Goal: Task Accomplishment & Management: Manage account settings

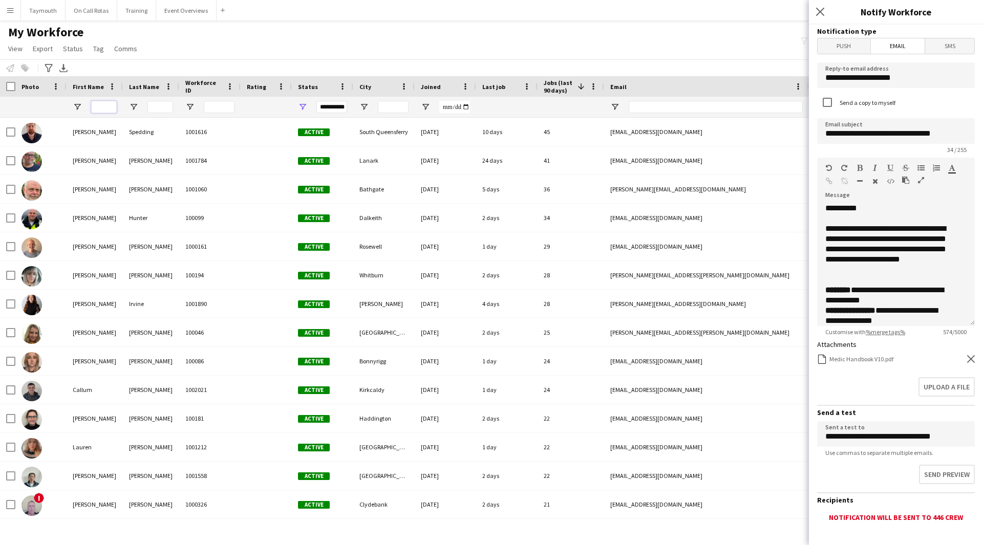
click at [101, 104] on input "First Name Filter Input" at bounding box center [104, 107] width 26 height 12
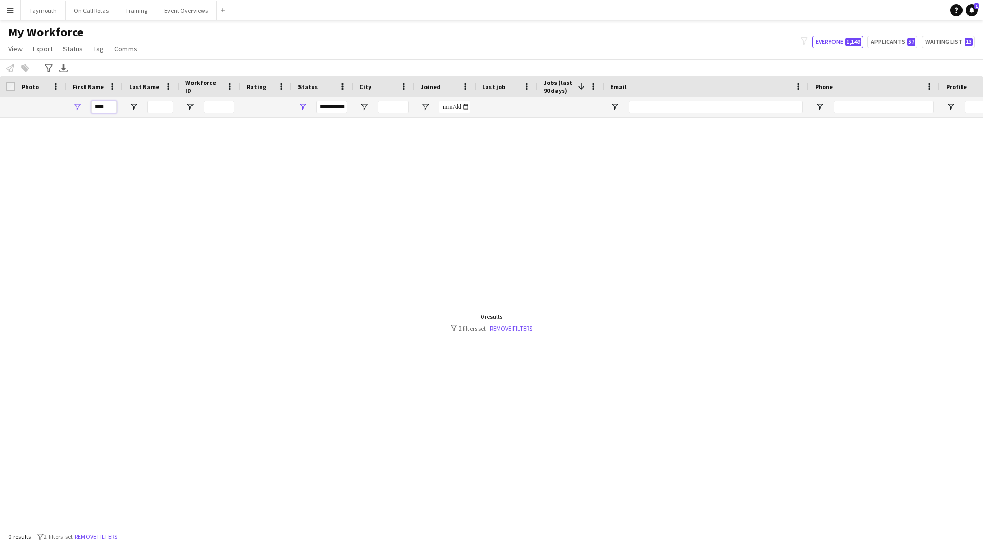
type input "****"
click at [298, 105] on span "Open Filter Menu" at bounding box center [302, 106] width 9 height 9
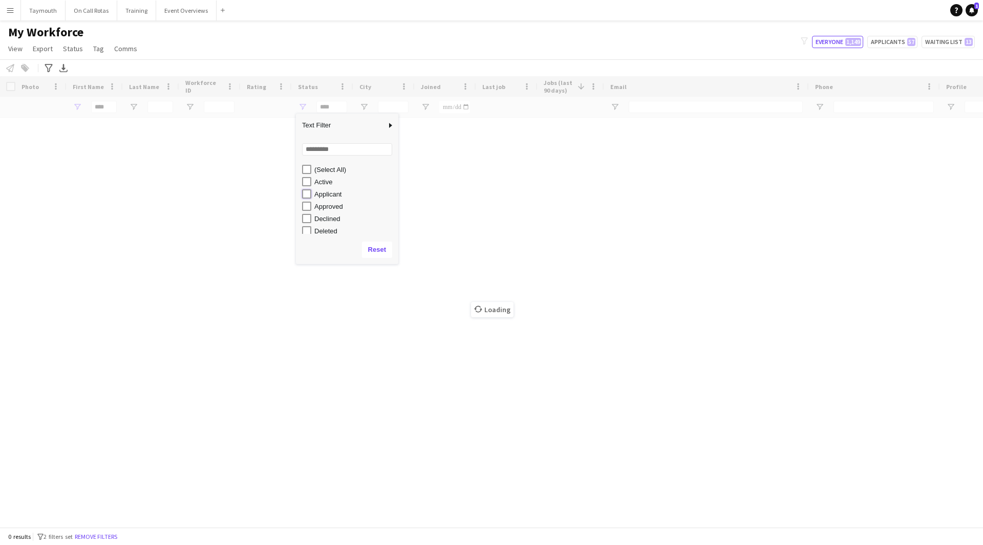
type input "**********"
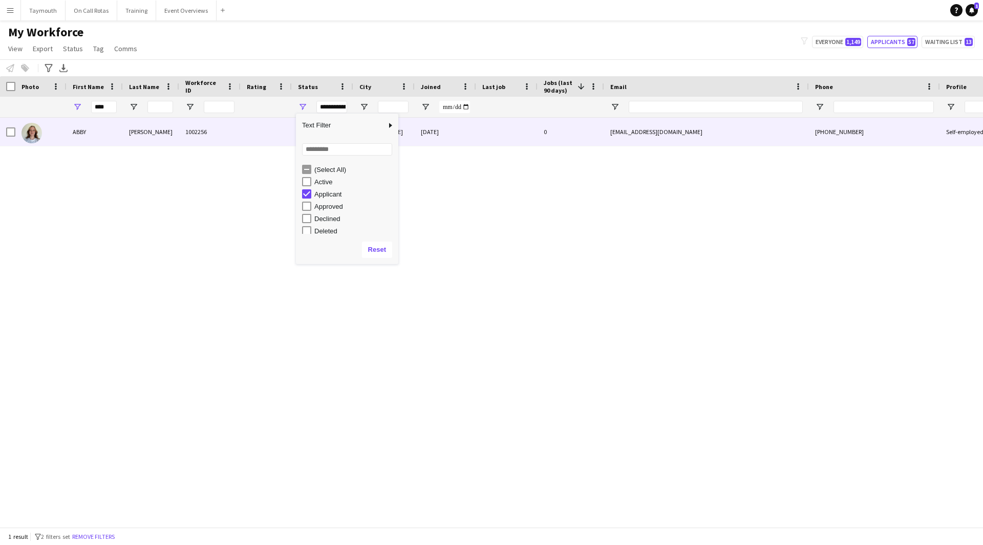
click at [162, 133] on div "[PERSON_NAME]" at bounding box center [151, 132] width 56 height 28
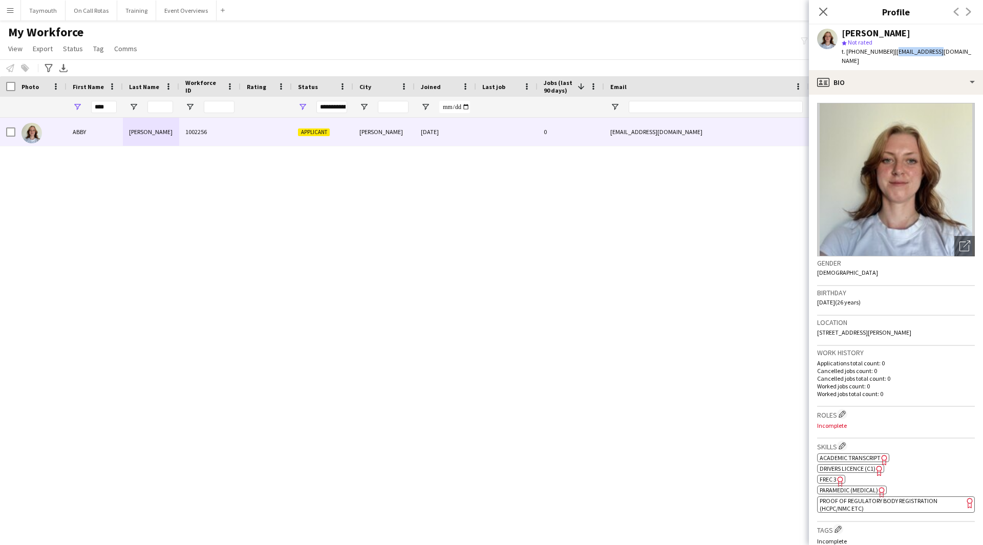
drag, startPoint x: 952, startPoint y: 51, endPoint x: 891, endPoint y: 53, distance: 60.9
click at [891, 53] on app-profile-header "[PERSON_NAME] star Not rated t. [PHONE_NUMBER] | [EMAIL_ADDRESS][DOMAIN_NAME]" at bounding box center [896, 48] width 174 height 46
click at [880, 44] on div "star Not rated" at bounding box center [907, 42] width 133 height 9
drag, startPoint x: 884, startPoint y: 50, endPoint x: 845, endPoint y: 52, distance: 39.0
click at [845, 52] on span "t. [PHONE_NUMBER]" at bounding box center [867, 52] width 53 height 8
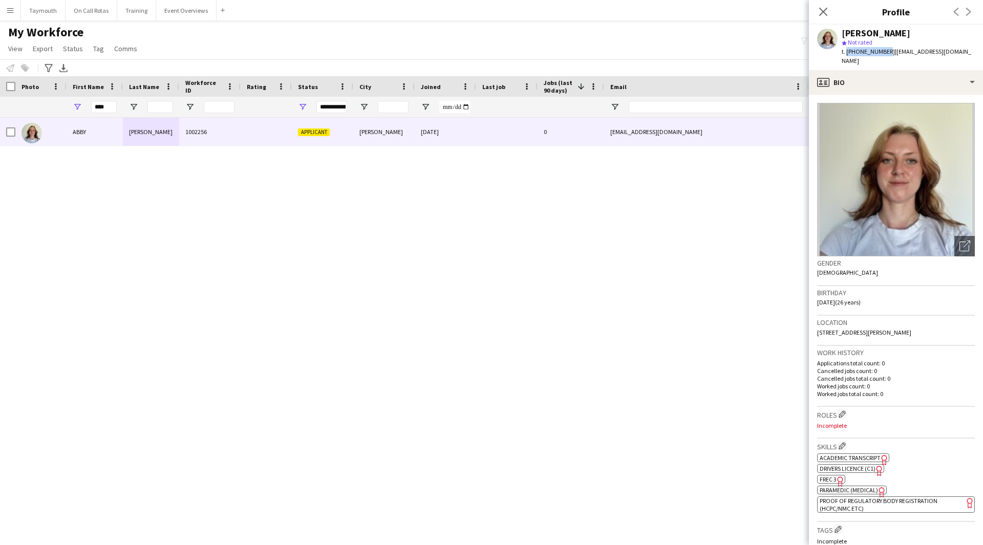
copy span "+44737587300"
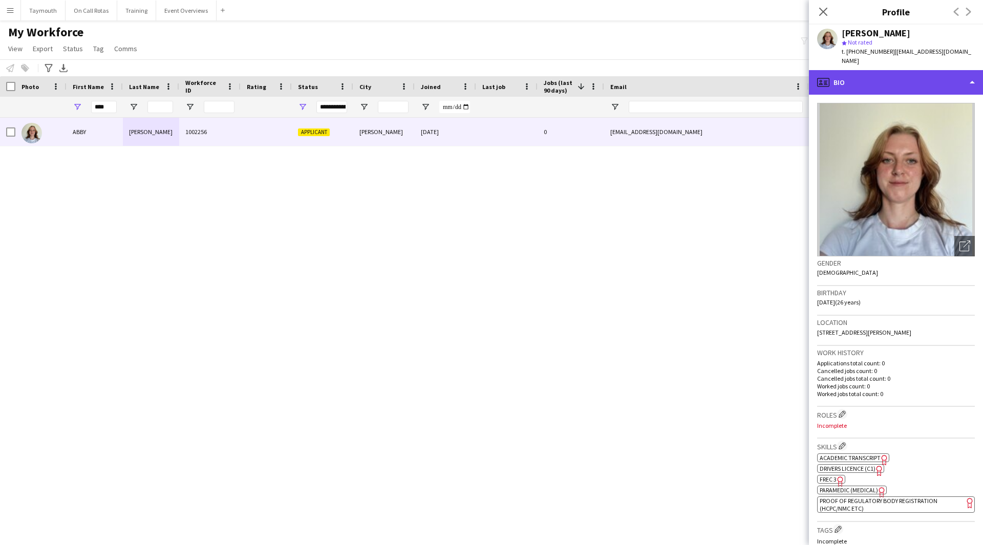
click at [930, 70] on div "profile Bio" at bounding box center [896, 82] width 174 height 25
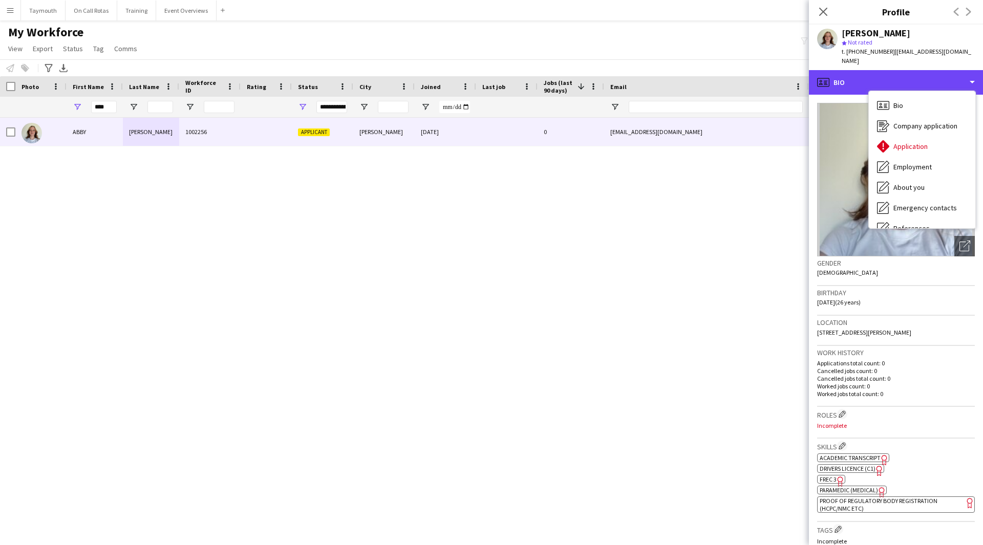
scroll to position [178, 0]
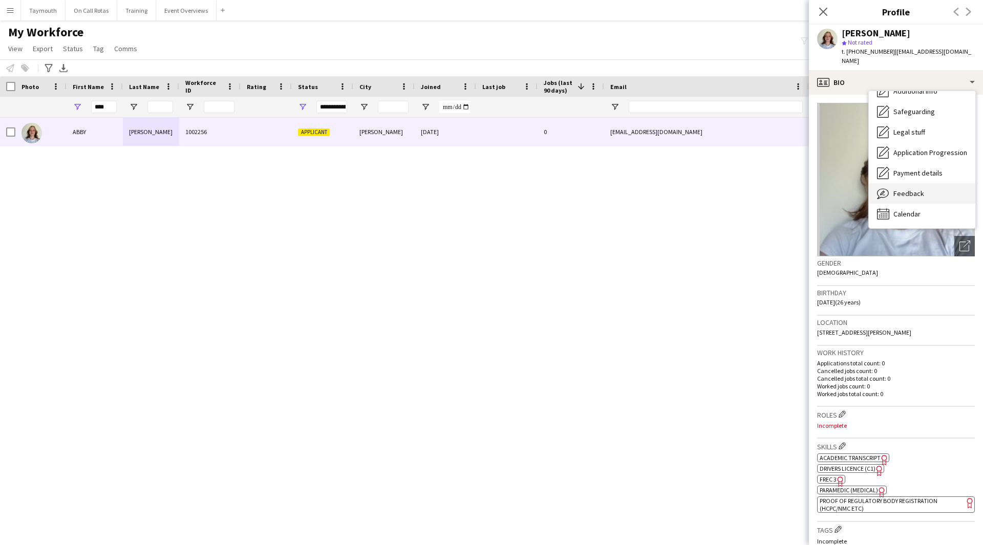
click at [923, 189] on div "Feedback Feedback" at bounding box center [922, 193] width 106 height 20
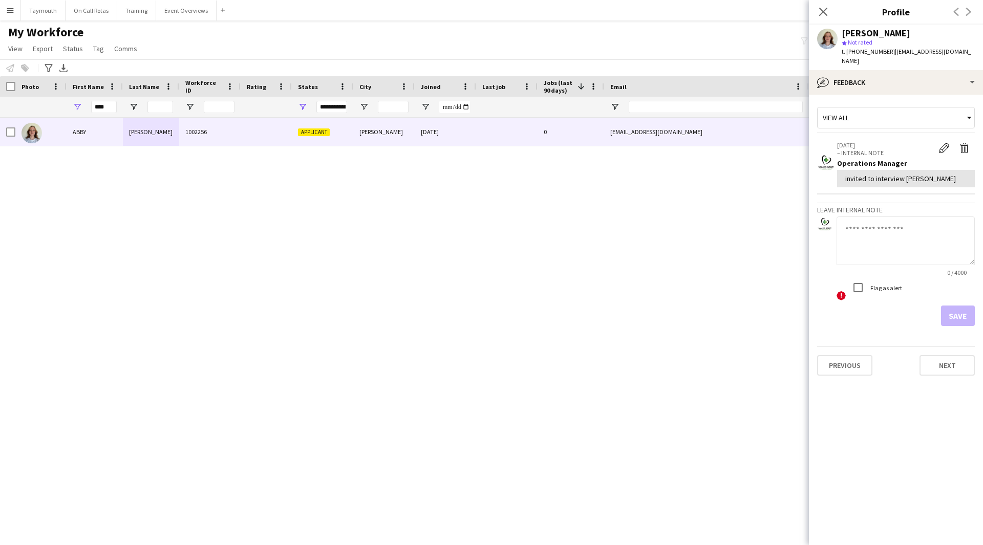
click at [888, 236] on textarea at bounding box center [905, 240] width 138 height 49
type textarea "**********"
click at [967, 307] on button "Save" at bounding box center [958, 316] width 34 height 20
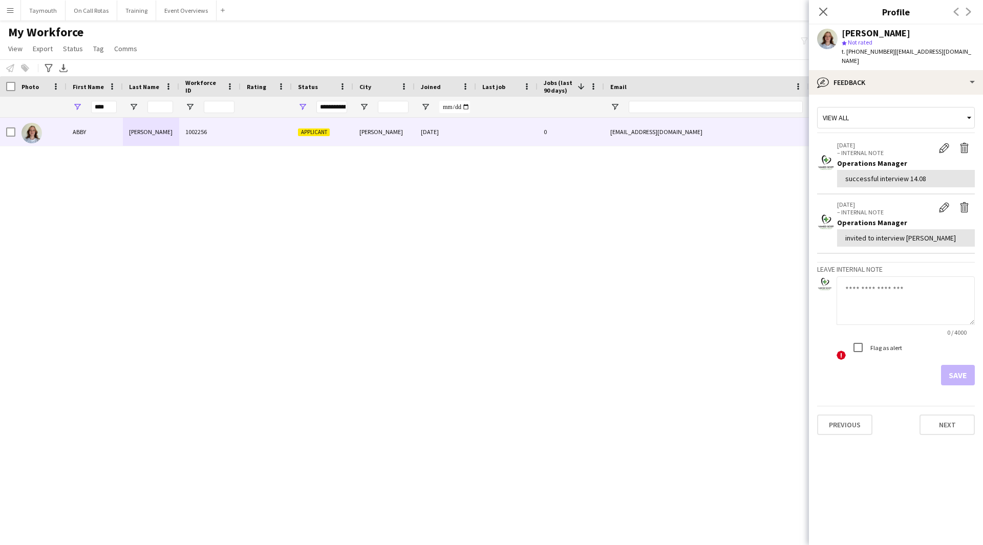
drag, startPoint x: 960, startPoint y: 52, endPoint x: 889, endPoint y: 53, distance: 70.6
click at [889, 52] on app-profile-header "[PERSON_NAME] star Not rated t. [PHONE_NUMBER] | [EMAIL_ADDRESS][DOMAIN_NAME]" at bounding box center [896, 48] width 174 height 46
copy span "[EMAIL_ADDRESS][DOMAIN_NAME]"
click at [899, 76] on div "bubble-pencil Feedback" at bounding box center [896, 82] width 174 height 25
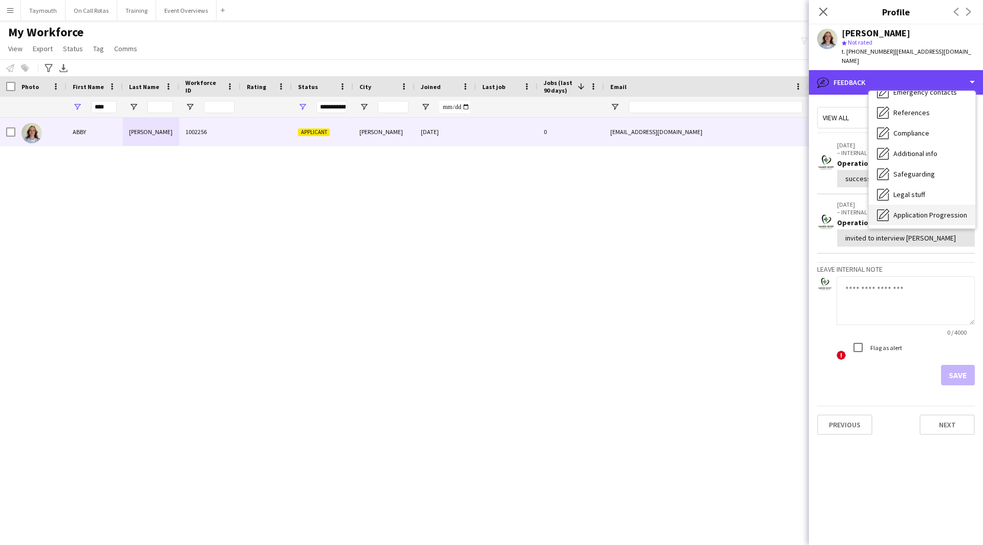
scroll to position [76, 0]
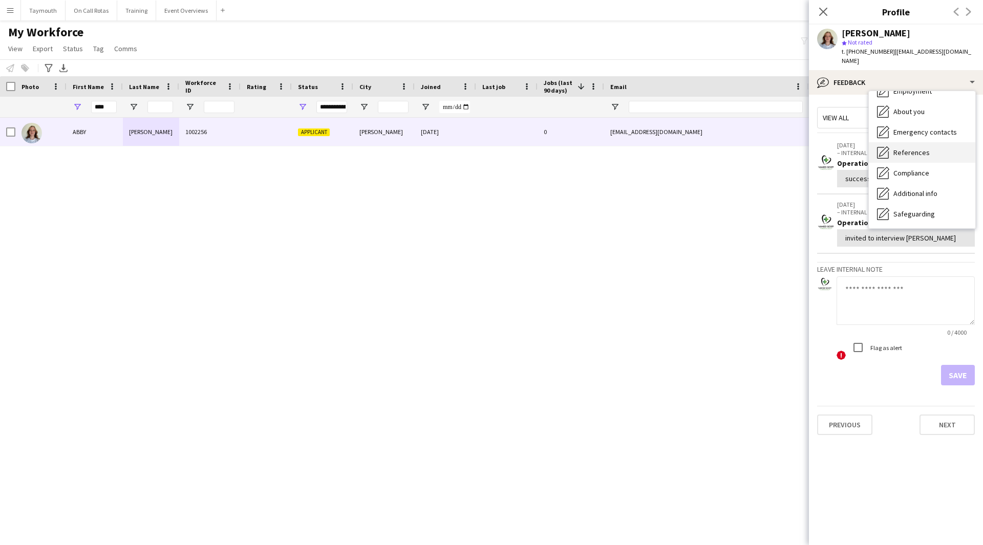
click at [924, 148] on span "References" at bounding box center [911, 152] width 36 height 9
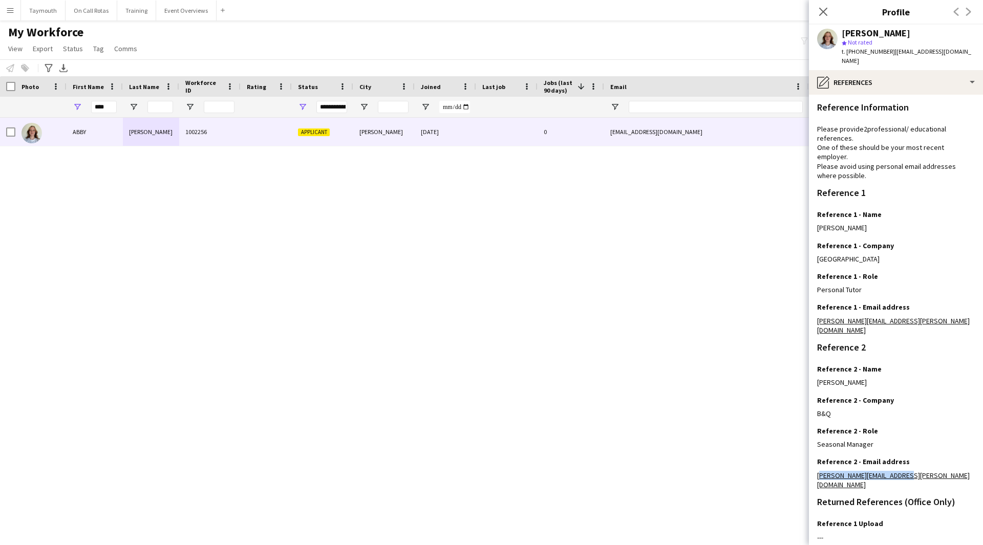
drag, startPoint x: 909, startPoint y: 453, endPoint x: 813, endPoint y: 453, distance: 96.7
click at [813, 453] on app-section-data-types "Reference Information Please provide 2 professional/ educational references. On…" at bounding box center [896, 320] width 174 height 450
copy link "[PERSON_NAME][EMAIL_ADDRESS][PERSON_NAME][DOMAIN_NAME]"
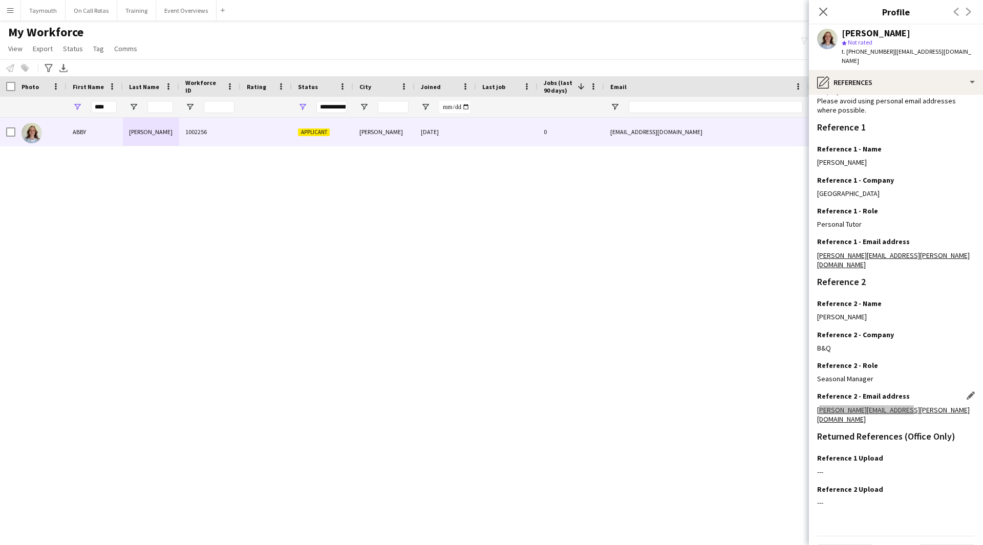
scroll to position [0, 0]
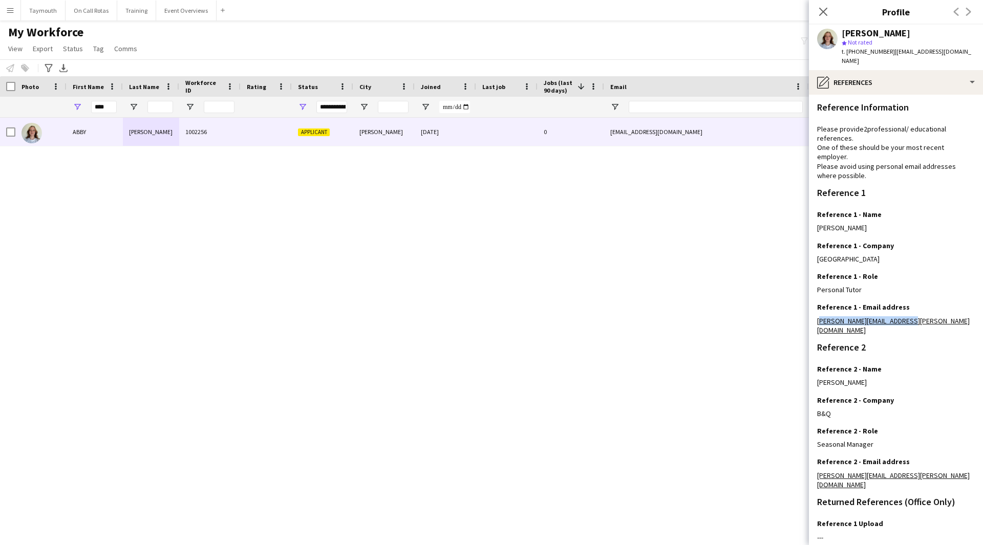
drag, startPoint x: 898, startPoint y: 310, endPoint x: 812, endPoint y: 314, distance: 86.6
click at [812, 314] on app-section-data-types "Reference Information Please provide 2 professional/ educational references. On…" at bounding box center [896, 320] width 174 height 450
copy link "[PERSON_NAME][EMAIL_ADDRESS][PERSON_NAME][DOMAIN_NAME]"
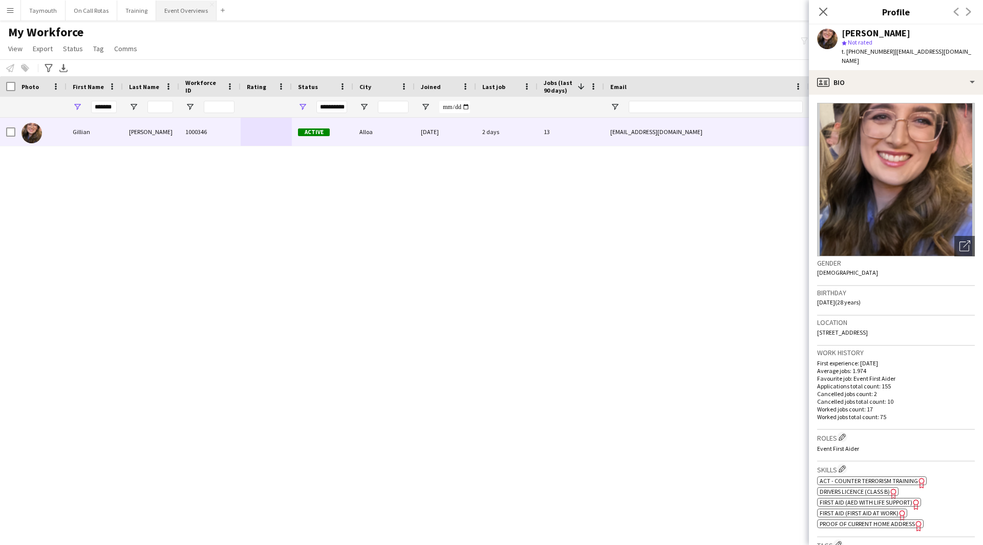
click at [180, 11] on button "Event Overviews Close" at bounding box center [186, 11] width 60 height 20
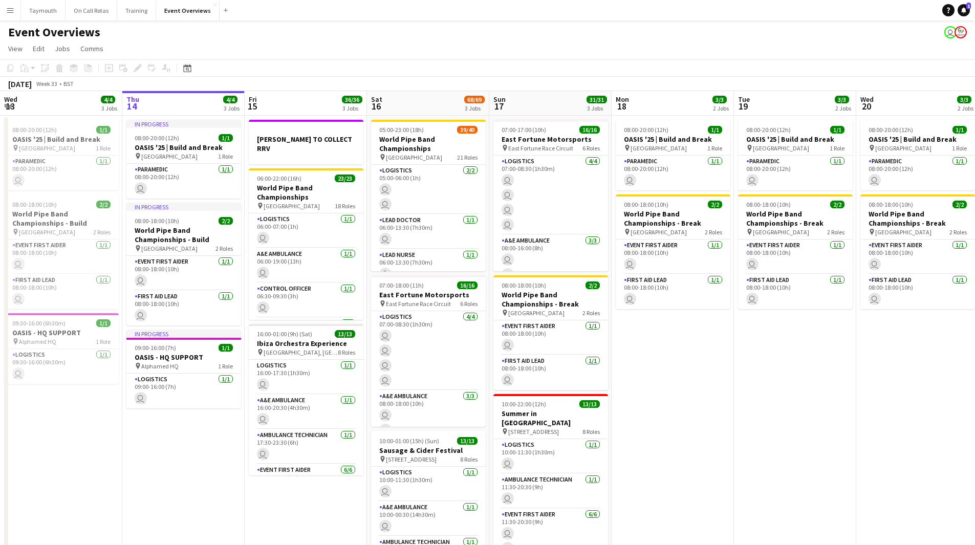
drag, startPoint x: 760, startPoint y: 364, endPoint x: 389, endPoint y: 390, distance: 371.5
click at [389, 390] on app-calendar-viewport "Mon 11 2/2 1 Job Tue 12 84/85 4 Jobs Wed 13 4/4 3 Jobs Thu 14 4/4 3 Jobs Fri 15…" at bounding box center [487, 415] width 975 height 648
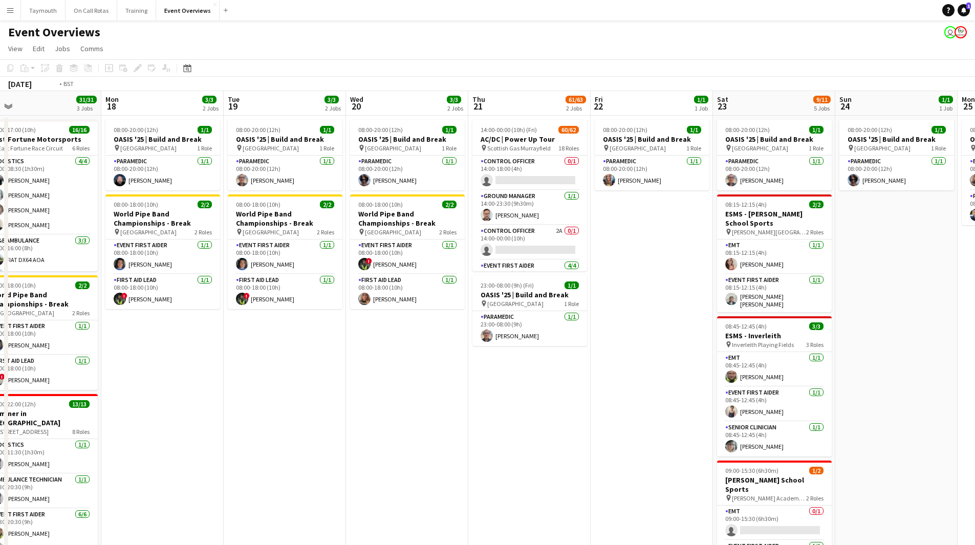
drag, startPoint x: 615, startPoint y: 394, endPoint x: 247, endPoint y: 408, distance: 368.8
click at [247, 408] on app-calendar-viewport "Thu 14 4/4 3 Jobs Fri 15 36/36 3 Jobs Sat 16 68/69 3 Jobs Sun 17 31/31 3 Jobs M…" at bounding box center [487, 415] width 975 height 648
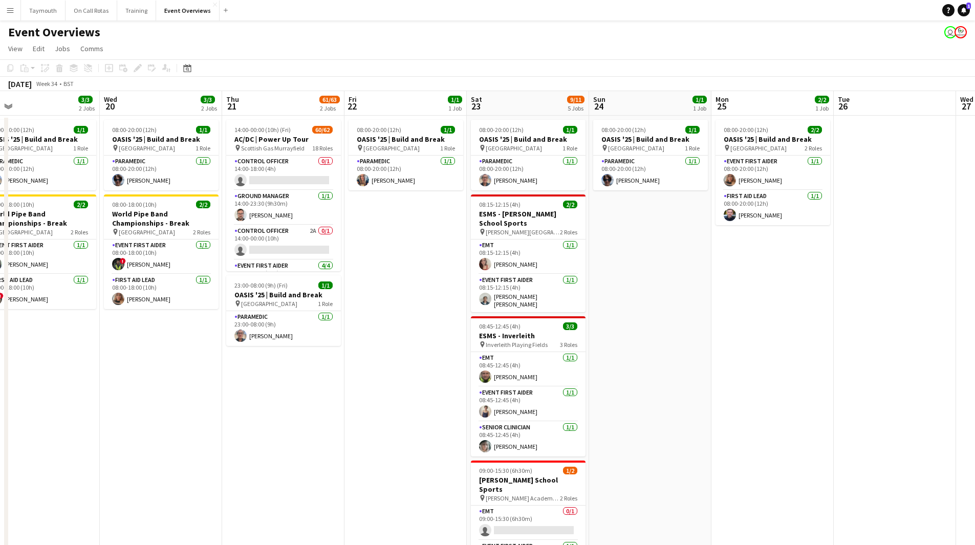
scroll to position [0, 294]
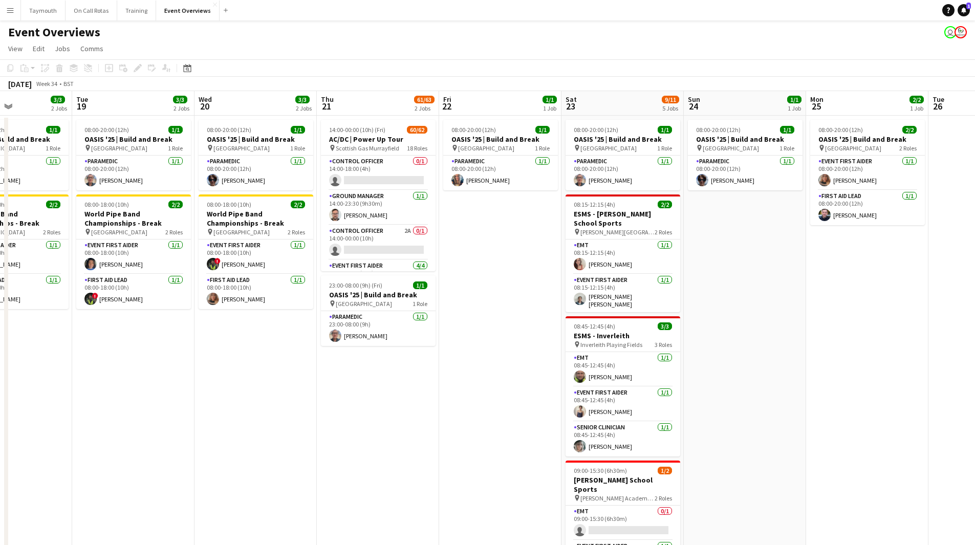
drag, startPoint x: 396, startPoint y: 408, endPoint x: 432, endPoint y: 408, distance: 36.3
click at [432, 408] on app-calendar-viewport "Sat 16 68/69 3 Jobs Sun 17 31/31 3 Jobs Mon 18 3/3 2 Jobs Tue 19 3/3 2 Jobs Wed…" at bounding box center [487, 415] width 975 height 648
click at [388, 237] on app-card-role "Ground Officer 2/2 14:30-23:30 (9h) Ross Nicoll Tim Oakes" at bounding box center [378, 244] width 115 height 50
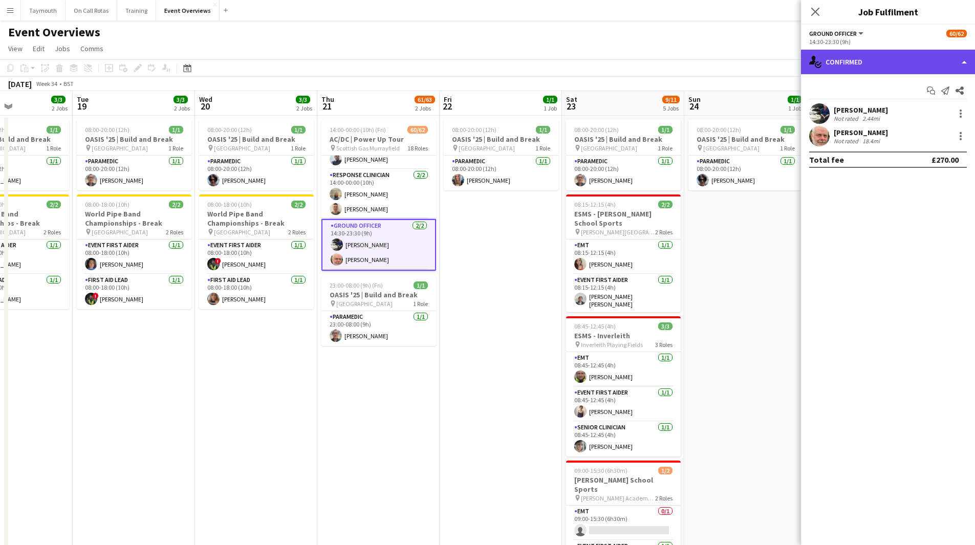
click at [867, 71] on div "single-neutral-actions-check-2 Confirmed" at bounding box center [888, 62] width 174 height 25
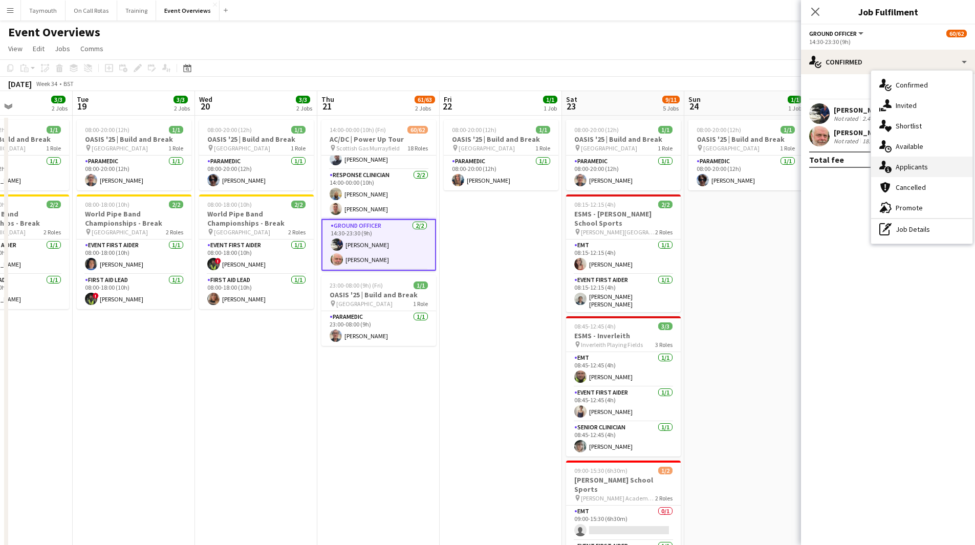
click at [932, 166] on div "single-neutral-actions-information Applicants" at bounding box center [921, 167] width 101 height 20
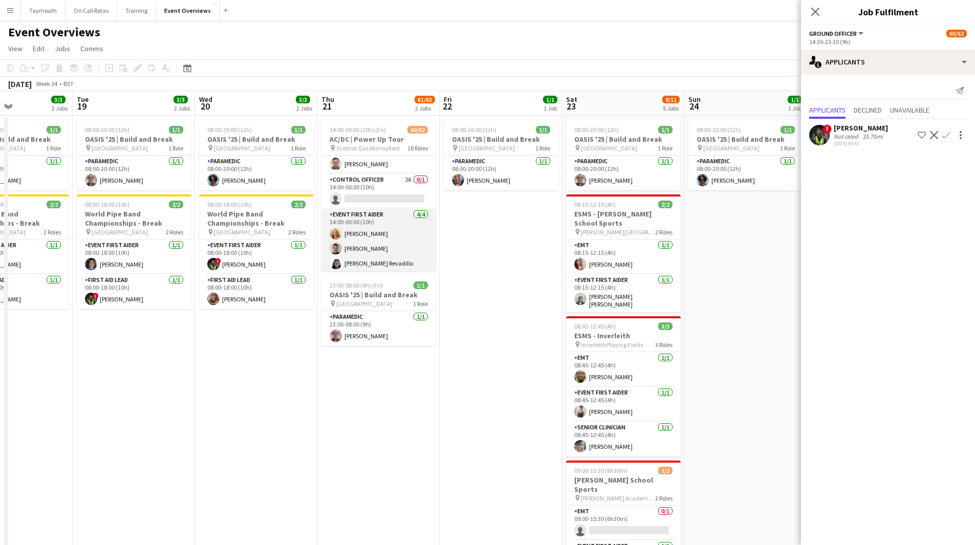
scroll to position [0, 0]
click at [389, 244] on app-card-role "Control Officer 2A 0/1 14:00-00:00 (10h) single-neutral-actions" at bounding box center [378, 242] width 115 height 35
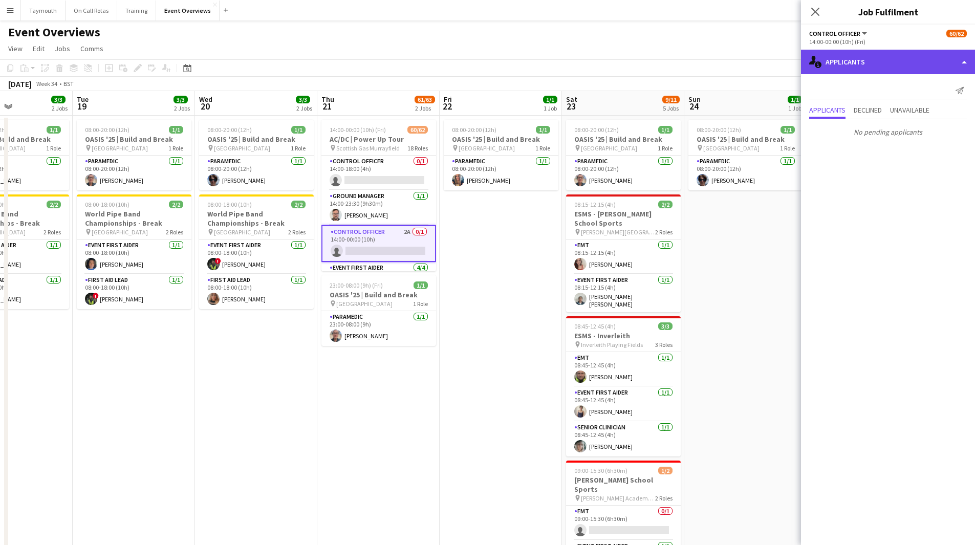
click at [896, 56] on div "single-neutral-actions-information Applicants" at bounding box center [888, 62] width 174 height 25
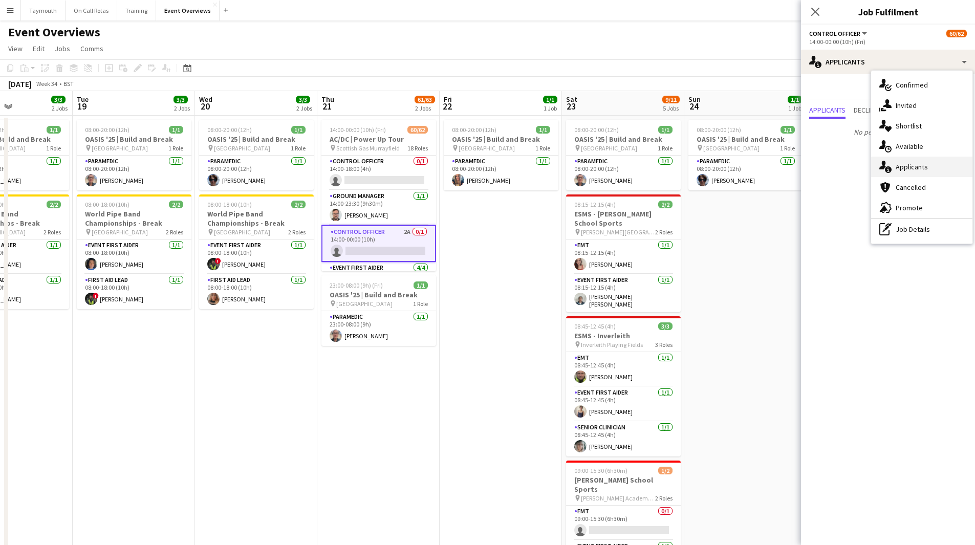
click at [918, 169] on div "single-neutral-actions-information Applicants" at bounding box center [921, 167] width 101 height 20
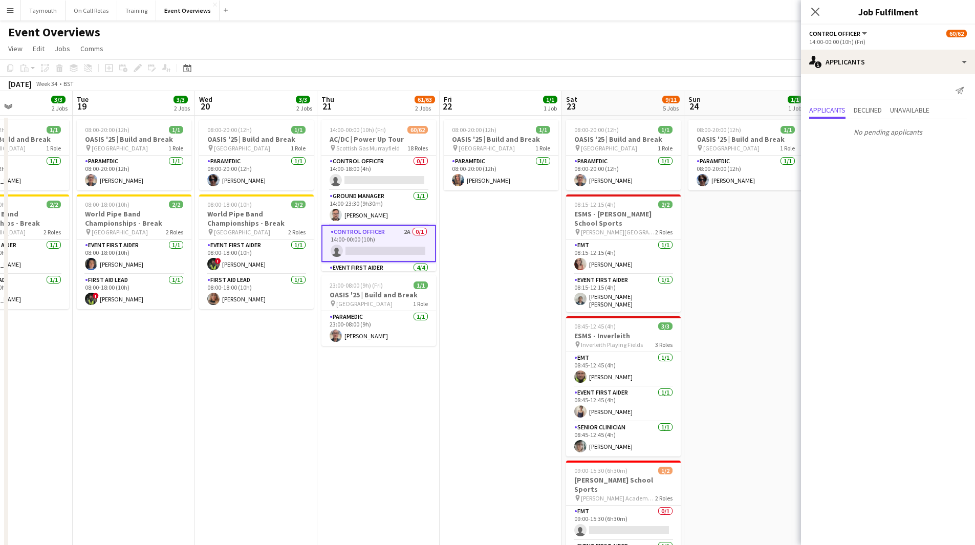
click at [527, 354] on app-date-cell "08:00-20:00 (12h) 1/1 OASIS '25 | Build and Break pin Murrayfield Stadium 1 Rol…" at bounding box center [501, 428] width 122 height 624
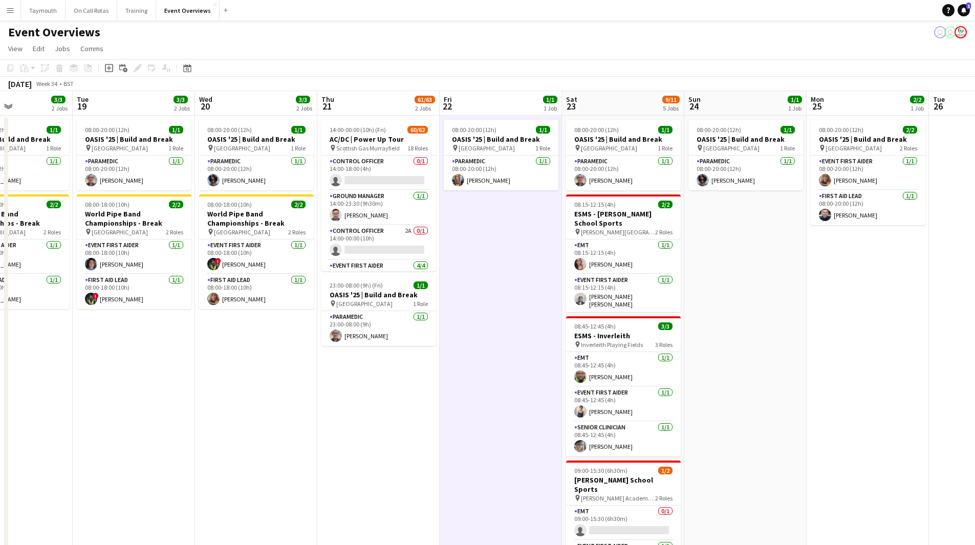
click at [17, 10] on button "Menu" at bounding box center [10, 10] width 20 height 20
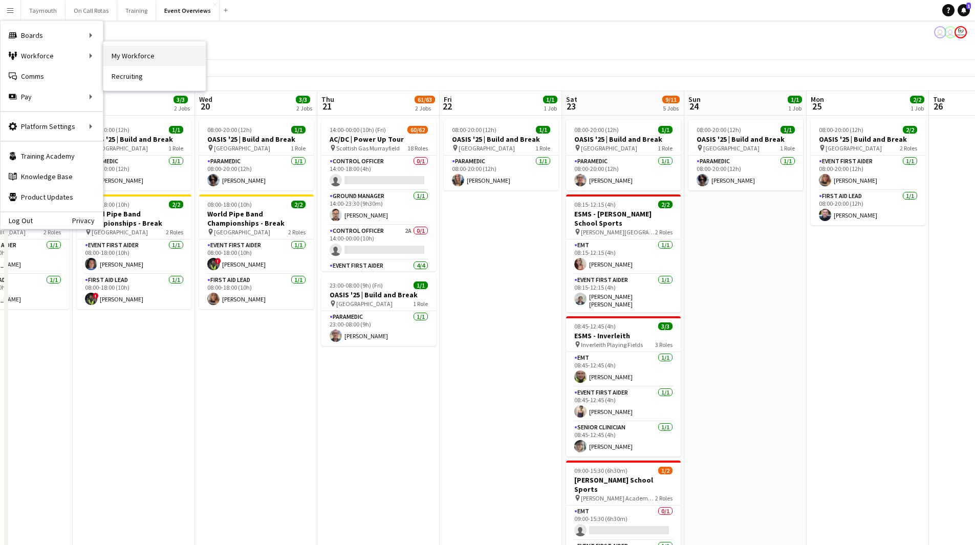
click at [139, 53] on link "My Workforce" at bounding box center [154, 56] width 102 height 20
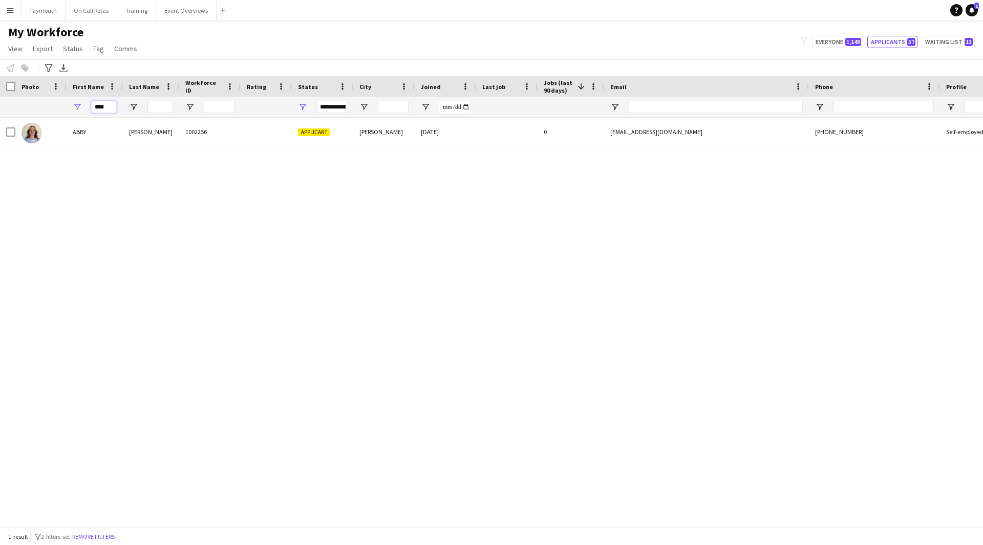
drag, startPoint x: 112, startPoint y: 108, endPoint x: -246, endPoint y: 64, distance: 359.9
click at [0, 64] on html "Menu Boards Boards Boards All jobs Status Workforce Workforce My Workforce Recr…" at bounding box center [491, 272] width 983 height 545
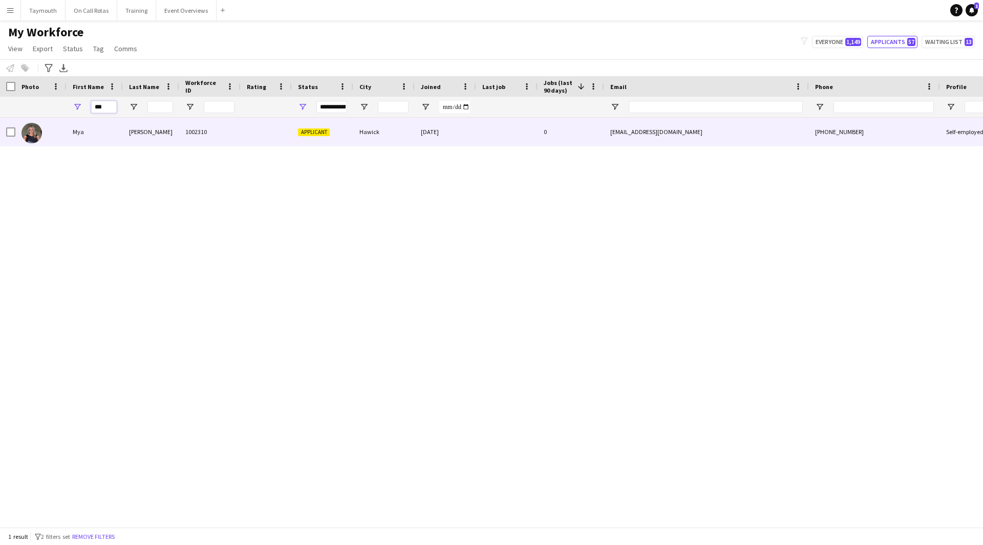
type input "***"
click at [148, 127] on div "[PERSON_NAME]" at bounding box center [151, 132] width 56 height 28
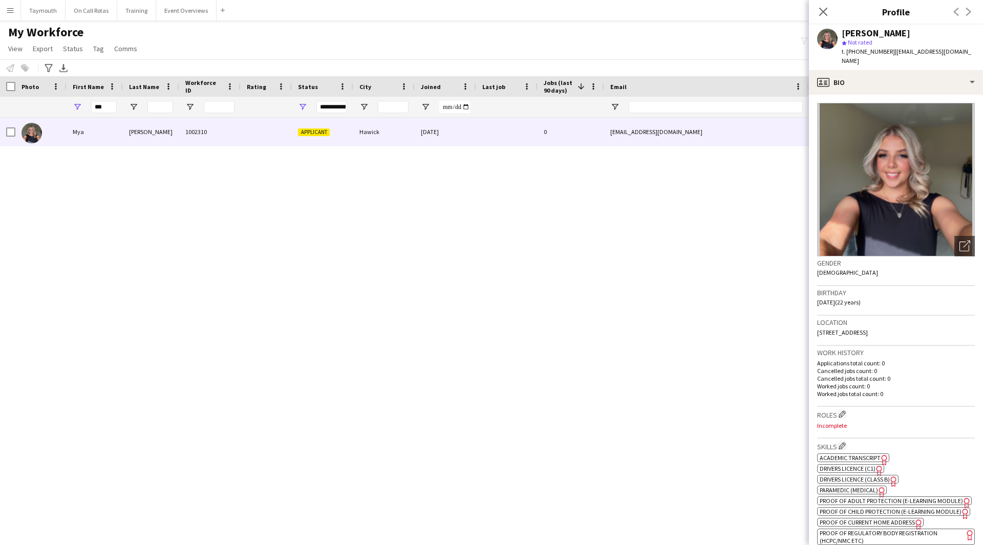
click at [872, 486] on span "Paramedic (Medical)" at bounding box center [848, 490] width 58 height 8
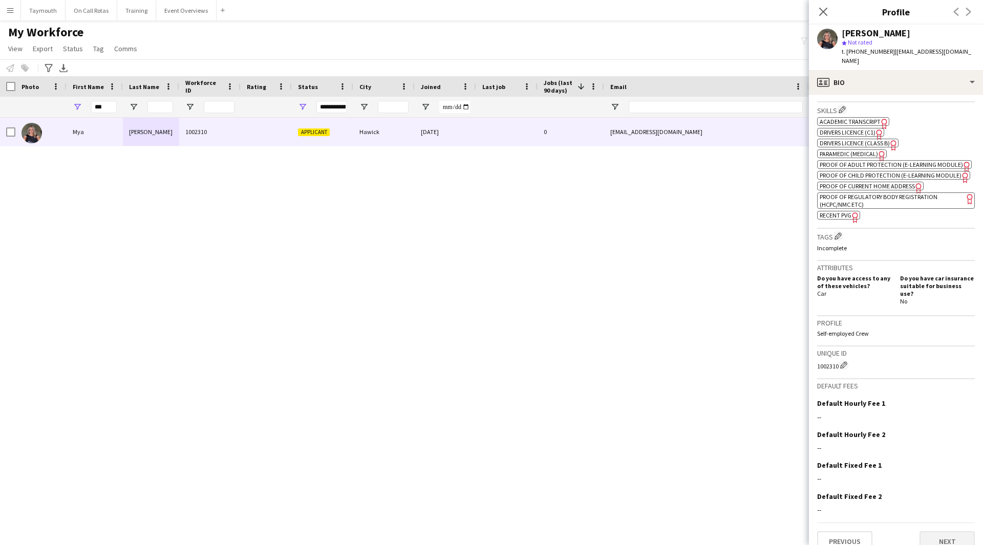
scroll to position [349, 0]
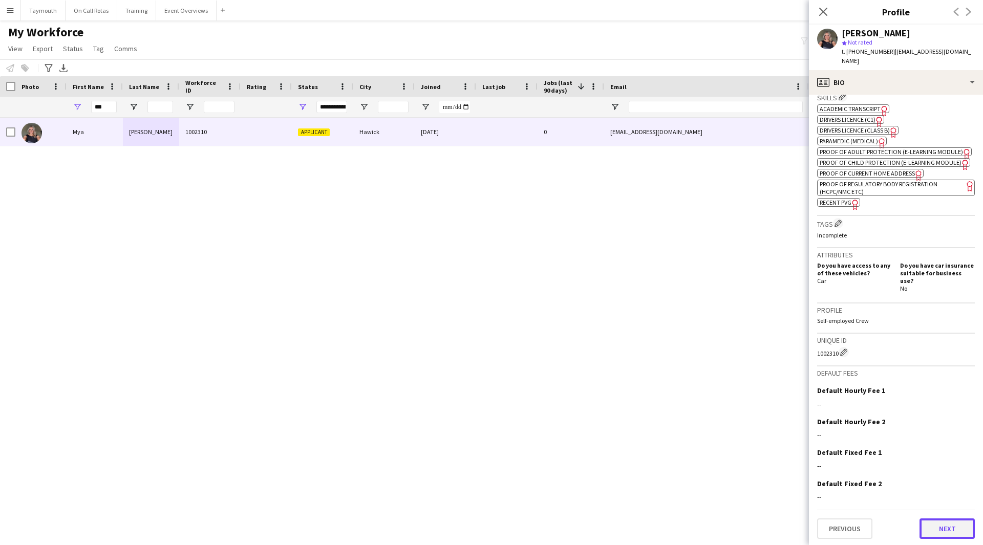
click at [939, 529] on button "Next" at bounding box center [946, 528] width 55 height 20
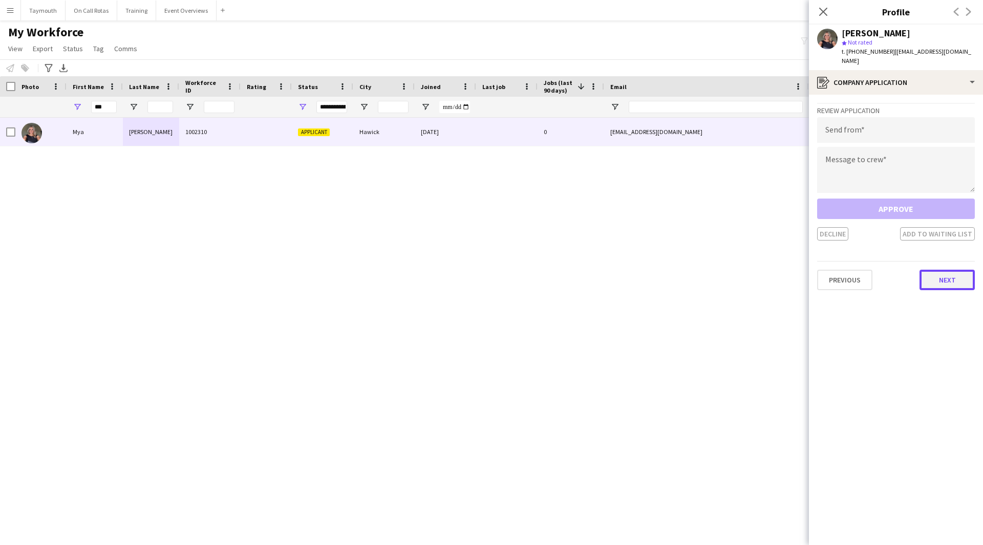
click at [940, 270] on button "Next" at bounding box center [946, 280] width 55 height 20
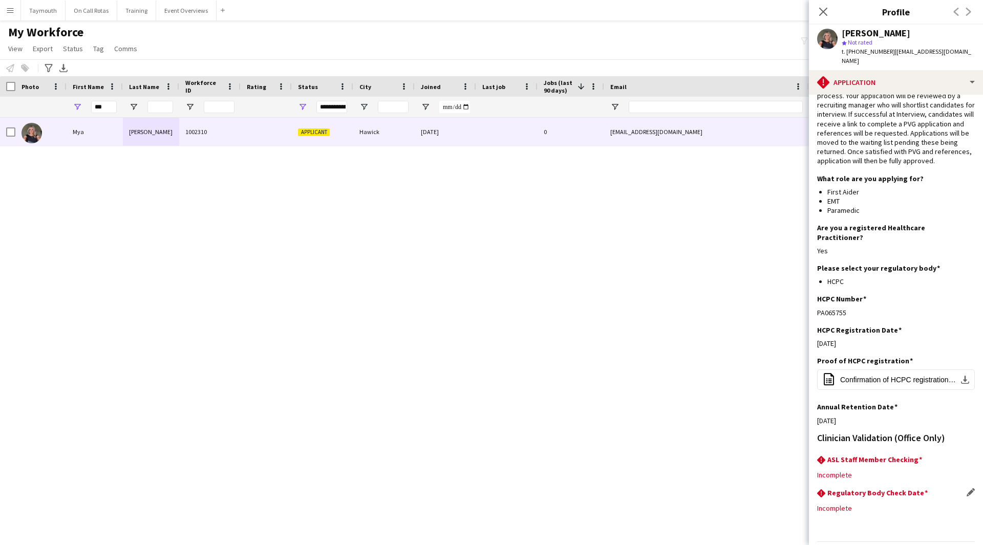
scroll to position [45, 0]
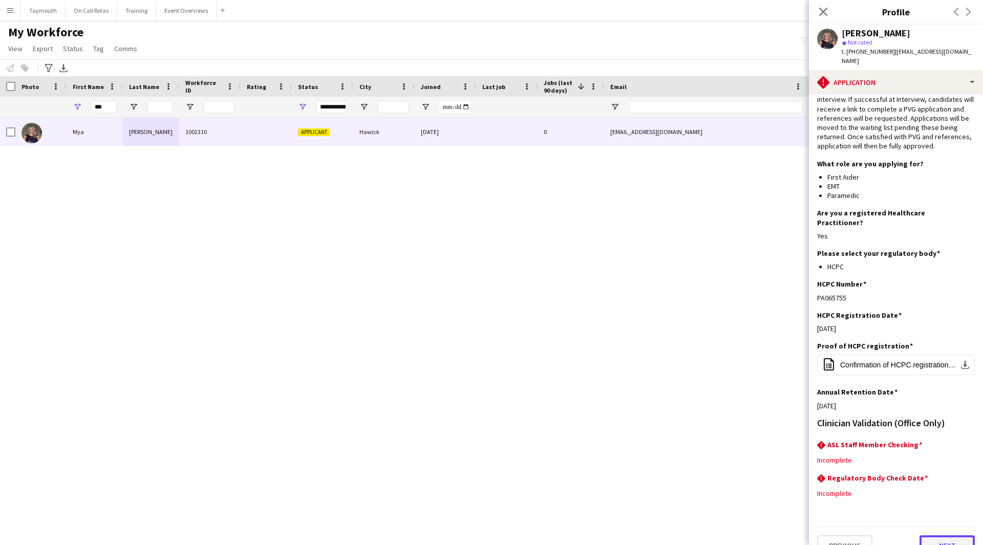
click at [936, 535] on button "Next" at bounding box center [946, 545] width 55 height 20
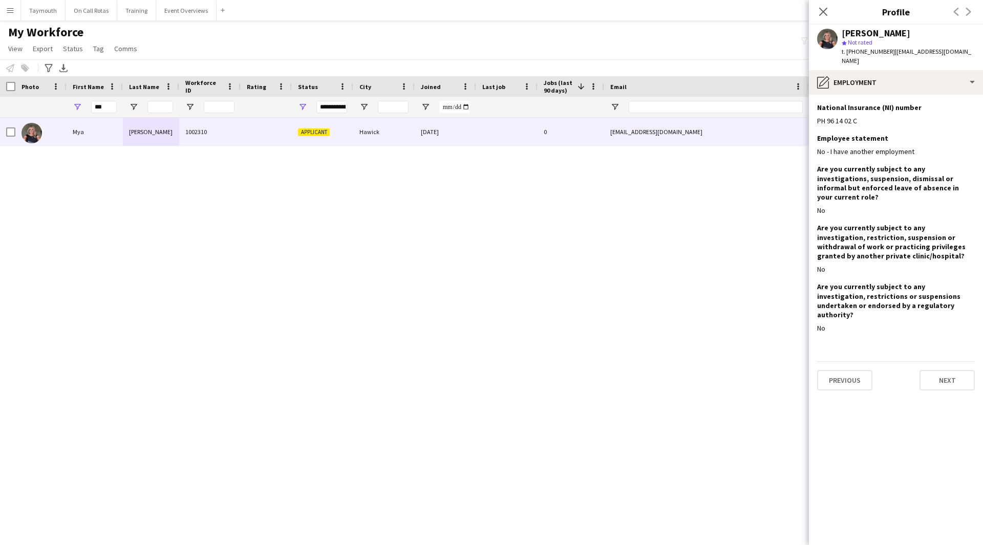
scroll to position [0, 0]
click at [941, 370] on button "Next" at bounding box center [946, 380] width 55 height 20
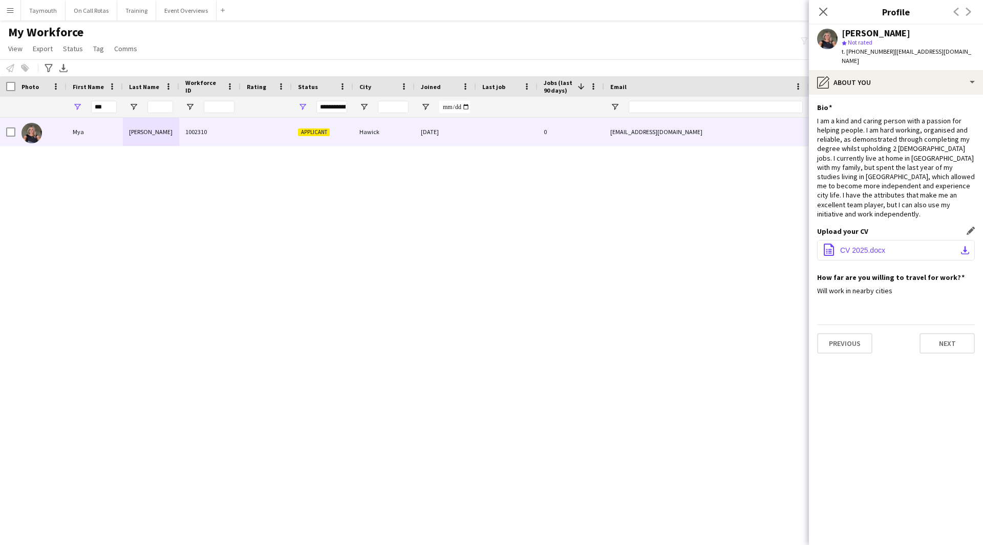
click at [925, 240] on button "office-file-sheet CV 2025.docx download-bottom" at bounding box center [896, 250] width 158 height 20
drag, startPoint x: 885, startPoint y: 51, endPoint x: 847, endPoint y: 52, distance: 37.9
click at [847, 52] on span "t. [PHONE_NUMBER]" at bounding box center [867, 52] width 53 height 8
copy span "[PHONE_NUMBER]"
click at [960, 43] on div "[PERSON_NAME] star Not rated t. [PHONE_NUMBER] | [EMAIL_ADDRESS][DOMAIN_NAME]" at bounding box center [896, 48] width 174 height 46
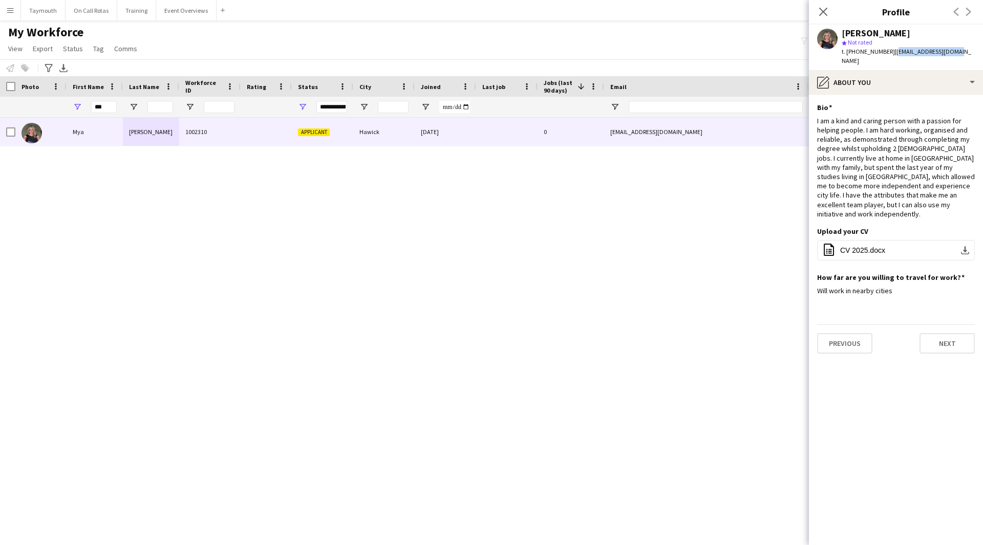
drag, startPoint x: 962, startPoint y: 49, endPoint x: 890, endPoint y: 53, distance: 72.3
click at [890, 53] on div "[PERSON_NAME] star Not rated t. [PHONE_NUMBER] | [EMAIL_ADDRESS][DOMAIN_NAME]" at bounding box center [896, 48] width 174 height 46
copy span "[EMAIL_ADDRESS][DOMAIN_NAME]"
click at [177, 14] on button "Event Overviews Close" at bounding box center [186, 11] width 60 height 20
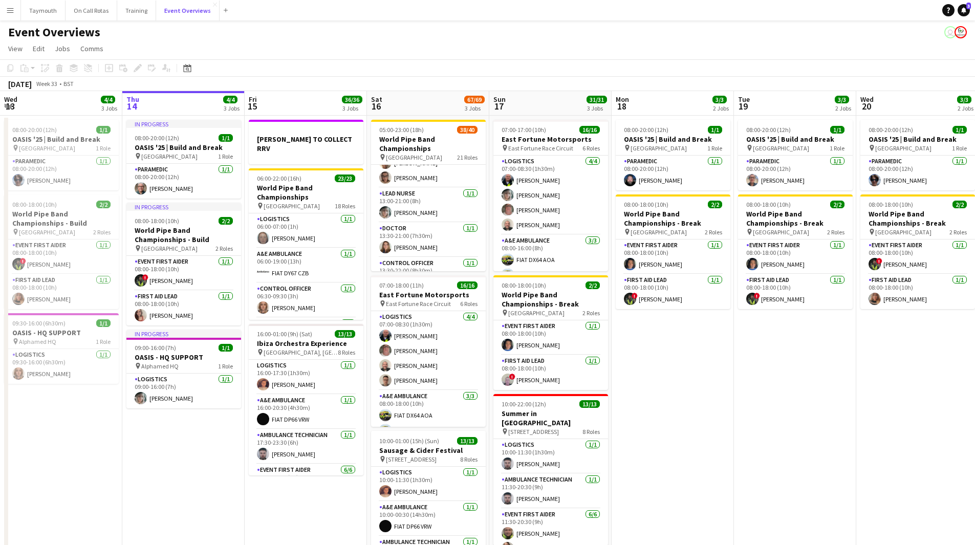
scroll to position [768, 0]
click at [439, 214] on app-card-role "Event First Aider 7A 2/3 14:00-22:00 (8h) Shona Forsyth Rachel Clarke single-ne…" at bounding box center [428, 222] width 115 height 64
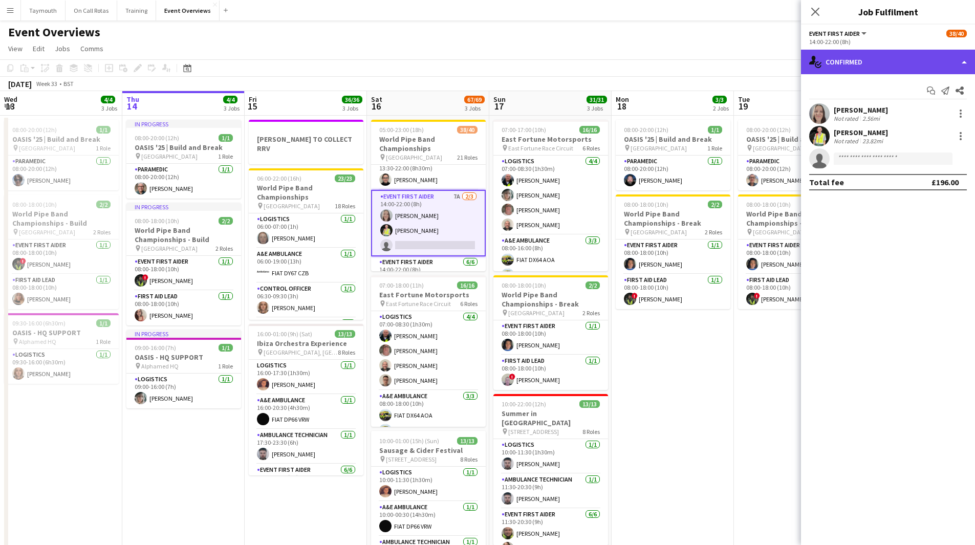
click at [875, 60] on div "single-neutral-actions-check-2 Confirmed" at bounding box center [888, 62] width 174 height 25
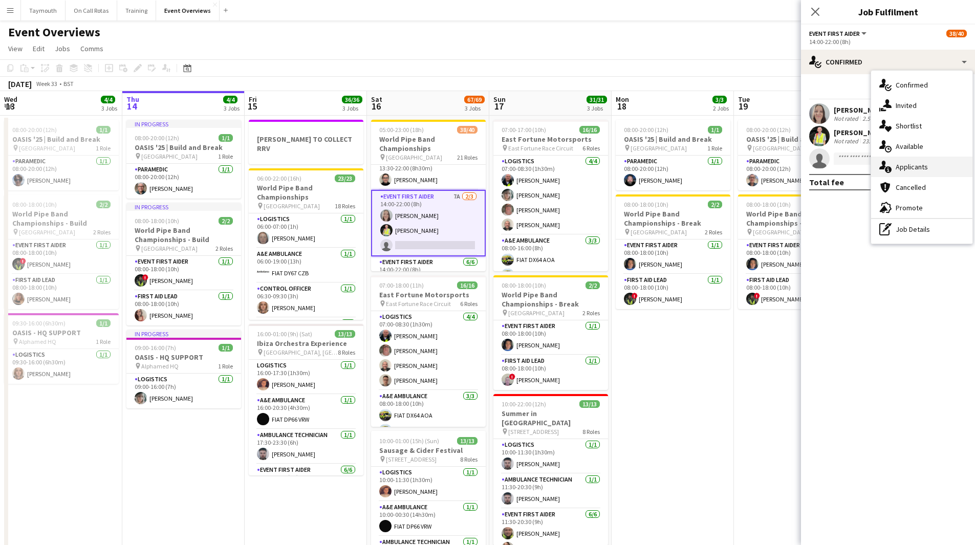
click at [926, 170] on div "single-neutral-actions-information Applicants" at bounding box center [921, 167] width 101 height 20
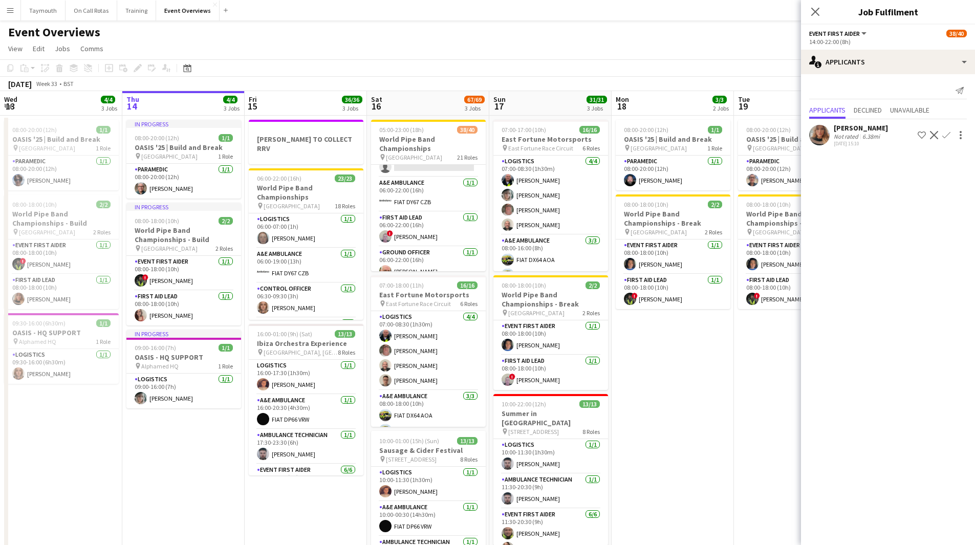
scroll to position [294, 0]
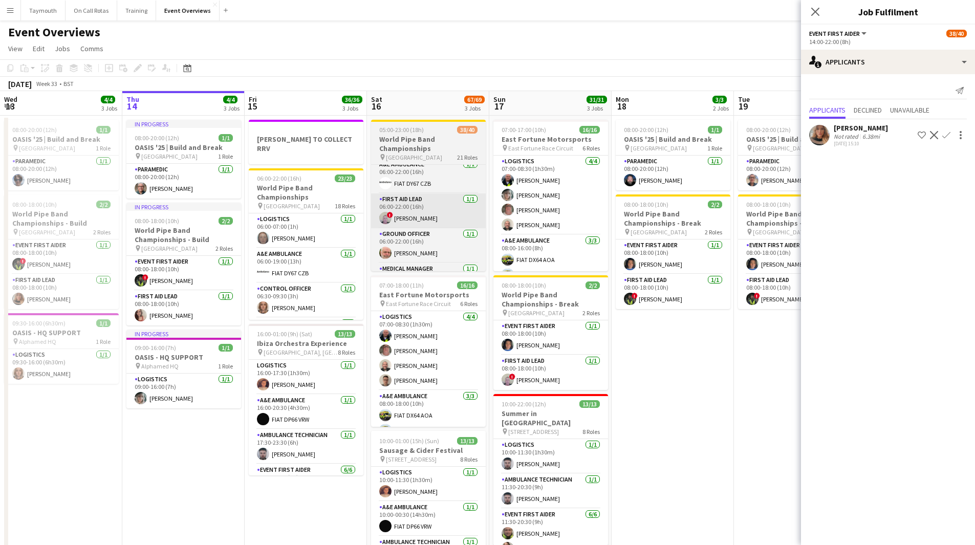
drag, startPoint x: 459, startPoint y: 137, endPoint x: 430, endPoint y: 214, distance: 82.9
click at [459, 137] on h3 "World Pipe Band Championships" at bounding box center [428, 144] width 115 height 18
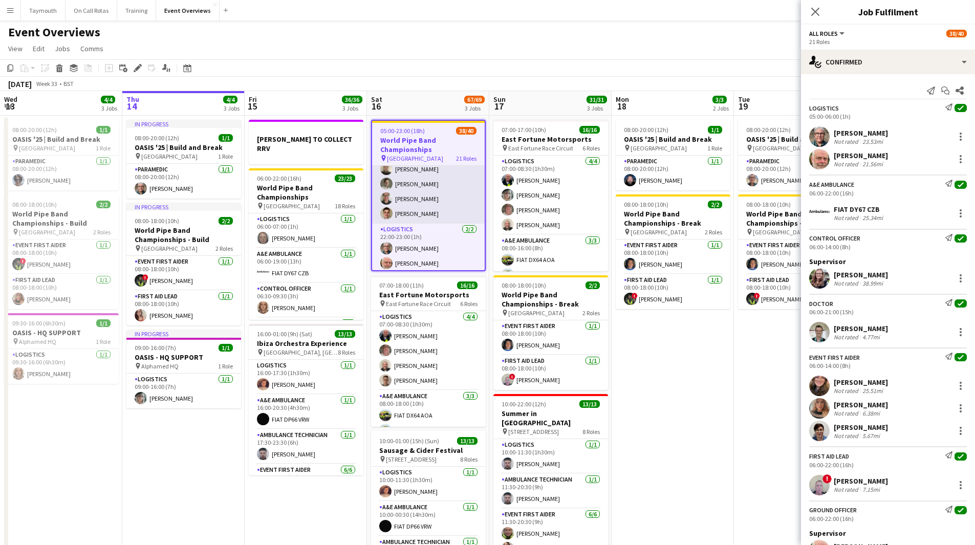
scroll to position [806, 0]
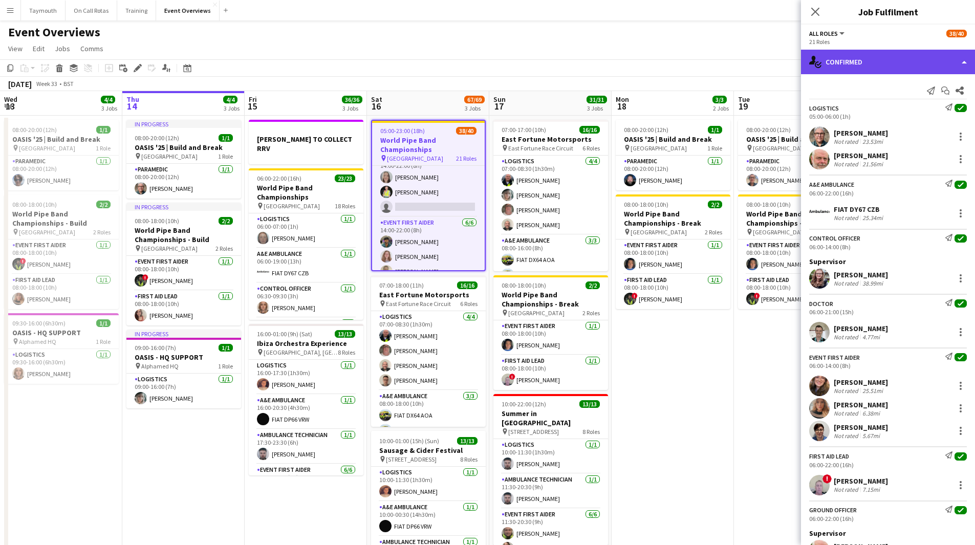
click at [922, 50] on div "single-neutral-actions-check-2 Confirmed" at bounding box center [888, 62] width 174 height 25
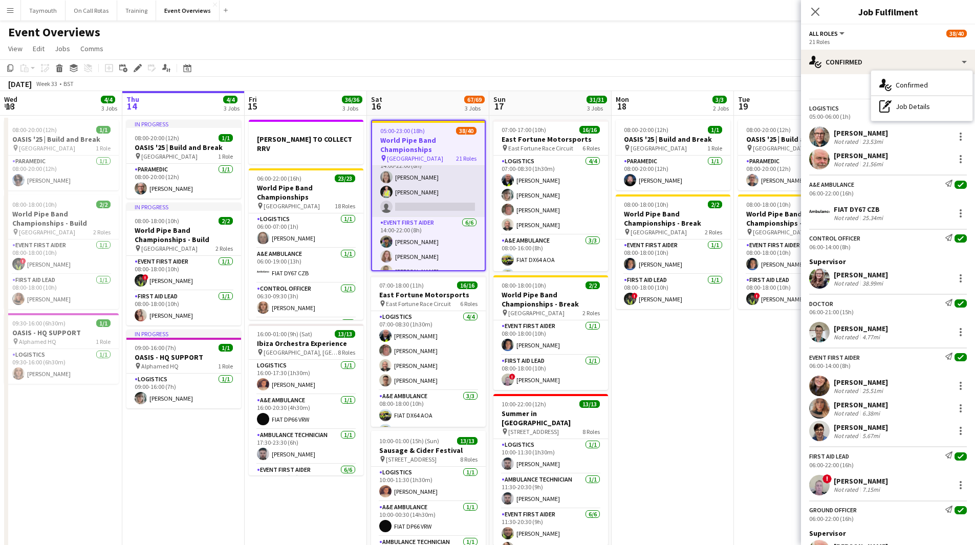
click at [423, 180] on app-card-role "Event First Aider 7A 2/3 14:00-22:00 (8h) Shona Forsyth Rachel Clarke single-ne…" at bounding box center [428, 185] width 113 height 64
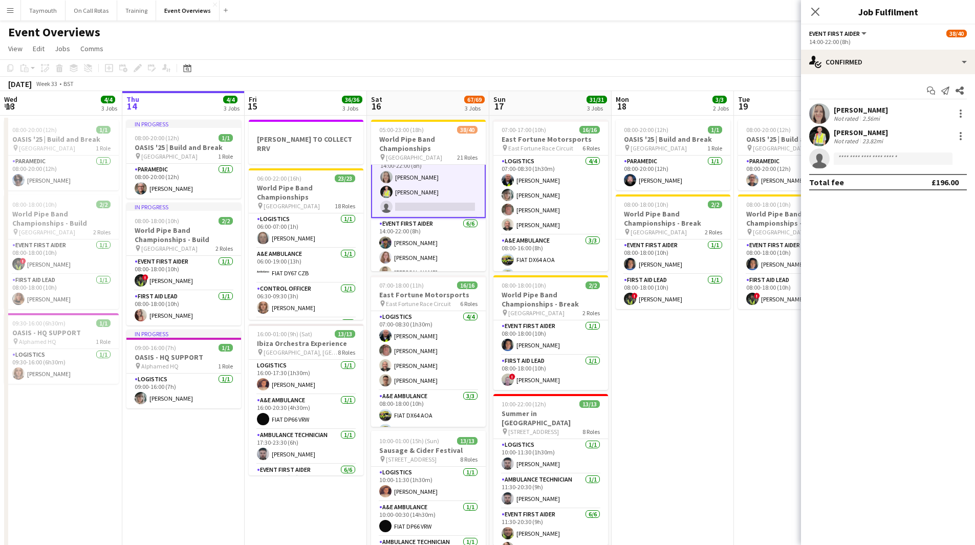
scroll to position [807, 0]
click at [893, 59] on div "single-neutral-actions-check-2 Confirmed" at bounding box center [888, 62] width 174 height 25
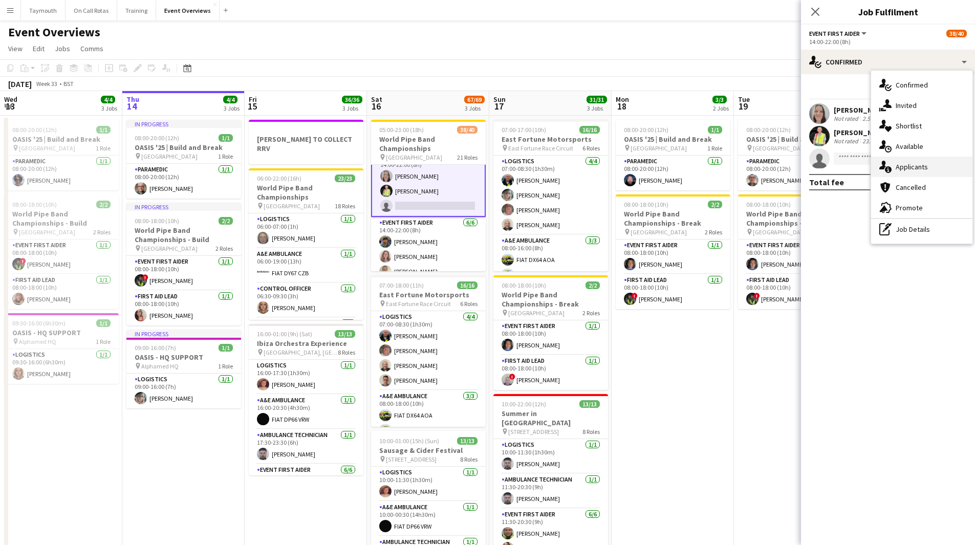
click at [915, 167] on div "single-neutral-actions-information Applicants" at bounding box center [921, 167] width 101 height 20
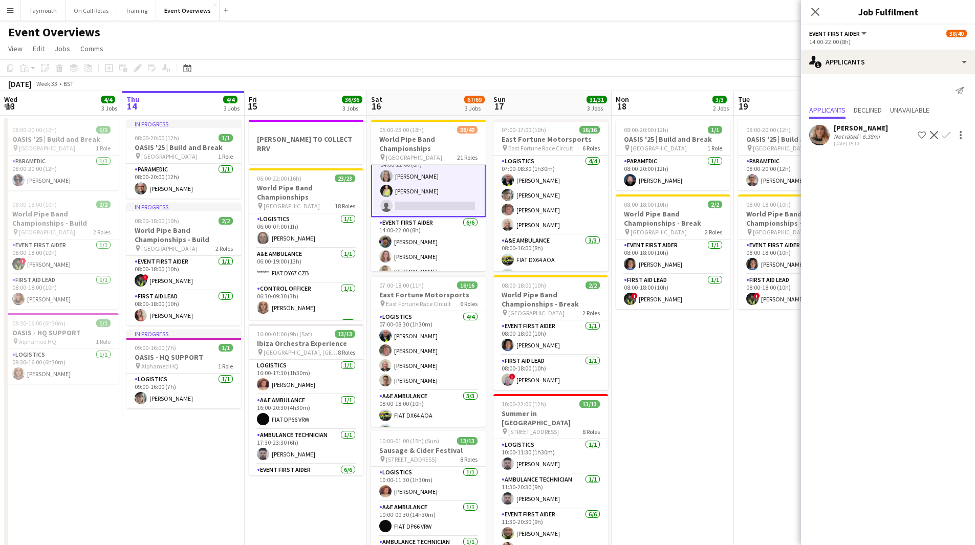
click at [947, 134] on app-icon "Confirm" at bounding box center [946, 135] width 8 height 8
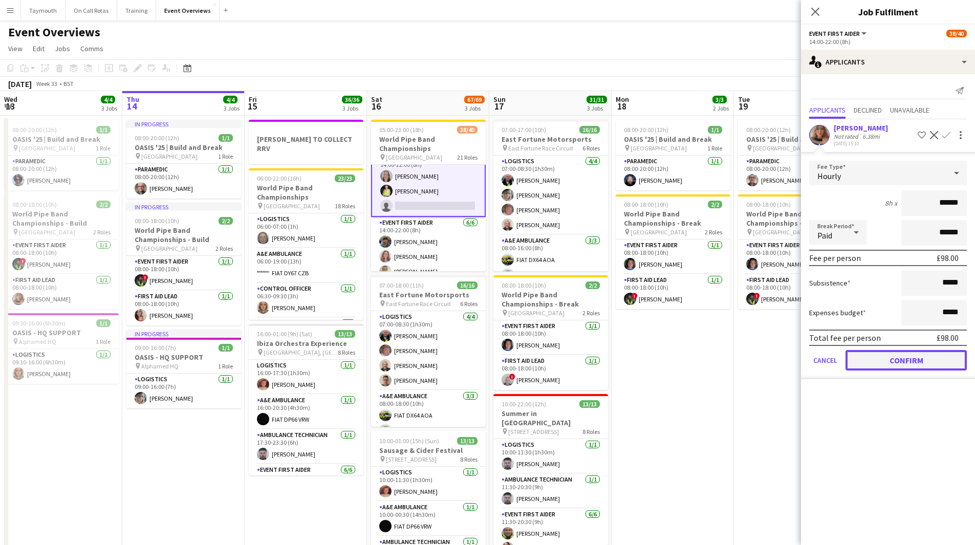
click at [905, 364] on button "Confirm" at bounding box center [905, 360] width 121 height 20
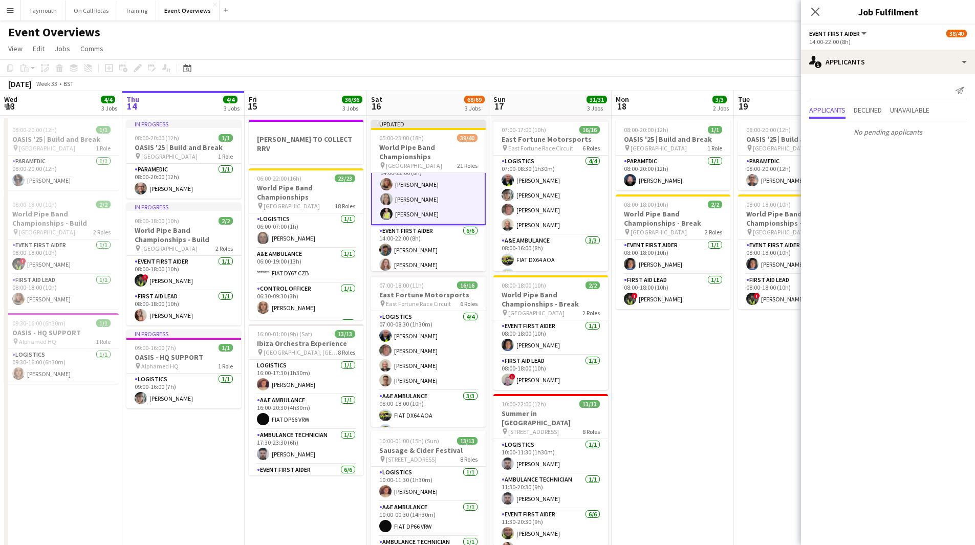
click at [720, 366] on app-date-cell "08:00-20:00 (12h) 1/1 OASIS '25 | Build and Break pin Murrayfield Stadium 1 Rol…" at bounding box center [673, 428] width 122 height 624
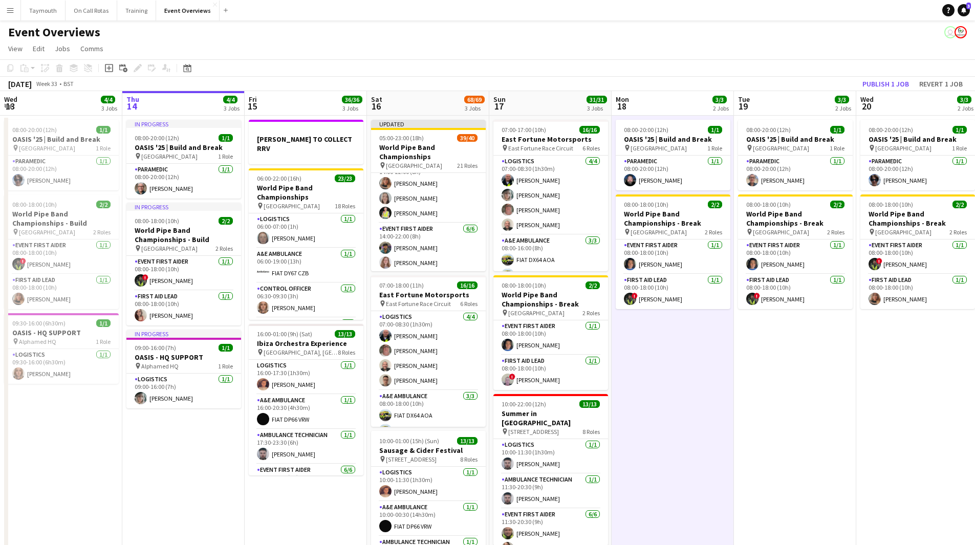
scroll to position [806, 0]
click at [900, 80] on button "Publish 1 job" at bounding box center [885, 83] width 55 height 13
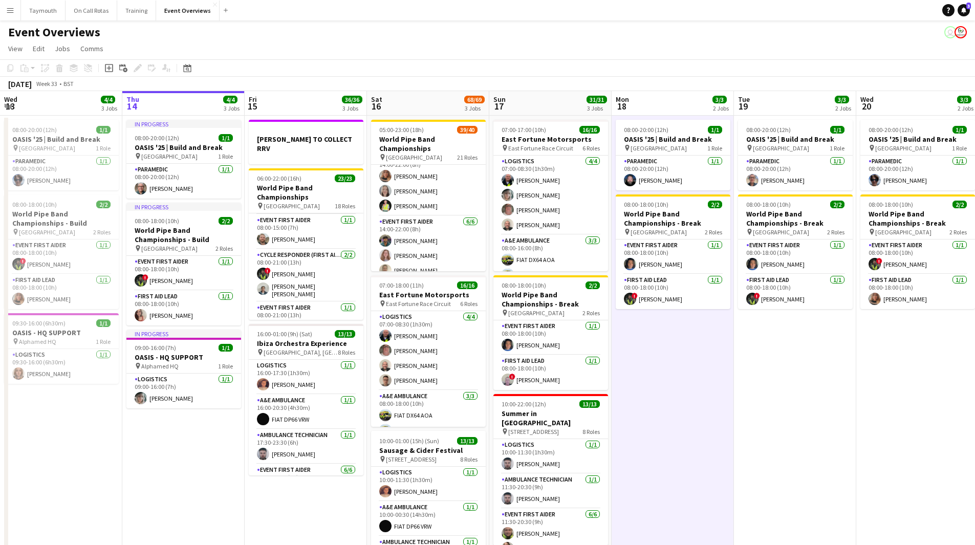
scroll to position [0, 312]
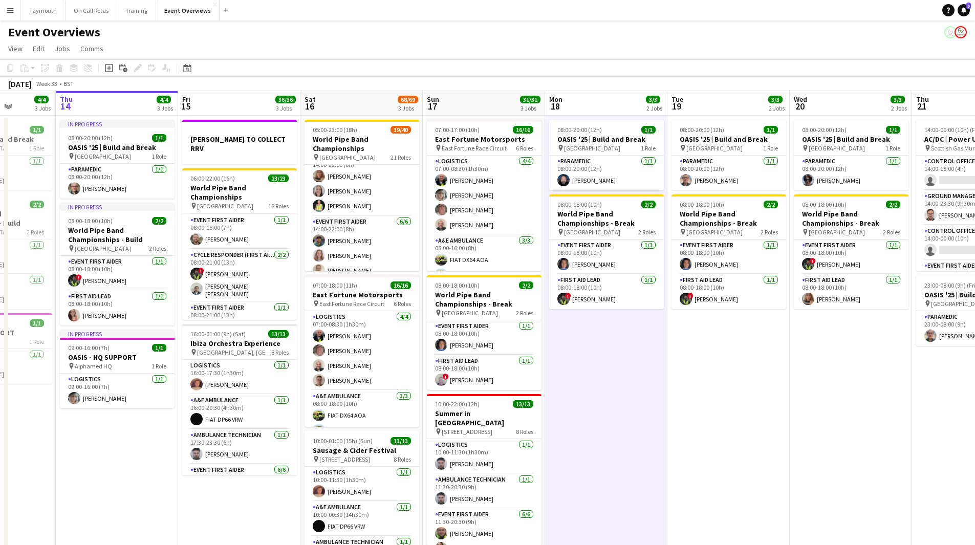
drag, startPoint x: 687, startPoint y: 391, endPoint x: 620, endPoint y: 406, distance: 68.7
click at [620, 406] on app-calendar-viewport "Mon 11 2/2 1 Job Tue 12 84/85 4 Jobs Wed 13 4/4 3 Jobs Thu 14 4/4 3 Jobs Fri 15…" at bounding box center [487, 415] width 975 height 648
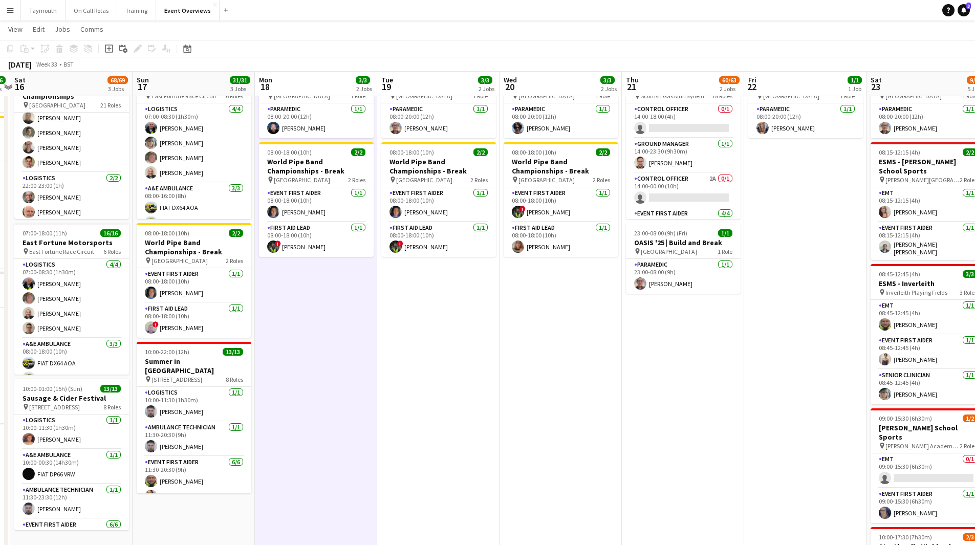
scroll to position [0, 359]
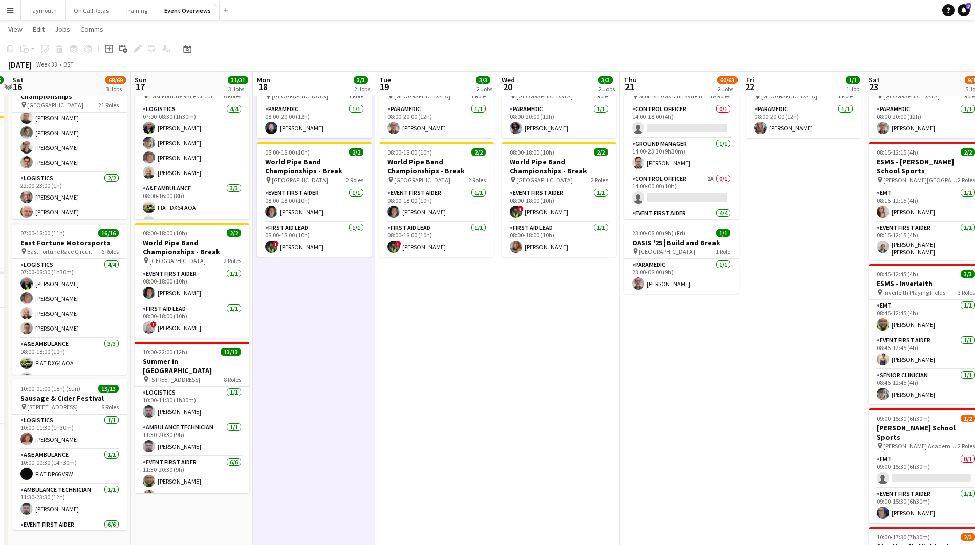
drag, startPoint x: 773, startPoint y: 354, endPoint x: 481, endPoint y: 360, distance: 291.8
click at [481, 360] on app-calendar-viewport "Wed 13 4/4 3 Jobs Thu 14 4/4 3 Jobs Fri 15 36/36 3 Jobs Sat 16 68/69 3 Jobs Sun…" at bounding box center [487, 338] width 975 height 699
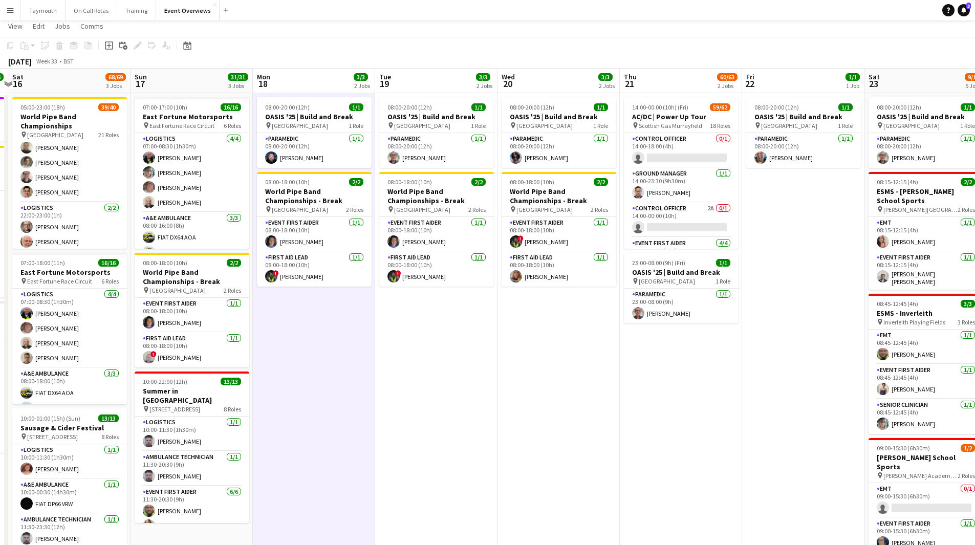
scroll to position [0, 0]
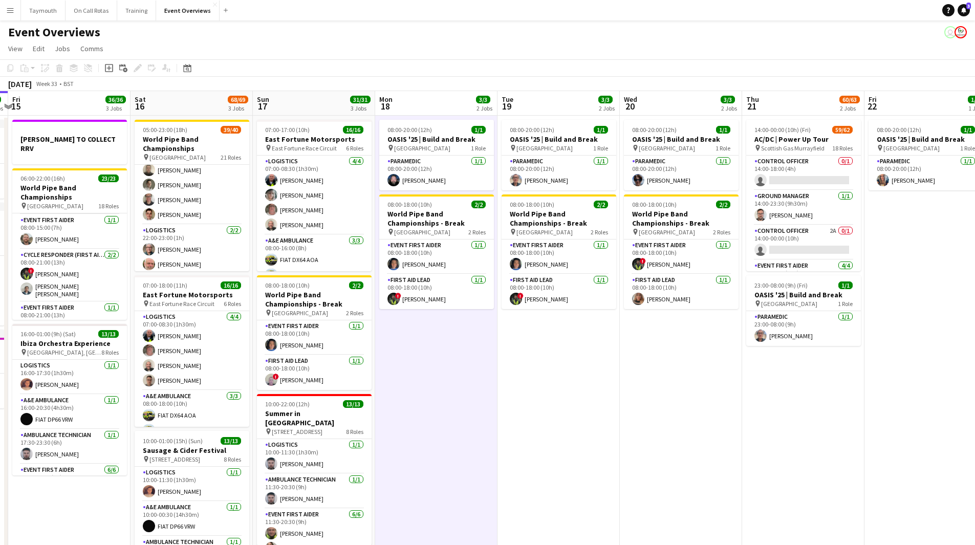
drag, startPoint x: 341, startPoint y: 377, endPoint x: 590, endPoint y: 381, distance: 248.3
click at [590, 381] on app-calendar-viewport "Tue 12 84/85 4 Jobs Wed 13 4/4 3 Jobs Thu 14 4/4 3 Jobs Fri 15 36/36 3 Jobs Sat…" at bounding box center [487, 415] width 975 height 648
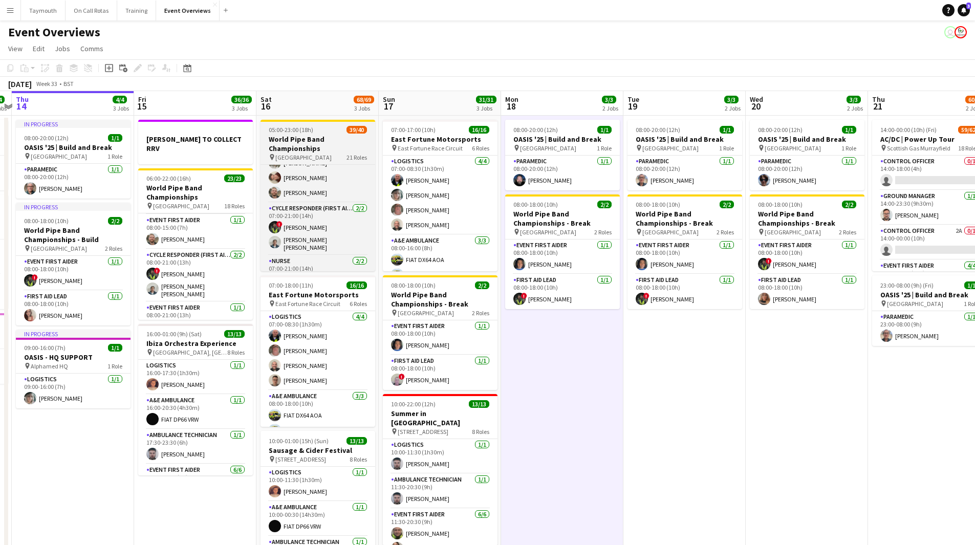
click at [321, 144] on h3 "World Pipe Band Championships" at bounding box center [318, 144] width 115 height 18
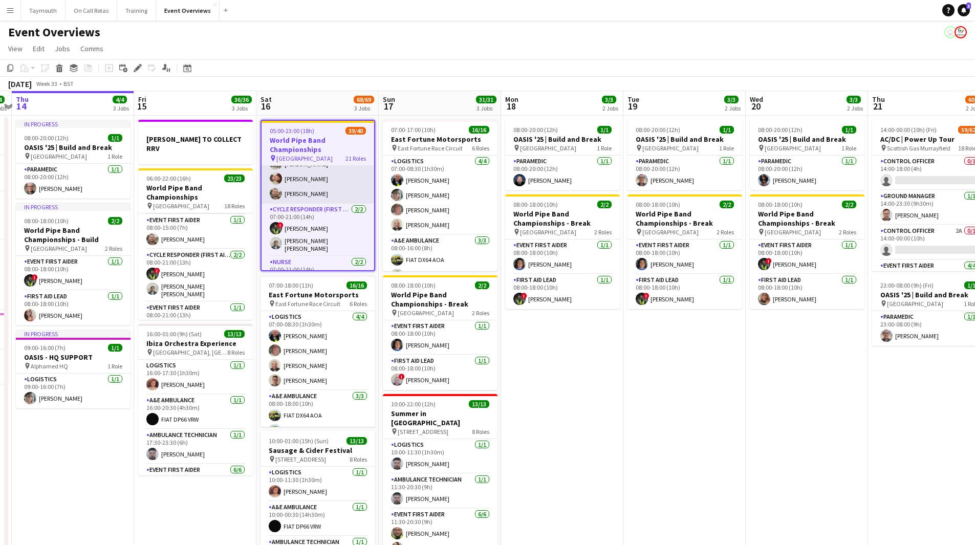
click at [319, 203] on app-card-role "Event First Aider 6/6 07:00-14:00 (7h) Jackie Montgomery ! Shirley Boyd Alex Go…" at bounding box center [318, 149] width 113 height 109
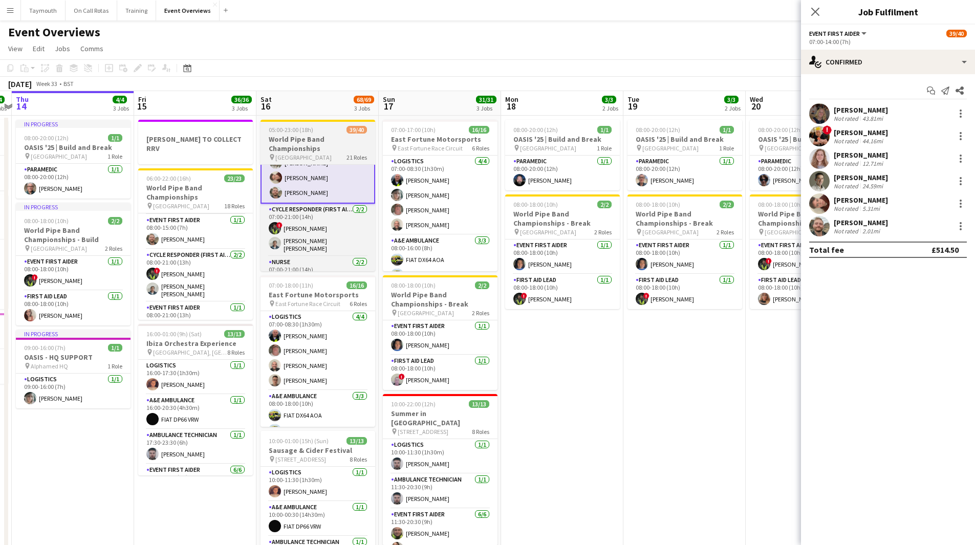
click at [322, 144] on h3 "World Pipe Band Championships" at bounding box center [318, 144] width 115 height 18
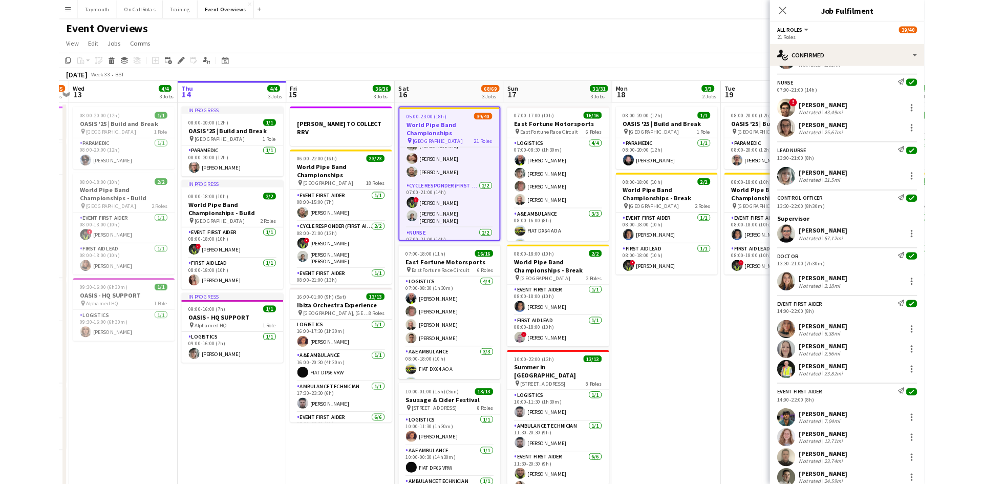
scroll to position [896, 0]
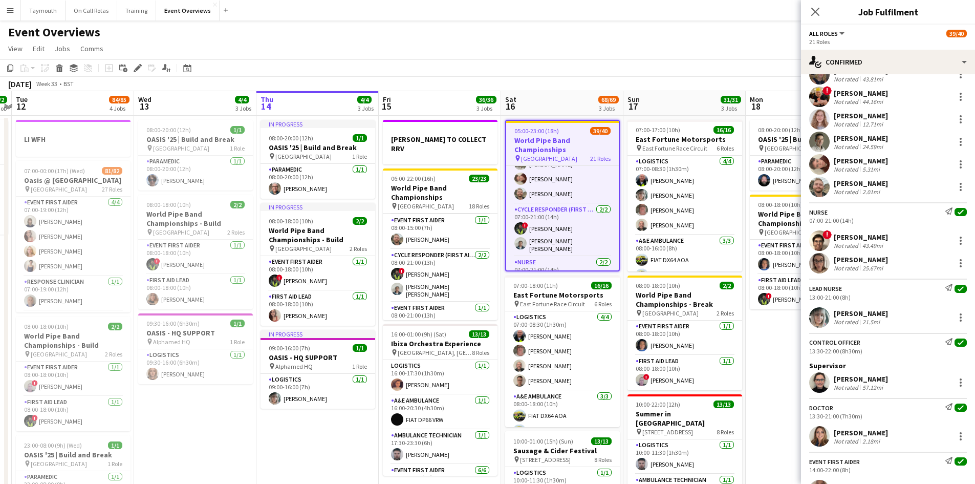
click at [6, 5] on button "Menu" at bounding box center [10, 10] width 20 height 20
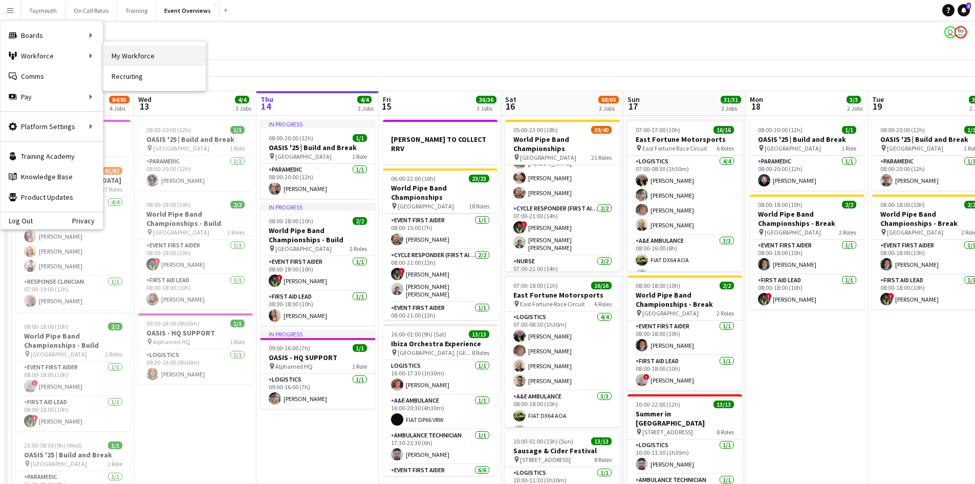
click at [137, 50] on link "My Workforce" at bounding box center [154, 56] width 102 height 20
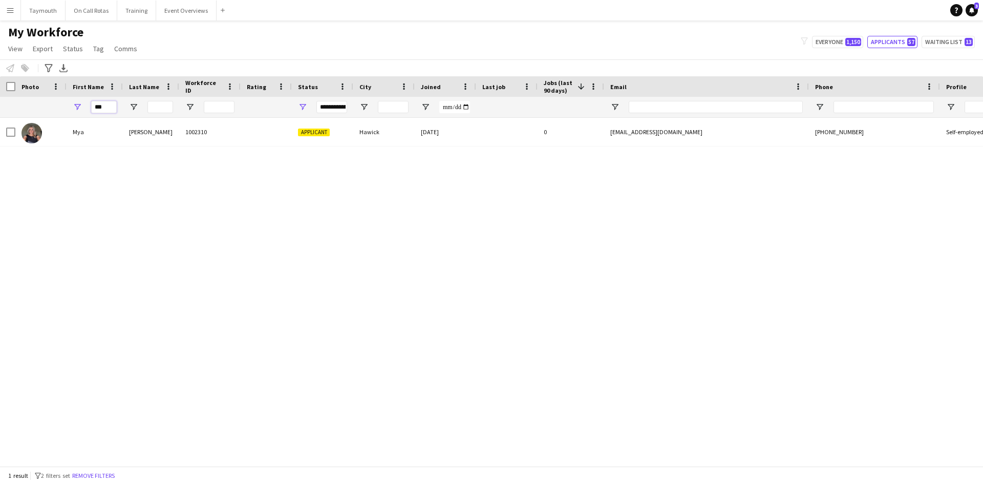
drag, startPoint x: 109, startPoint y: 109, endPoint x: -118, endPoint y: 102, distance: 226.3
click at [0, 102] on html "Menu Boards Boards Boards All jobs Status Workforce Workforce My Workforce Recr…" at bounding box center [491, 242] width 983 height 484
type input "****"
click at [234, 135] on div "1000924" at bounding box center [209, 132] width 61 height 28
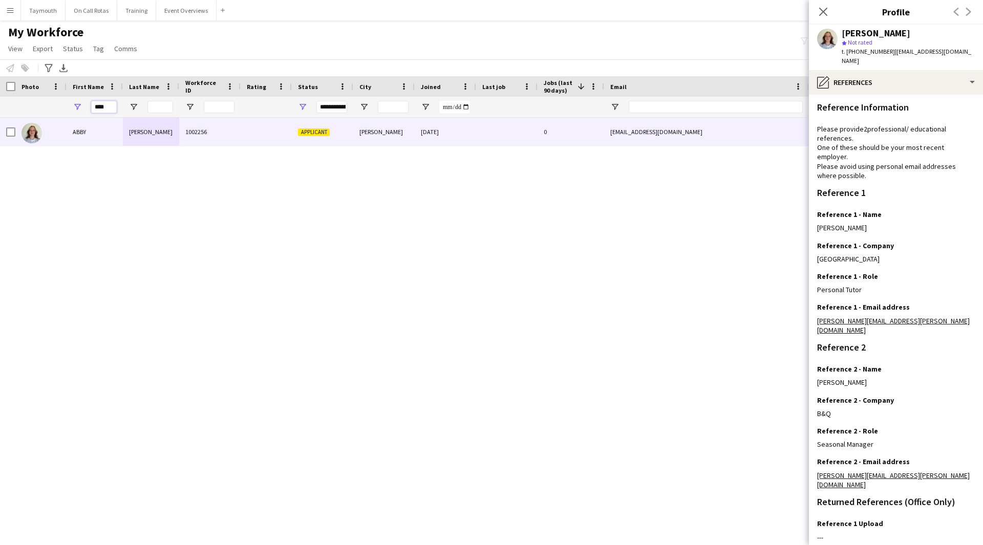
drag, startPoint x: 7, startPoint y: 108, endPoint x: -135, endPoint y: 91, distance: 142.8
click at [0, 91] on html "Menu Boards Boards Boards All jobs Status Workforce Workforce My Workforce Recr…" at bounding box center [491, 272] width 983 height 545
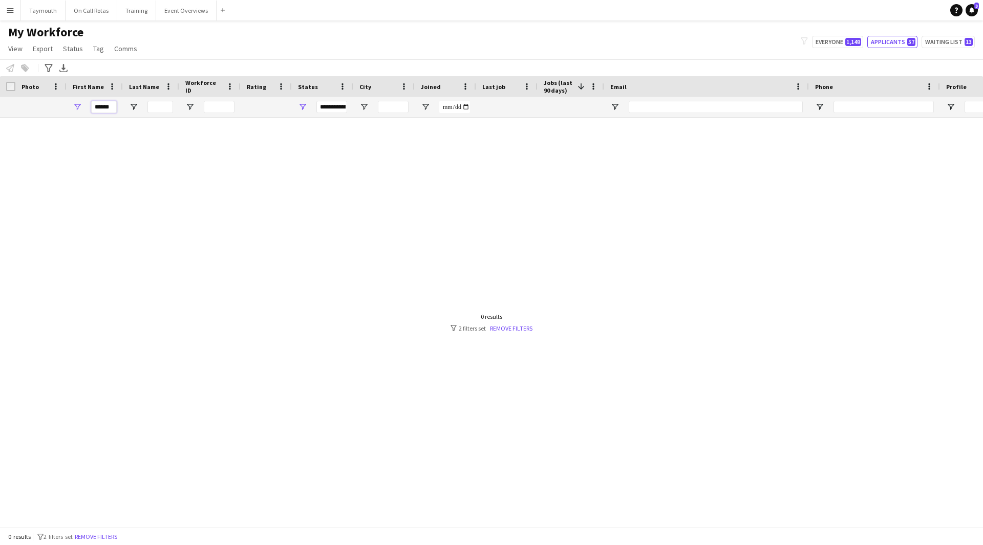
type input "******"
click at [306, 107] on span "Open Filter Menu" at bounding box center [302, 106] width 9 height 9
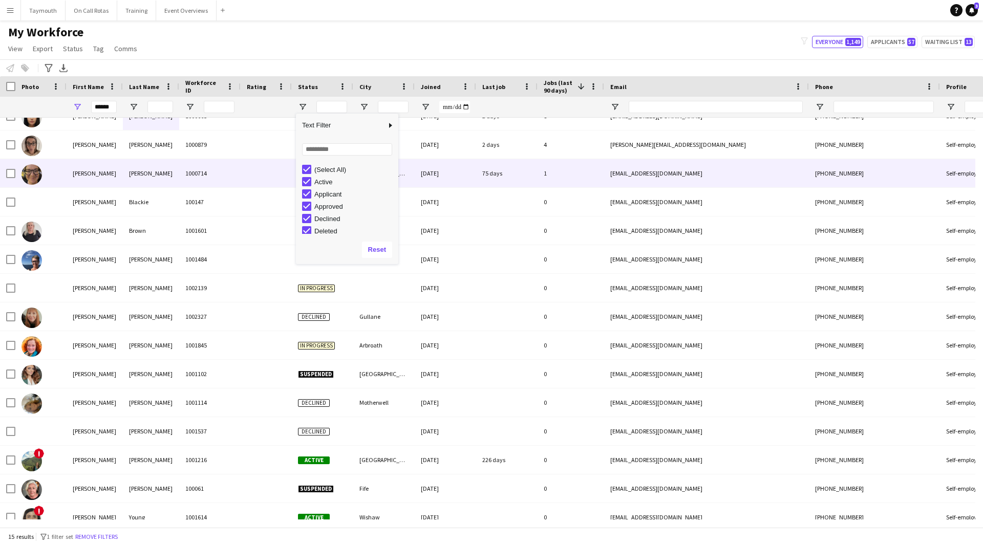
scroll to position [28, 0]
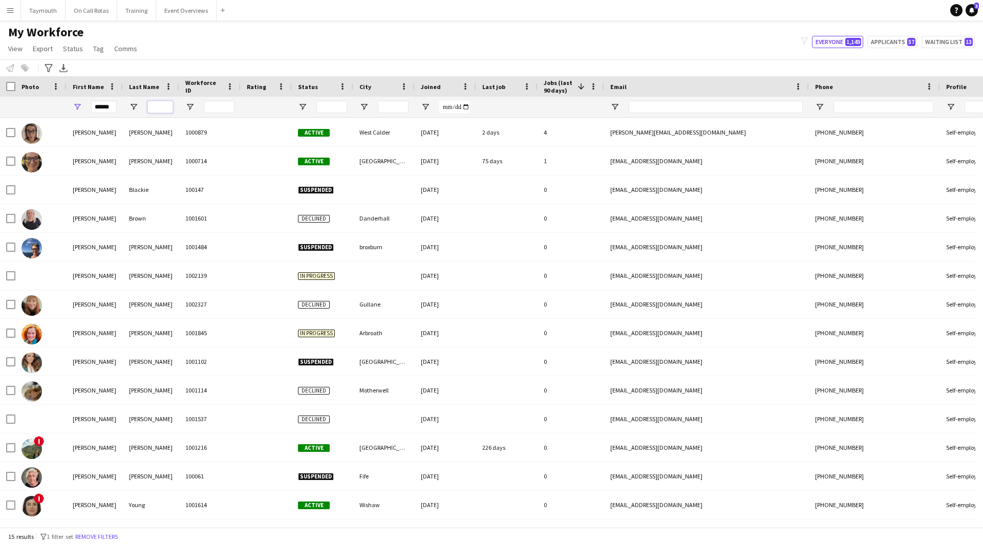
click at [162, 112] on input "Last Name Filter Input" at bounding box center [160, 107] width 26 height 12
drag, startPoint x: 109, startPoint y: 109, endPoint x: 102, endPoint y: 109, distance: 6.7
click at [102, 109] on input "******" at bounding box center [104, 107] width 26 height 12
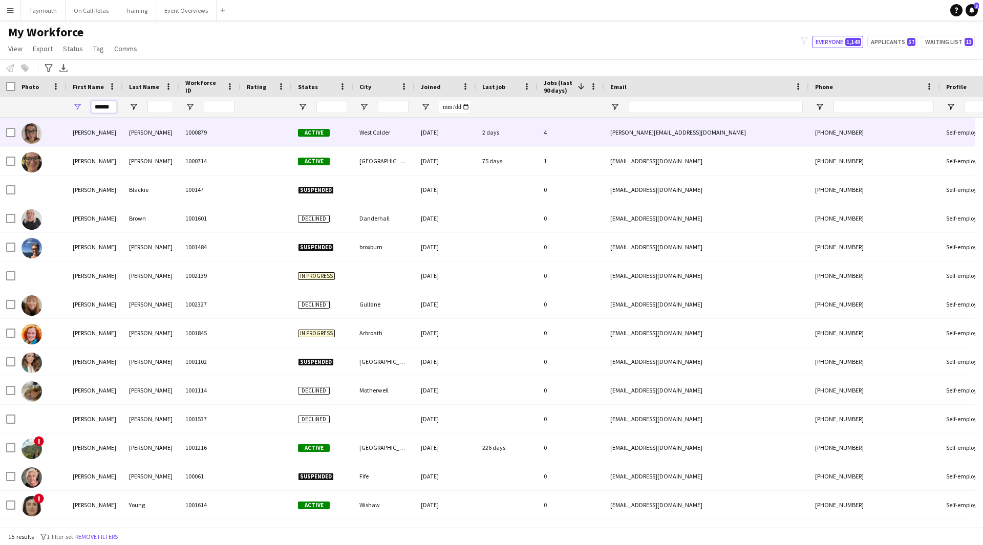
scroll to position [0, 0]
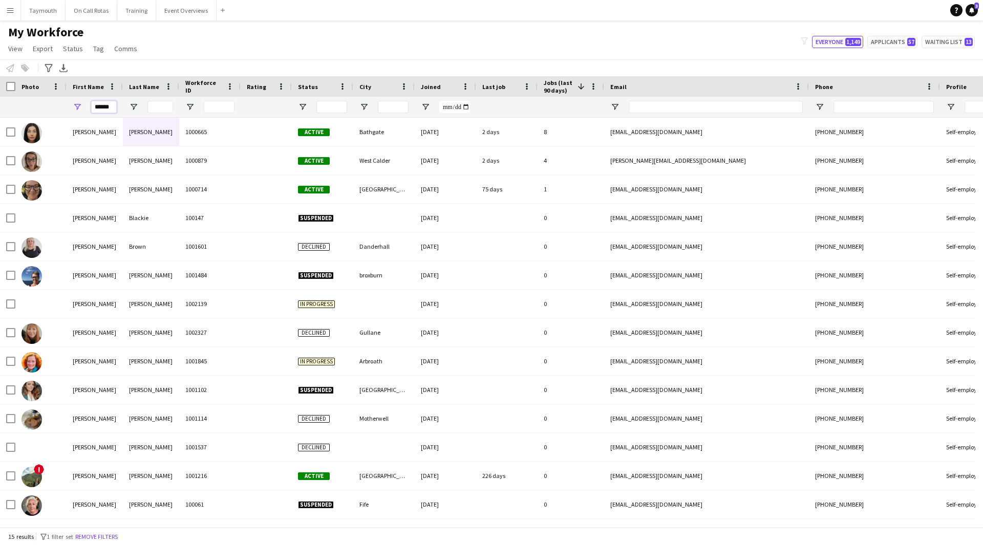
click at [113, 109] on input "******" at bounding box center [104, 107] width 26 height 12
click at [169, 105] on input "Last Name Filter Input" at bounding box center [160, 107] width 26 height 12
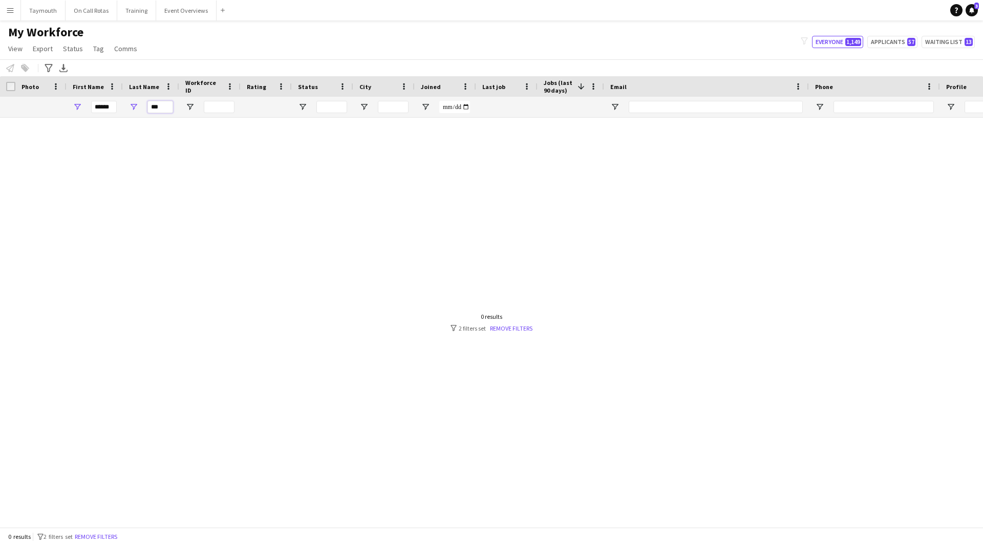
type input "***"
drag, startPoint x: 113, startPoint y: 104, endPoint x: 1, endPoint y: 107, distance: 112.1
click at [26, 116] on div "****** ***" at bounding box center [633, 107] width 1267 height 20
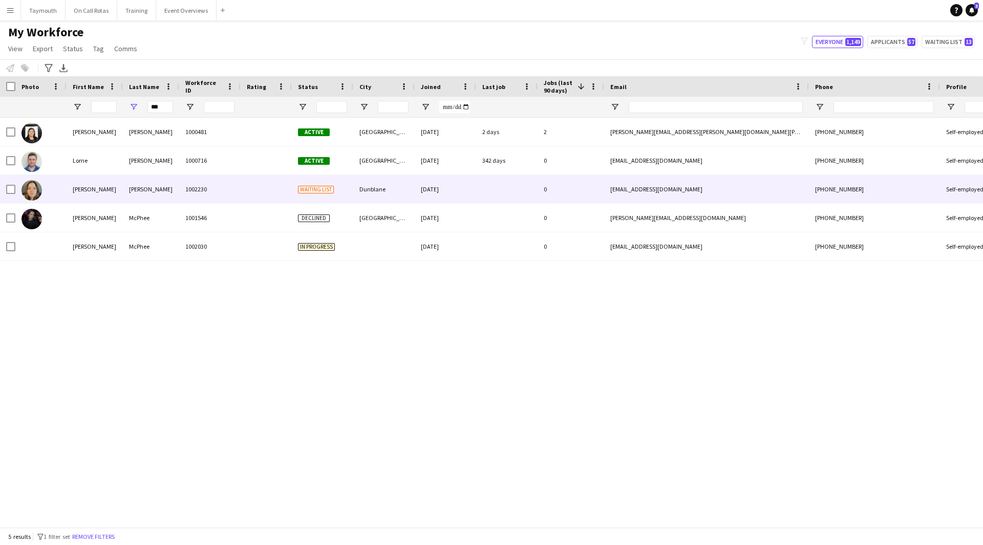
click at [157, 189] on div "[PERSON_NAME]" at bounding box center [151, 189] width 56 height 28
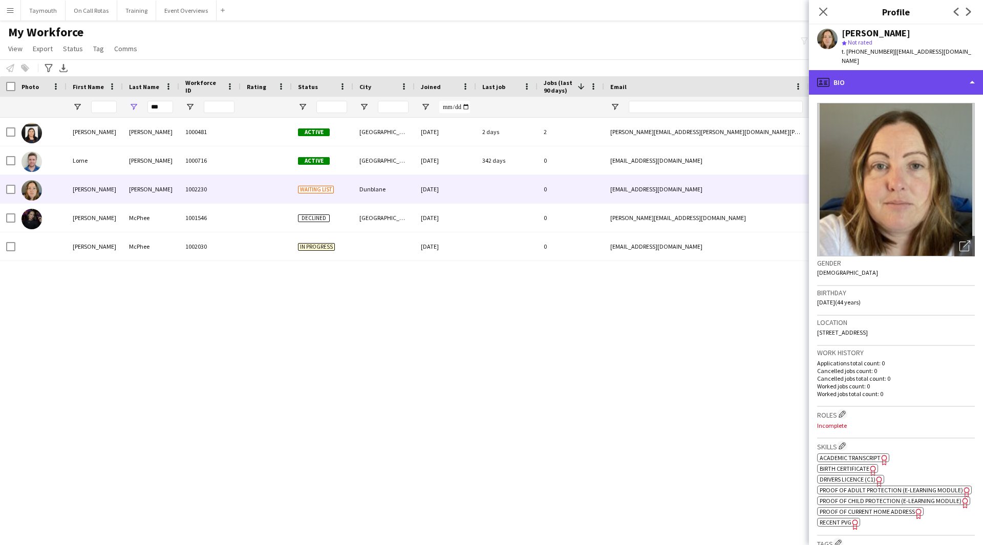
click at [925, 81] on div "profile Bio" at bounding box center [896, 82] width 174 height 25
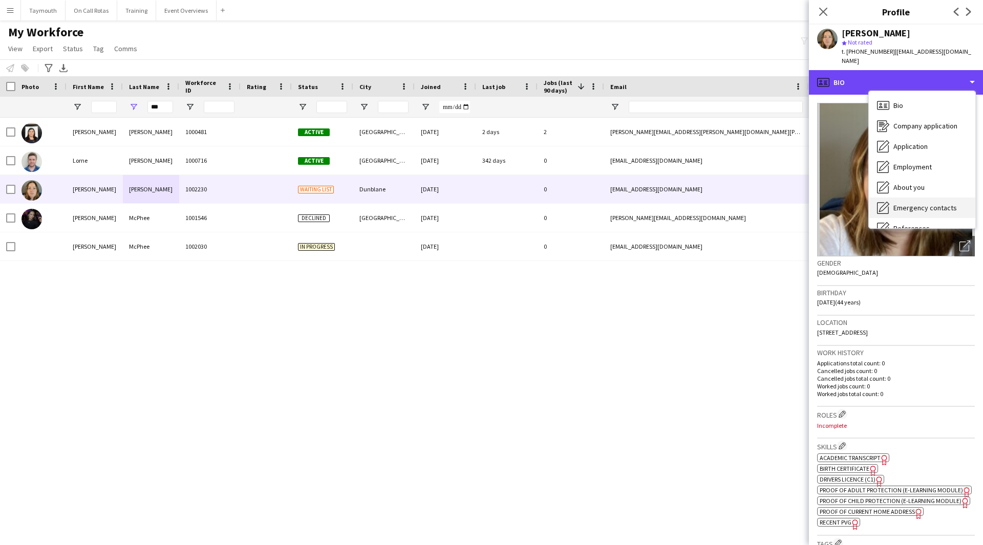
scroll to position [51, 0]
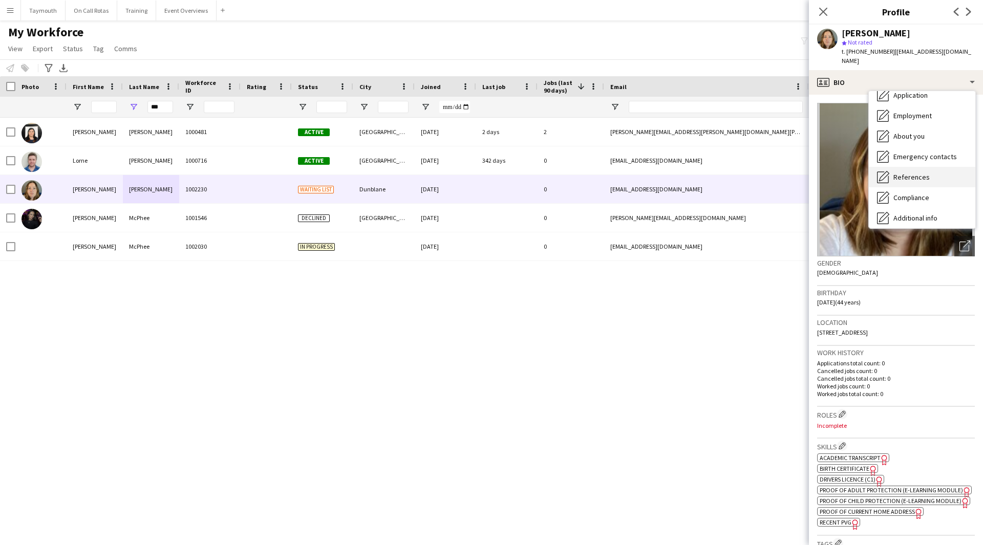
click at [940, 175] on div "References References" at bounding box center [922, 177] width 106 height 20
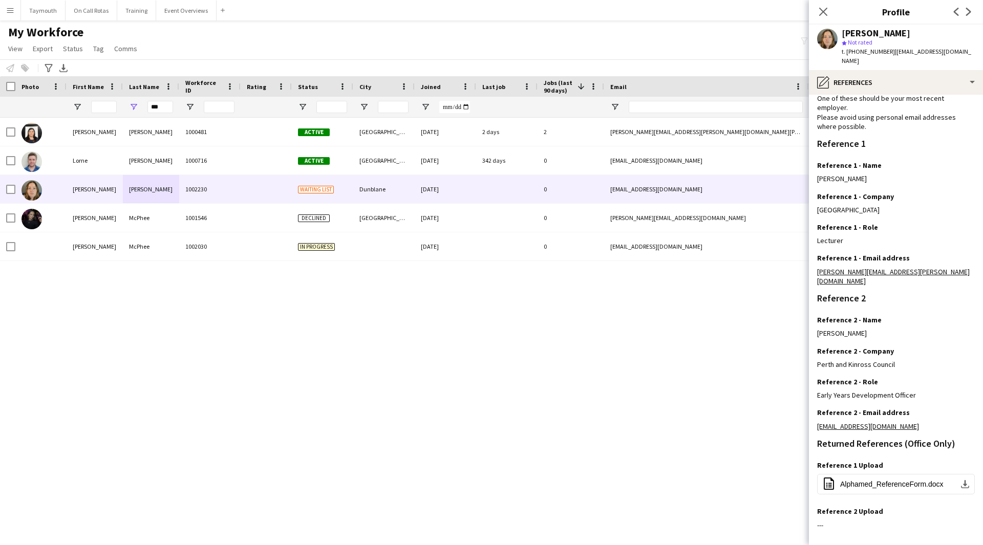
scroll to position [0, 0]
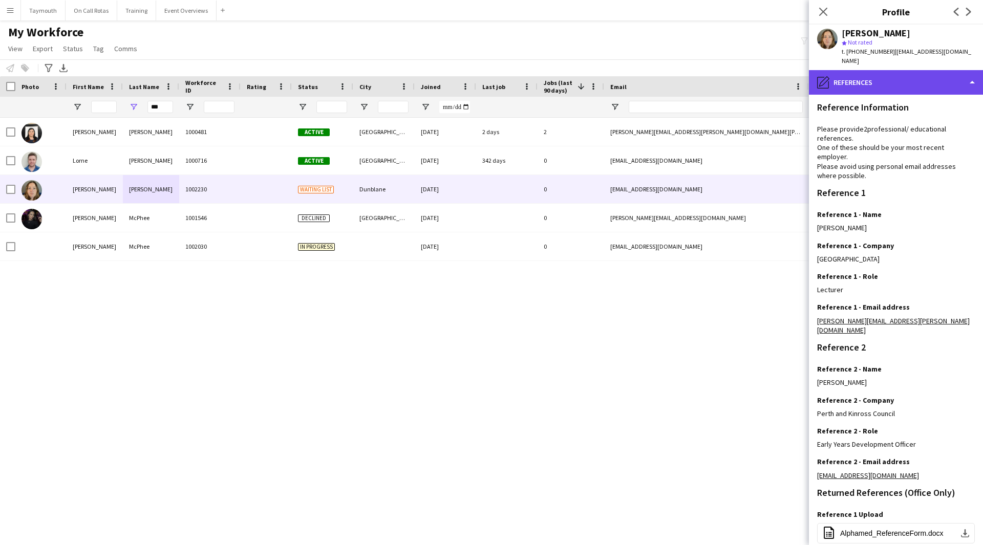
click at [930, 77] on div "pencil4 References" at bounding box center [896, 82] width 174 height 25
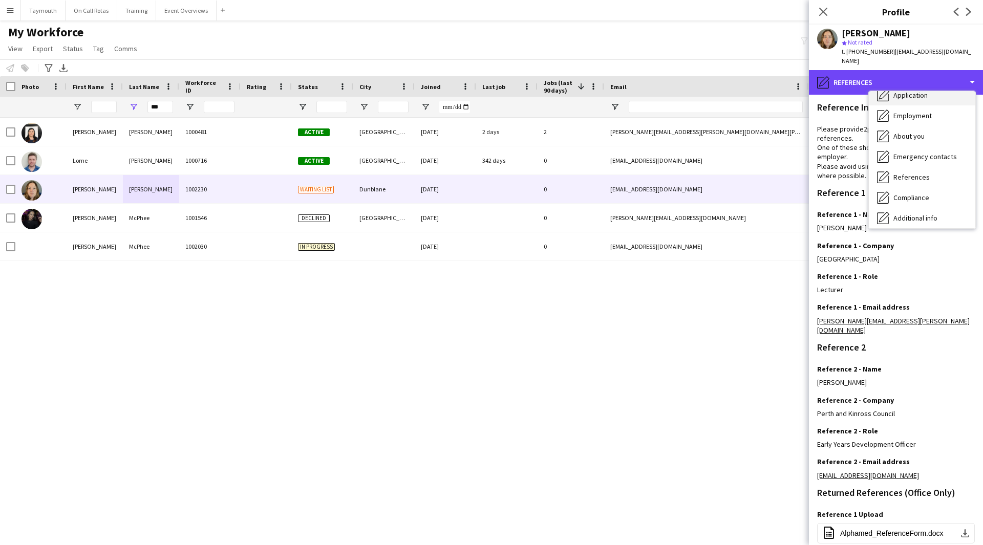
scroll to position [102, 0]
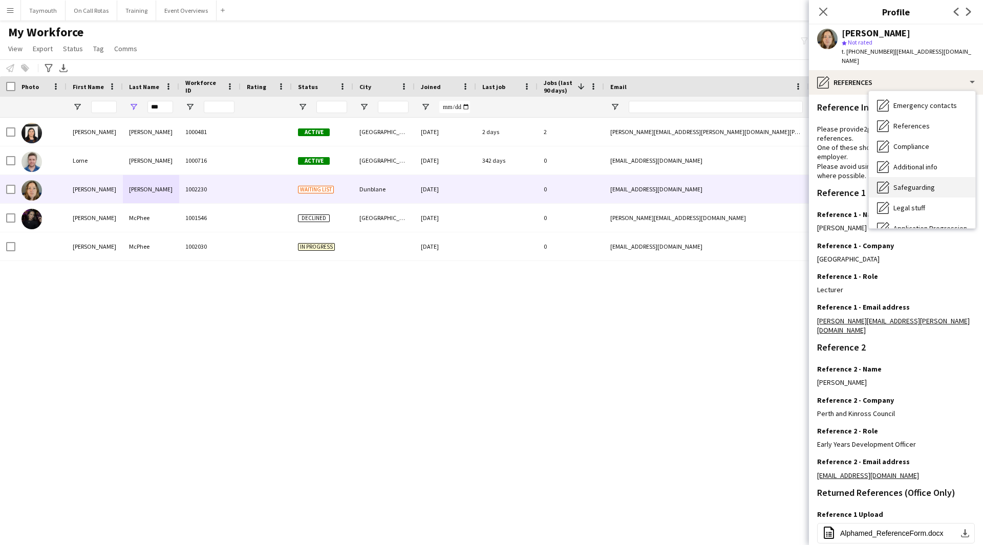
click at [920, 183] on span "Safeguarding" at bounding box center [913, 187] width 41 height 9
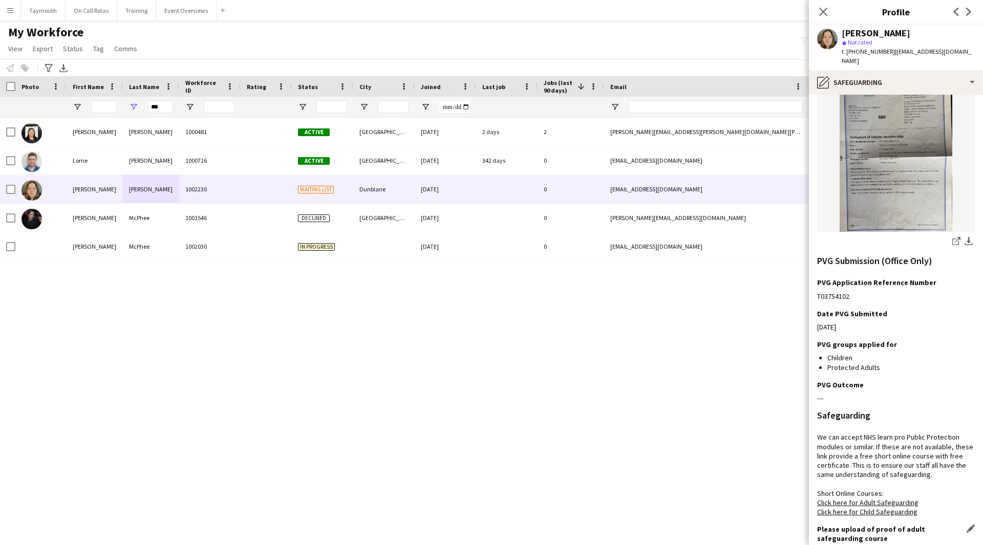
scroll to position [256, 0]
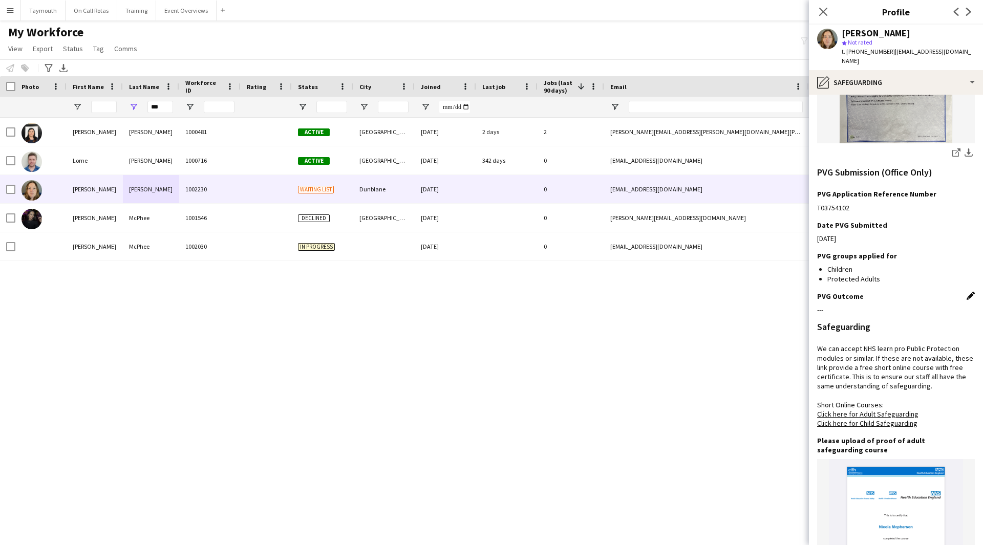
click at [966, 292] on app-icon "Edit this field" at bounding box center [970, 296] width 8 height 8
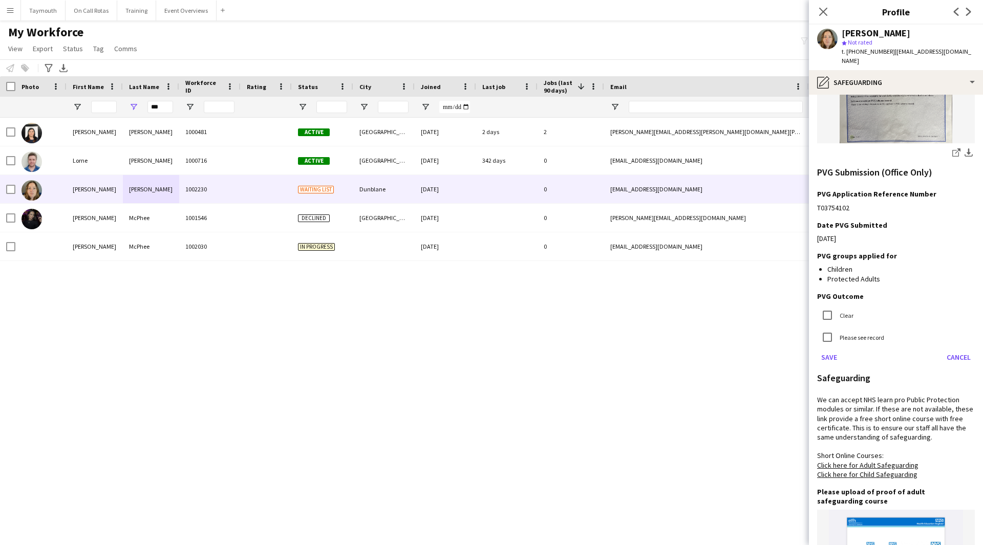
click at [848, 312] on label "Clear" at bounding box center [845, 316] width 16 height 8
click at [832, 349] on button "Save" at bounding box center [829, 357] width 24 height 16
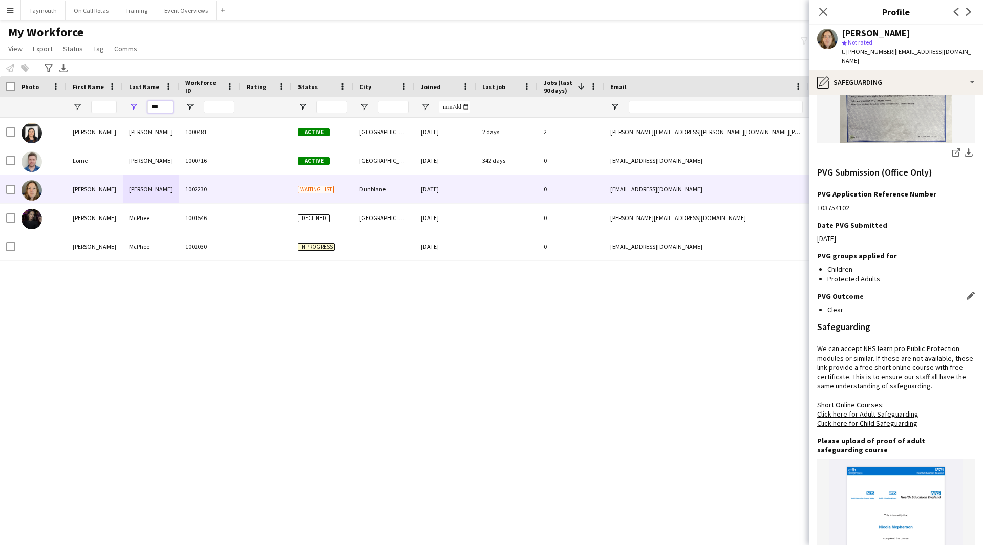
click at [50, 101] on div "***" at bounding box center [633, 107] width 1267 height 20
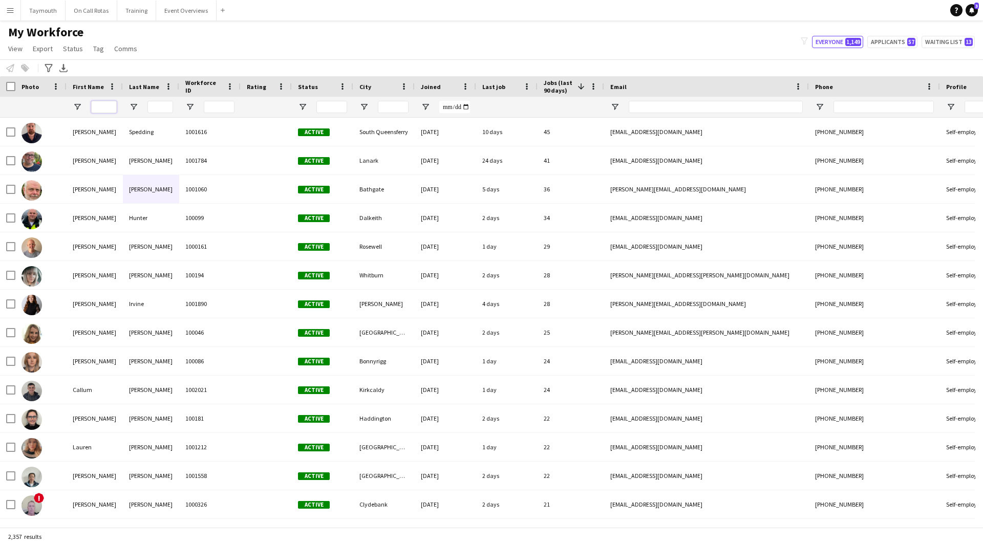
click at [105, 109] on input "First Name Filter Input" at bounding box center [104, 107] width 26 height 12
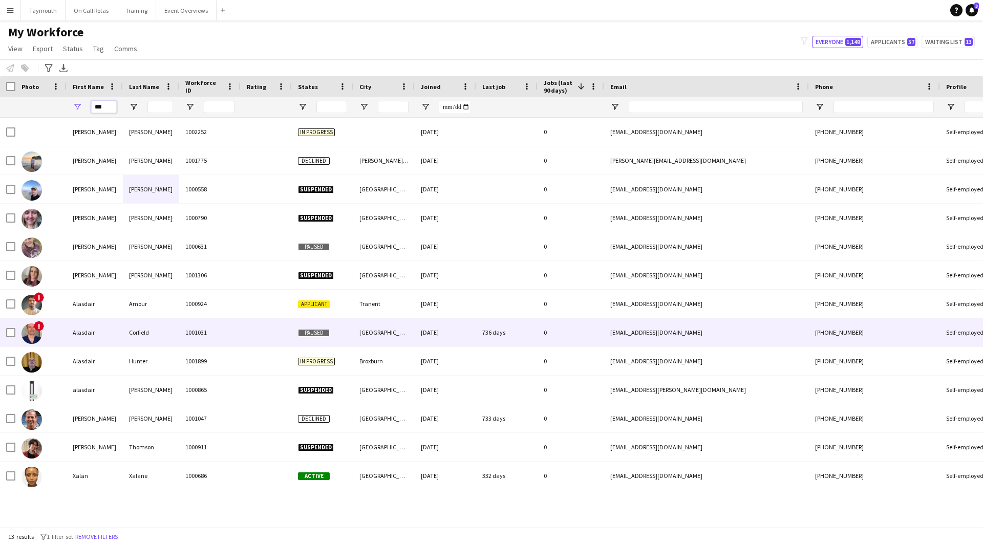
type input "***"
click at [188, 301] on div "1000924" at bounding box center [209, 304] width 61 height 28
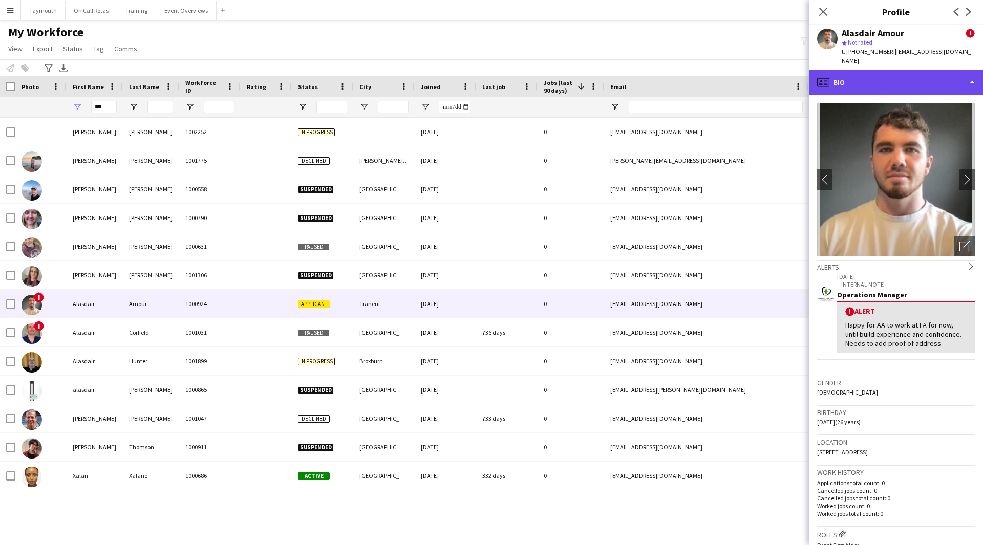
click at [912, 76] on div "profile Bio" at bounding box center [896, 82] width 174 height 25
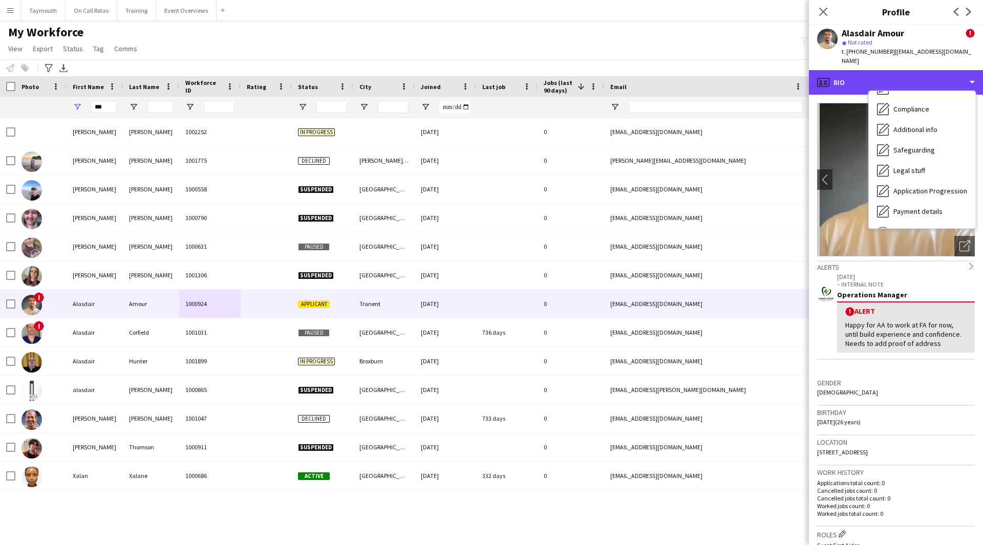
scroll to position [154, 0]
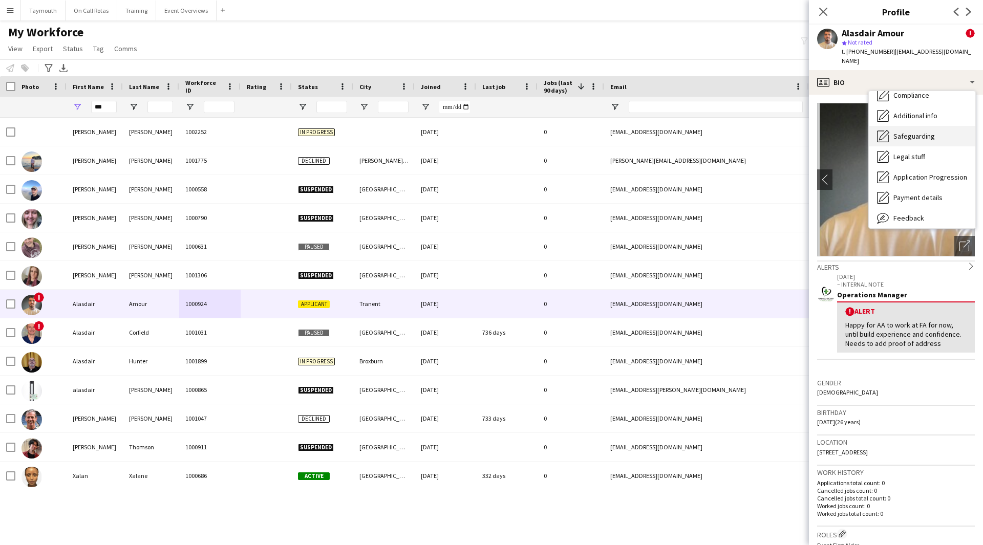
click at [920, 135] on div "Safeguarding Safeguarding" at bounding box center [922, 136] width 106 height 20
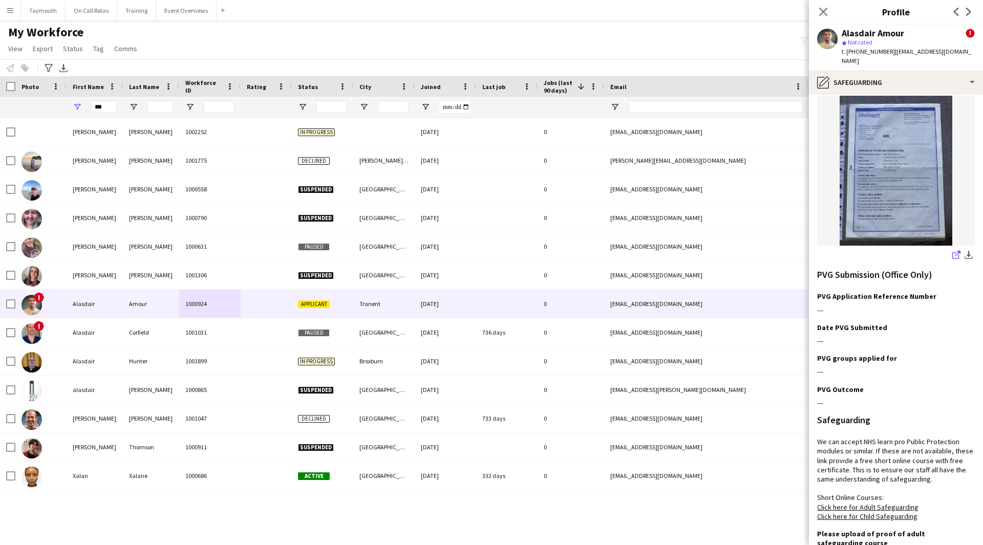
click at [955, 251] on icon at bounding box center [957, 253] width 5 height 5
click at [941, 70] on div "pencil4 Safeguarding" at bounding box center [896, 82] width 174 height 25
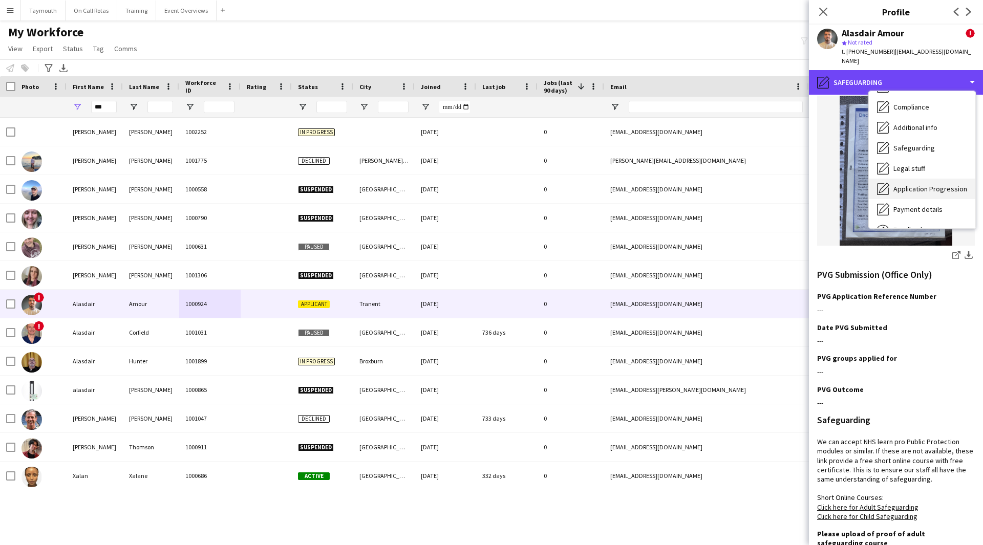
scroll to position [127, 0]
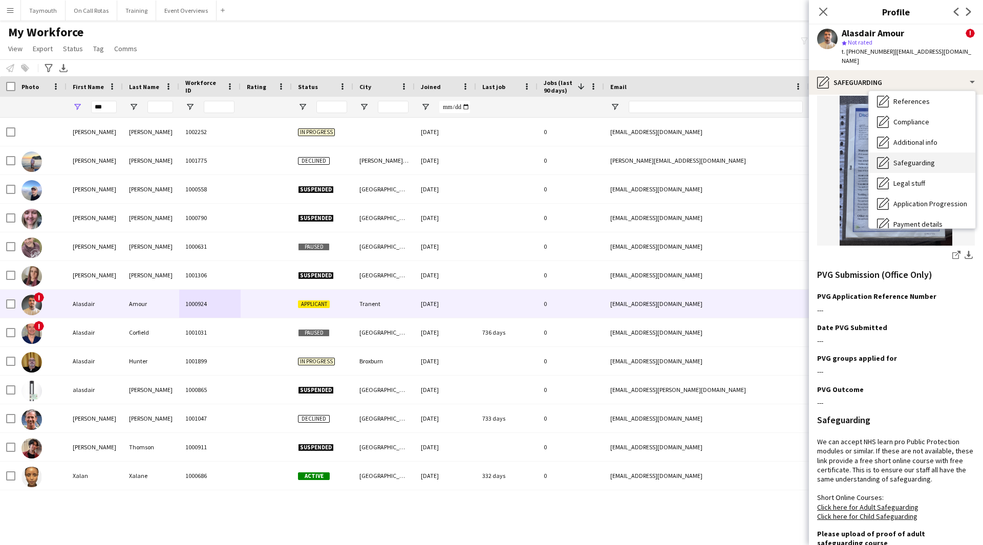
click at [925, 158] on span "Safeguarding" at bounding box center [913, 162] width 41 height 9
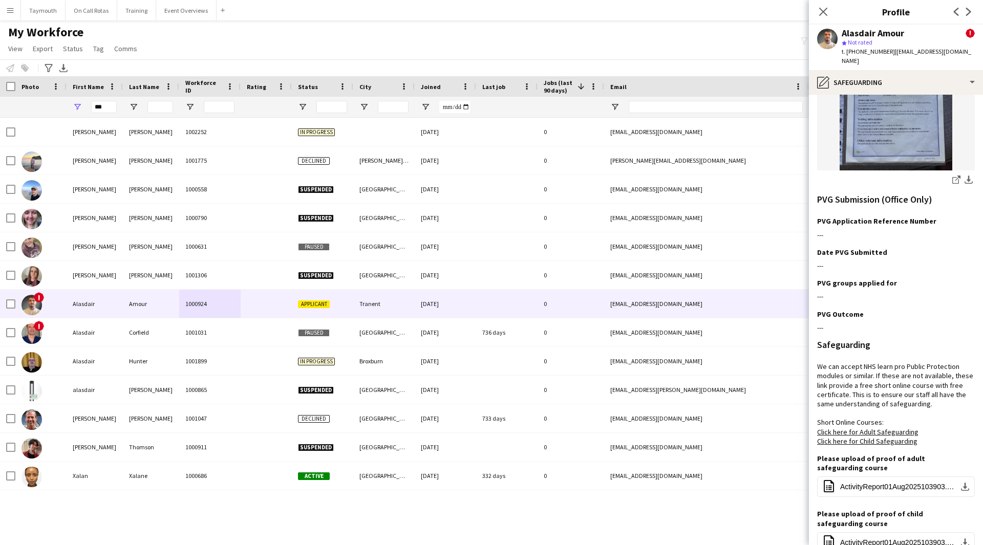
scroll to position [297, 0]
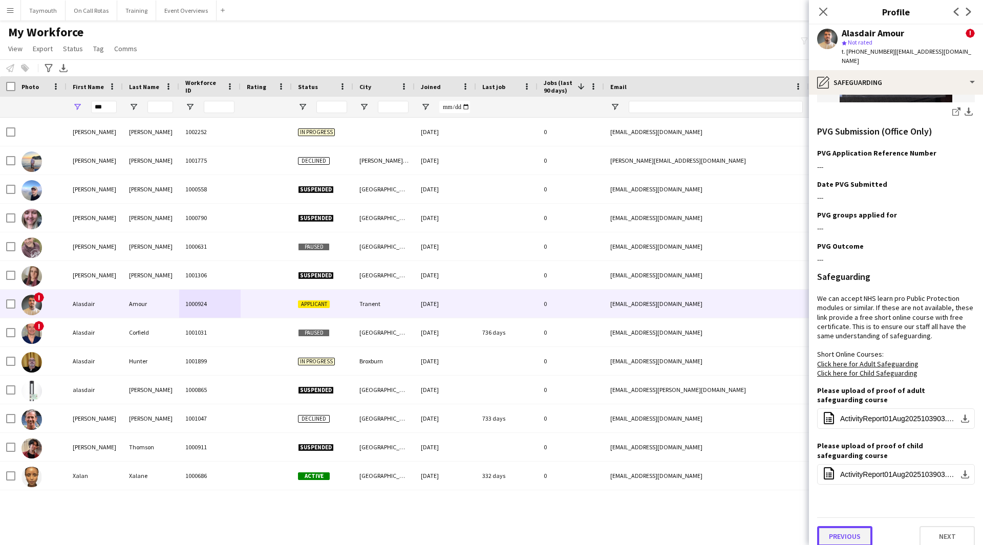
click at [867, 526] on button "Previous" at bounding box center [844, 536] width 55 height 20
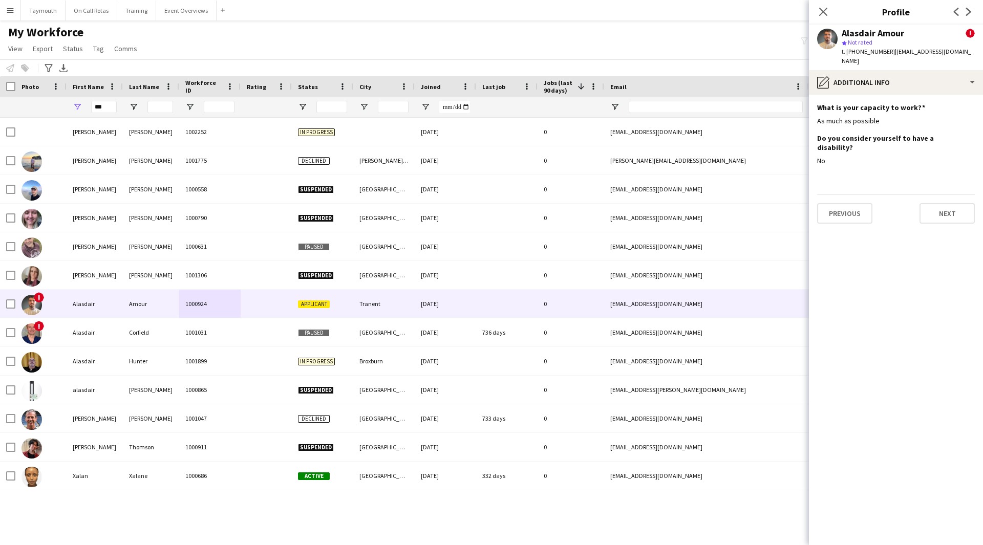
click at [962, 207] on app-section-data-types "What is your capacity to work? Edit this field As much as possible Do you consi…" at bounding box center [896, 320] width 174 height 450
click at [949, 203] on button "Next" at bounding box center [946, 213] width 55 height 20
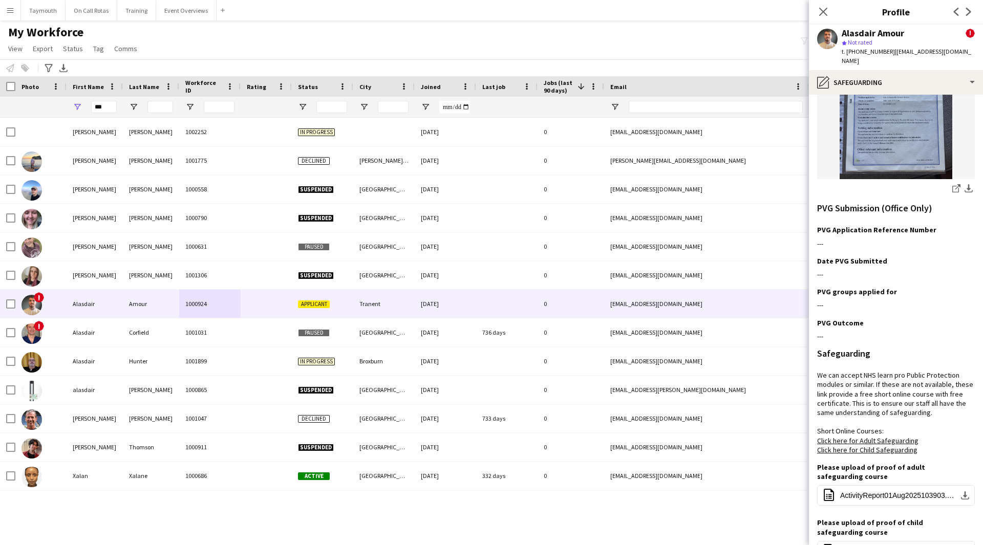
scroll to position [297, 0]
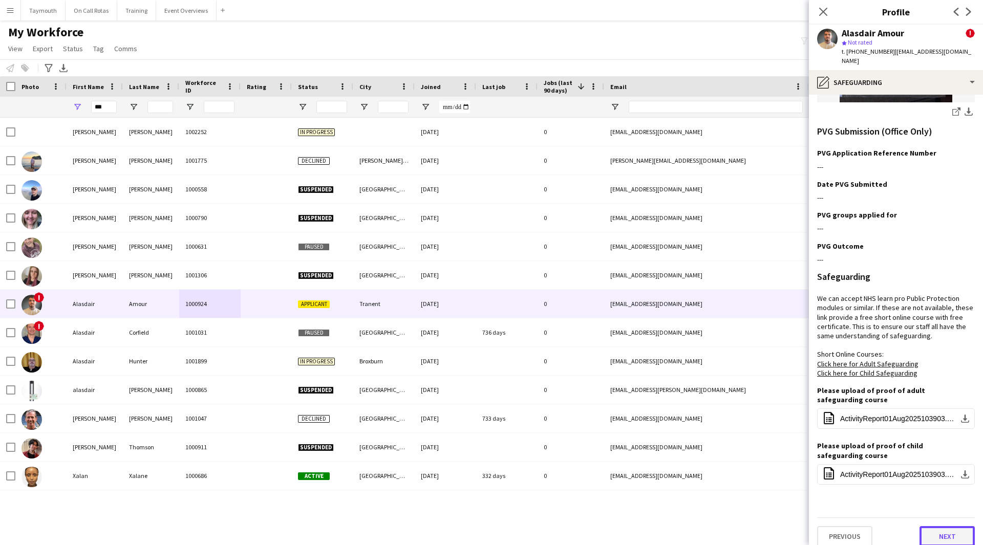
click at [945, 533] on button "Next" at bounding box center [946, 536] width 55 height 20
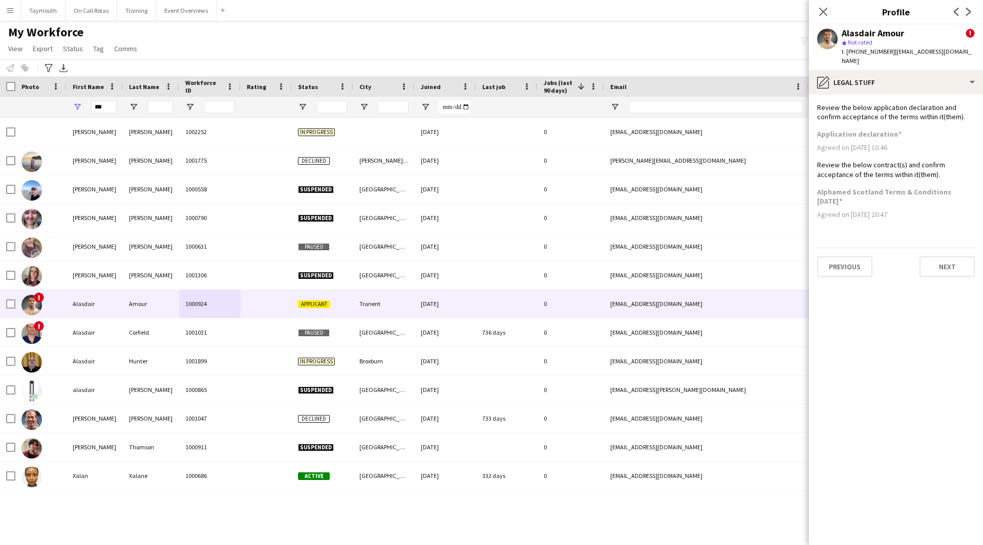
scroll to position [0, 0]
drag, startPoint x: 957, startPoint y: 262, endPoint x: 950, endPoint y: 253, distance: 11.0
click at [950, 256] on button "Next" at bounding box center [946, 266] width 55 height 20
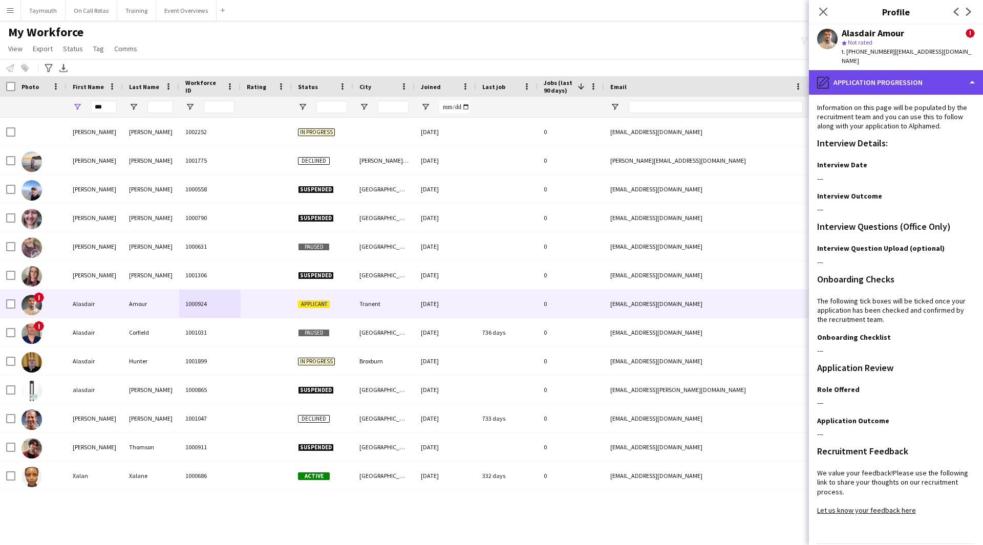
click at [886, 79] on div "pencil4 Application Progression" at bounding box center [896, 82] width 174 height 25
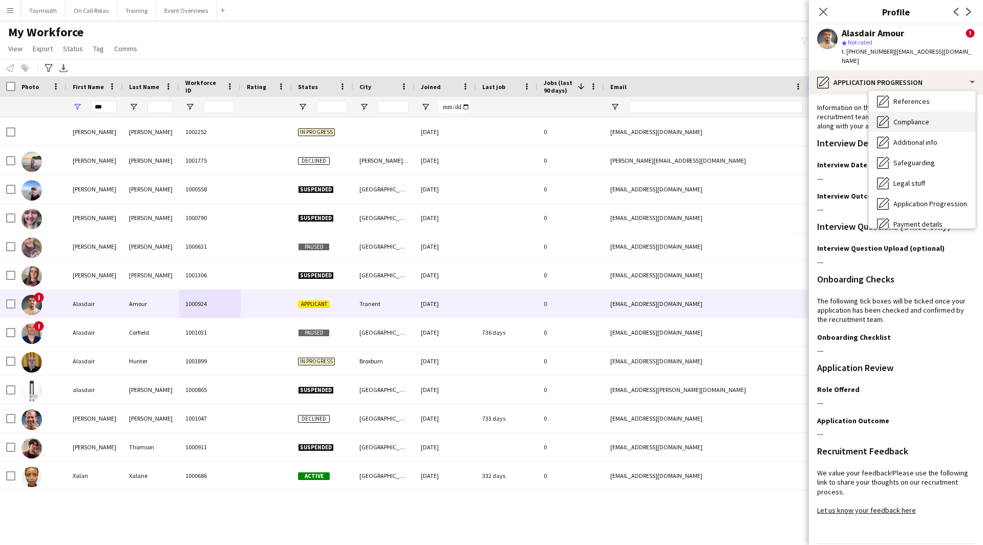
click at [910, 120] on div "Compliance Compliance" at bounding box center [922, 122] width 106 height 20
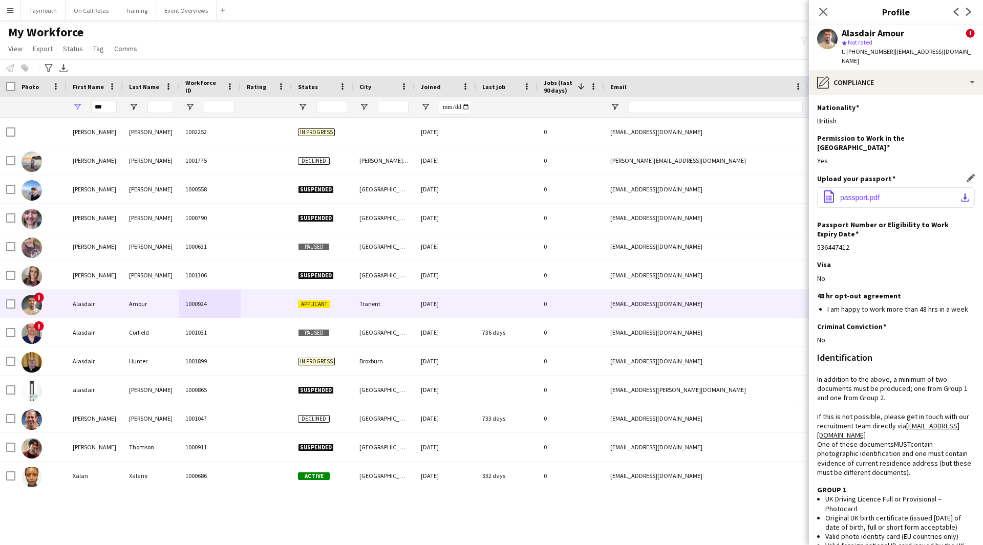
click at [939, 187] on button "office-file-sheet passport.pdf download-bottom" at bounding box center [896, 197] width 158 height 20
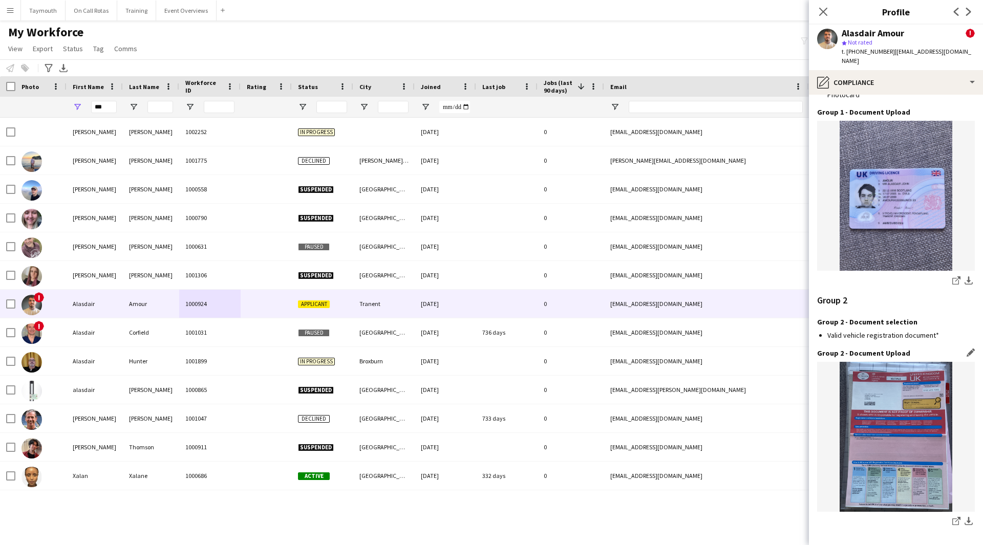
scroll to position [860, 0]
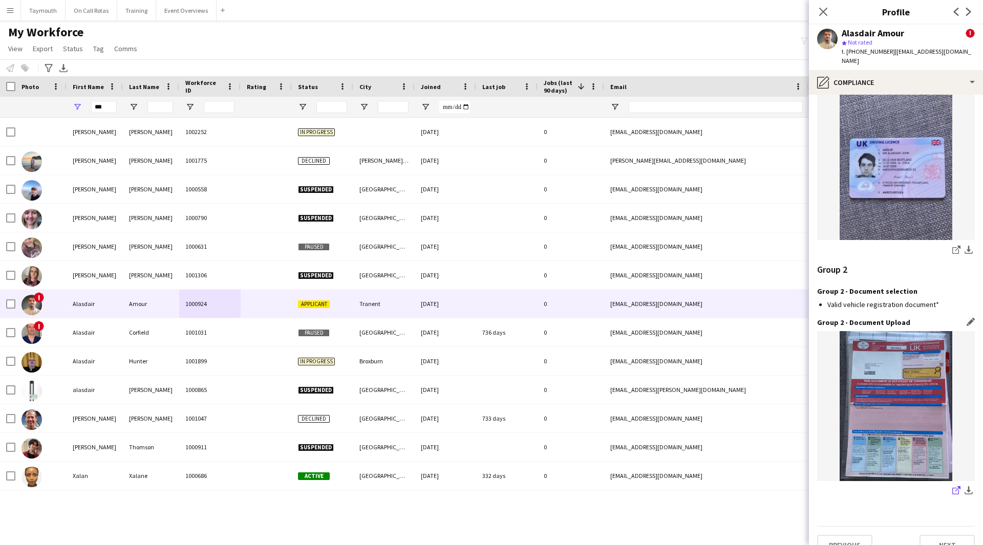
click at [952, 488] on icon at bounding box center [955, 491] width 7 height 7
drag, startPoint x: 967, startPoint y: 55, endPoint x: 891, endPoint y: 53, distance: 76.3
click at [891, 53] on div "Alasdair Amour ! star Not rated t. [PHONE_NUMBER] | [EMAIL_ADDRESS][DOMAIN_NAME]" at bounding box center [896, 48] width 174 height 46
copy span "[EMAIL_ADDRESS][DOMAIN_NAME]"
click at [869, 73] on div "pencil4 Compliance" at bounding box center [896, 82] width 174 height 25
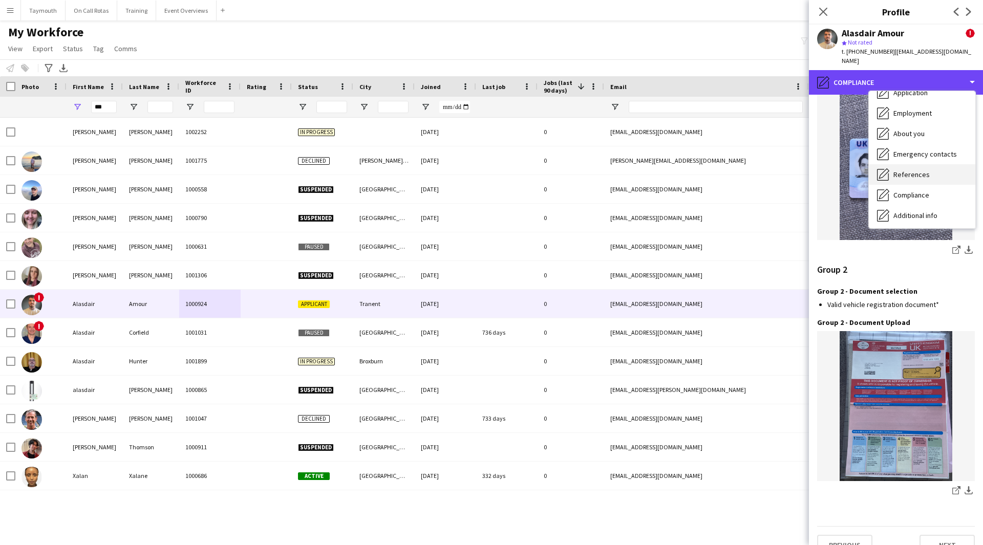
scroll to position [0, 0]
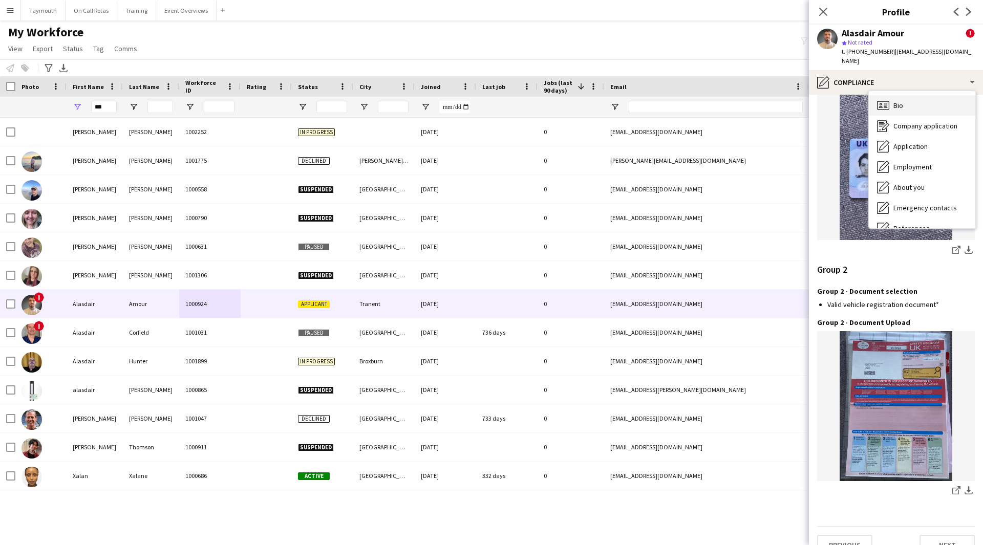
click at [917, 97] on div "Bio Bio" at bounding box center [922, 105] width 106 height 20
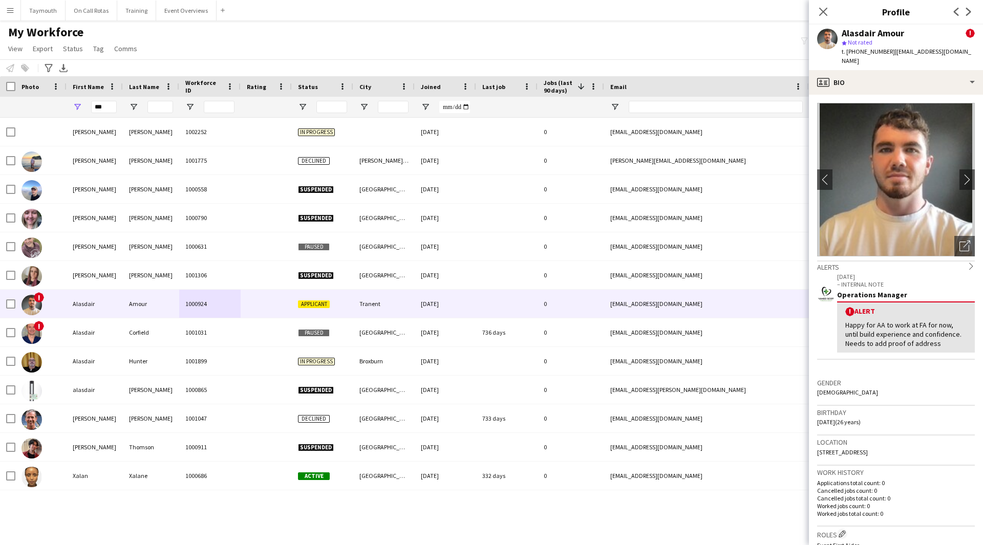
drag, startPoint x: 933, startPoint y: 451, endPoint x: 895, endPoint y: 457, distance: 38.4
click at [895, 457] on div "Location [STREET_ADDRESS]" at bounding box center [896, 451] width 158 height 30
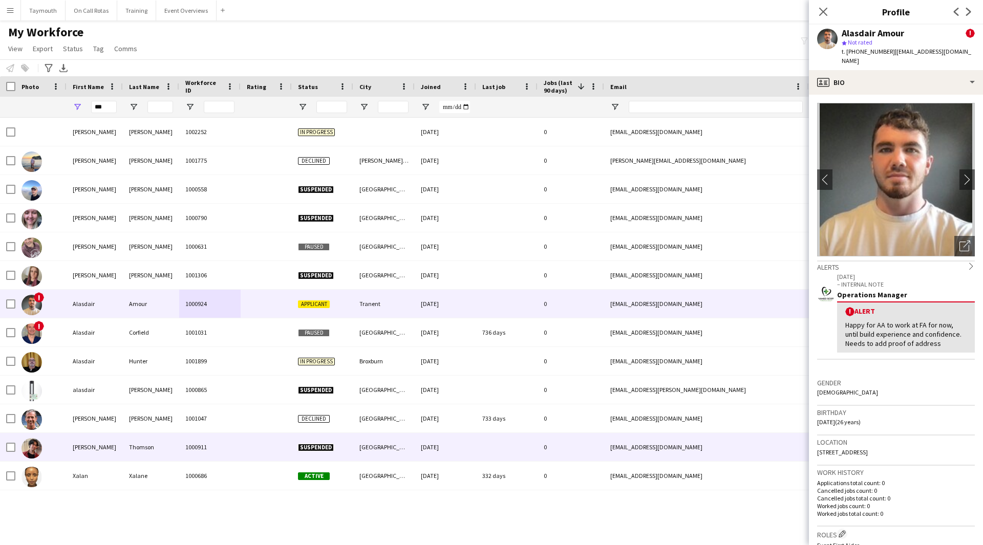
copy span "EH34 5AN"
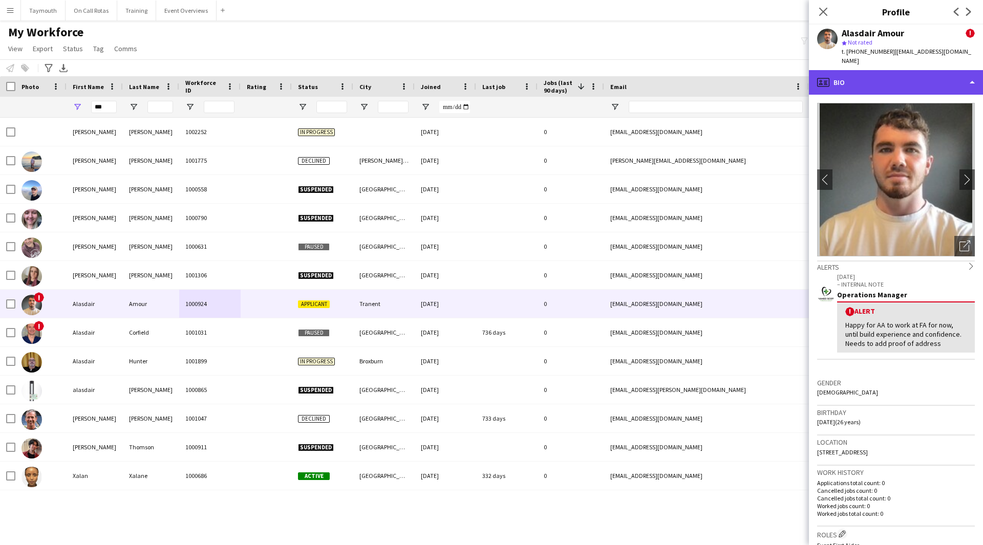
click at [937, 70] on div "profile Bio" at bounding box center [896, 82] width 174 height 25
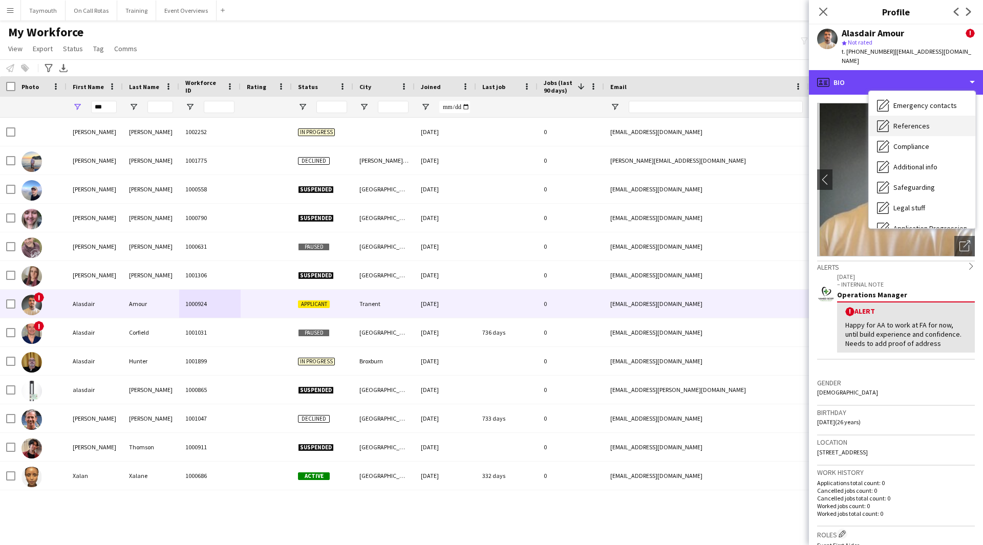
scroll to position [154, 0]
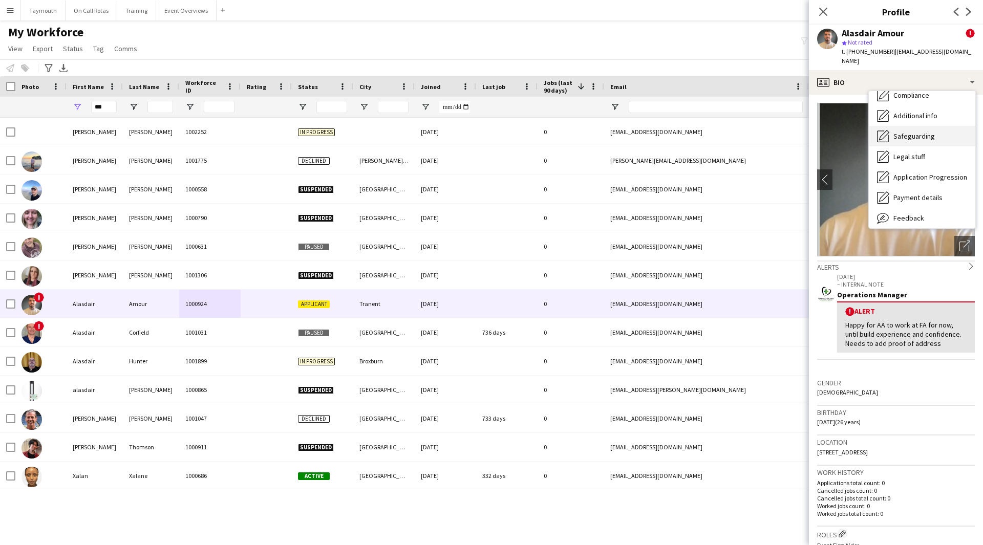
click at [928, 132] on span "Safeguarding" at bounding box center [913, 136] width 41 height 9
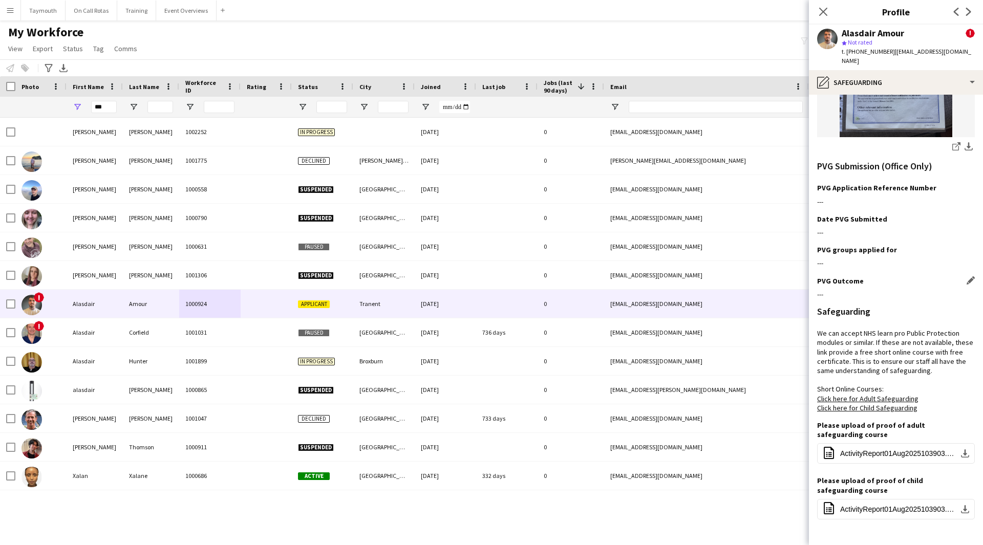
scroll to position [297, 0]
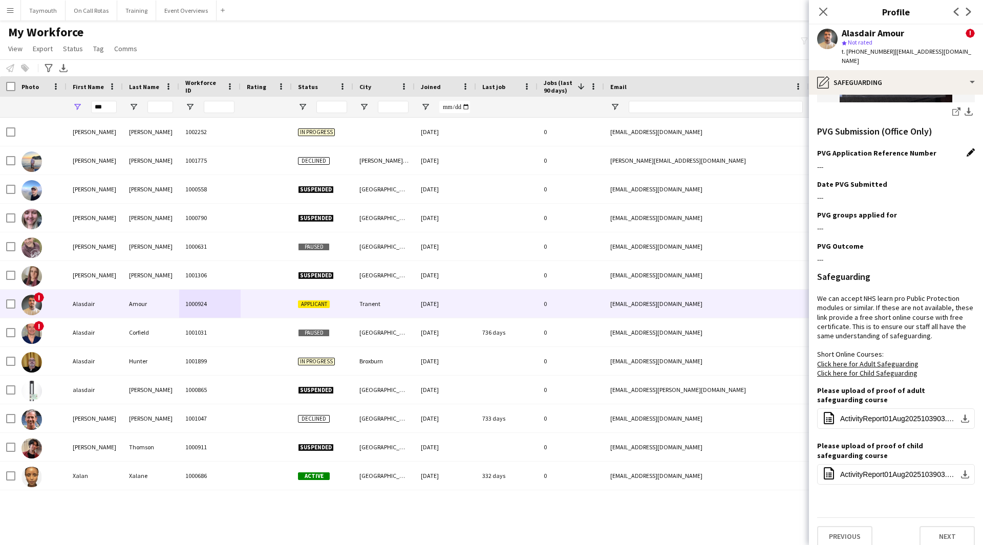
click at [966, 148] on app-icon "Edit this field" at bounding box center [970, 152] width 8 height 8
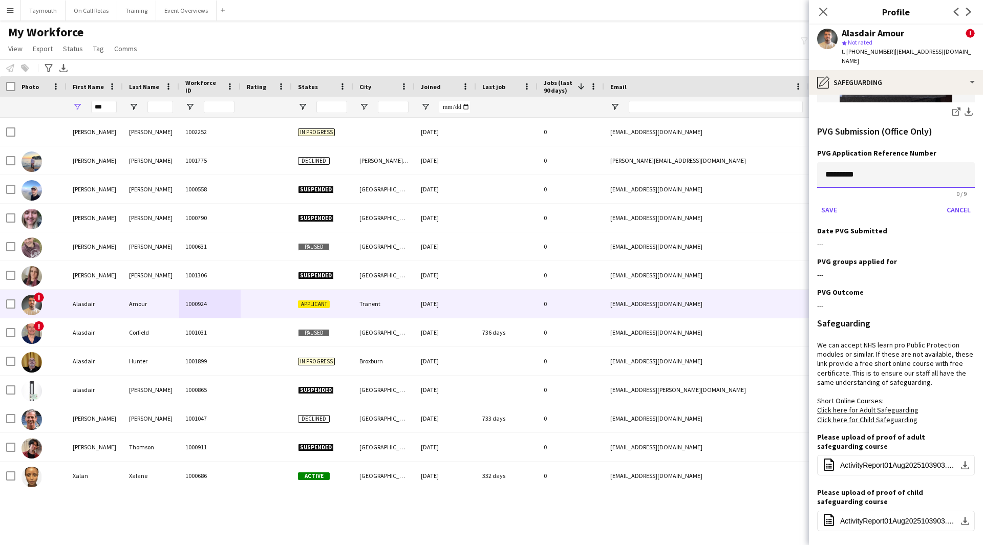
click at [848, 163] on input "*********" at bounding box center [896, 175] width 158 height 26
paste input
type input "*********"
click at [831, 202] on button "Save" at bounding box center [829, 210] width 24 height 16
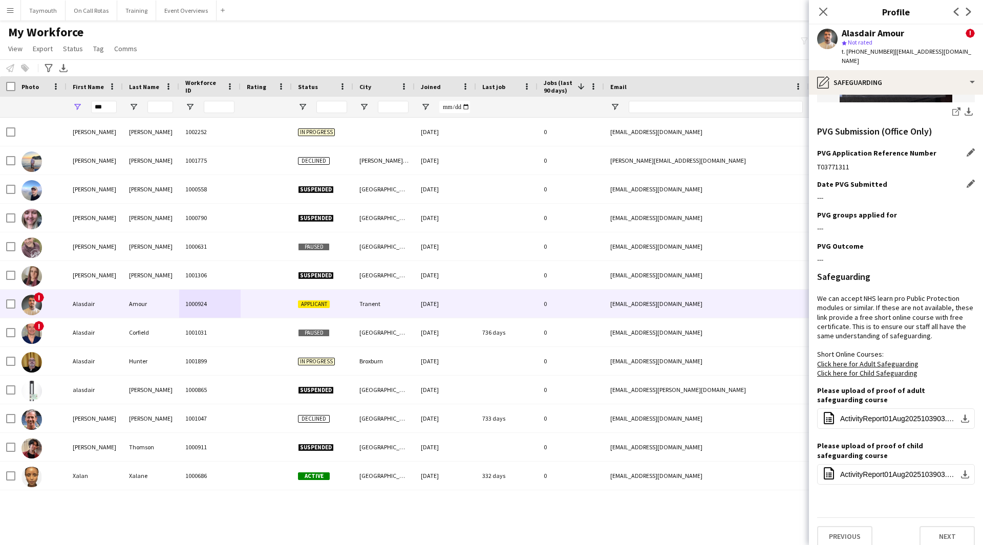
drag, startPoint x: 960, startPoint y: 175, endPoint x: 930, endPoint y: 183, distance: 30.7
click at [966, 180] on app-icon "Edit this field" at bounding box center [970, 184] width 8 height 8
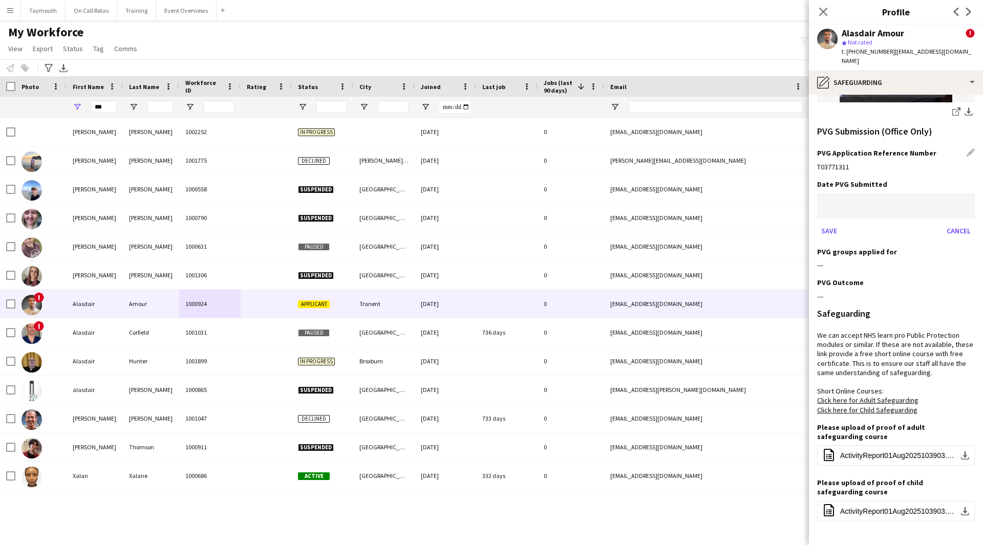
click at [851, 192] on body "Menu Boards Boards Boards All jobs Status Workforce Workforce My Workforce Recr…" at bounding box center [491, 272] width 983 height 545
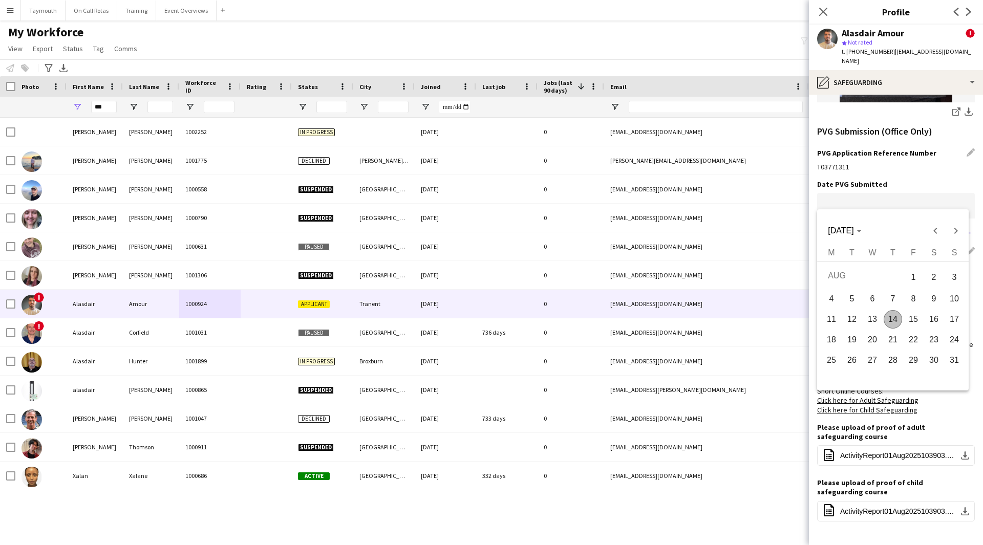
drag, startPoint x: 897, startPoint y: 322, endPoint x: 851, endPoint y: 237, distance: 96.6
click at [894, 321] on span "14" at bounding box center [892, 319] width 18 height 18
type input "**********"
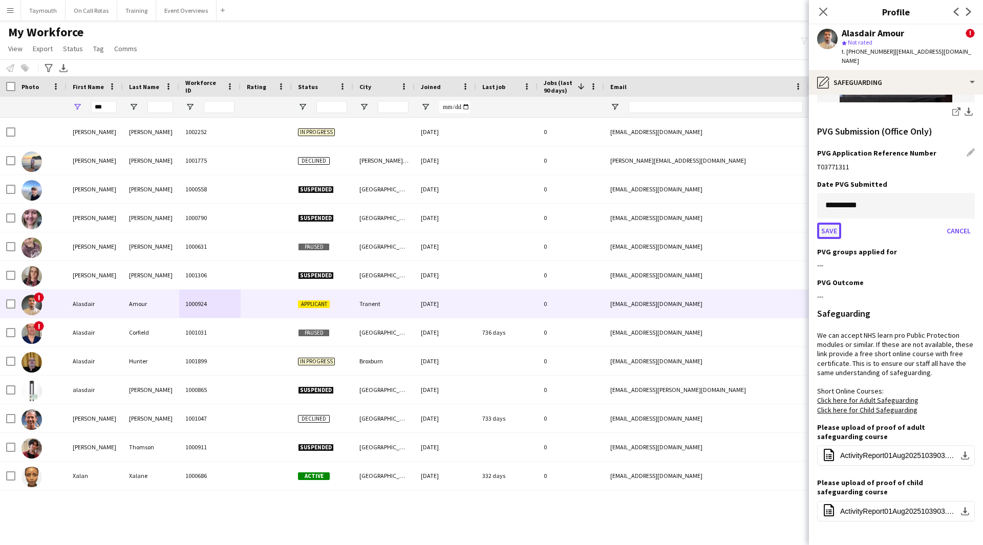
click at [834, 223] on button "Save" at bounding box center [829, 231] width 24 height 16
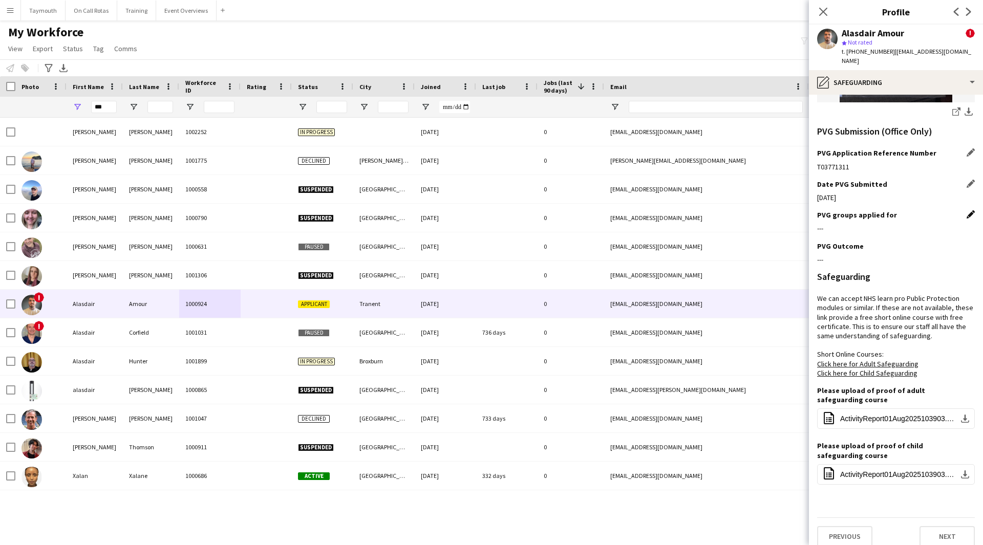
click at [966, 210] on app-icon "Edit this field" at bounding box center [970, 214] width 8 height 8
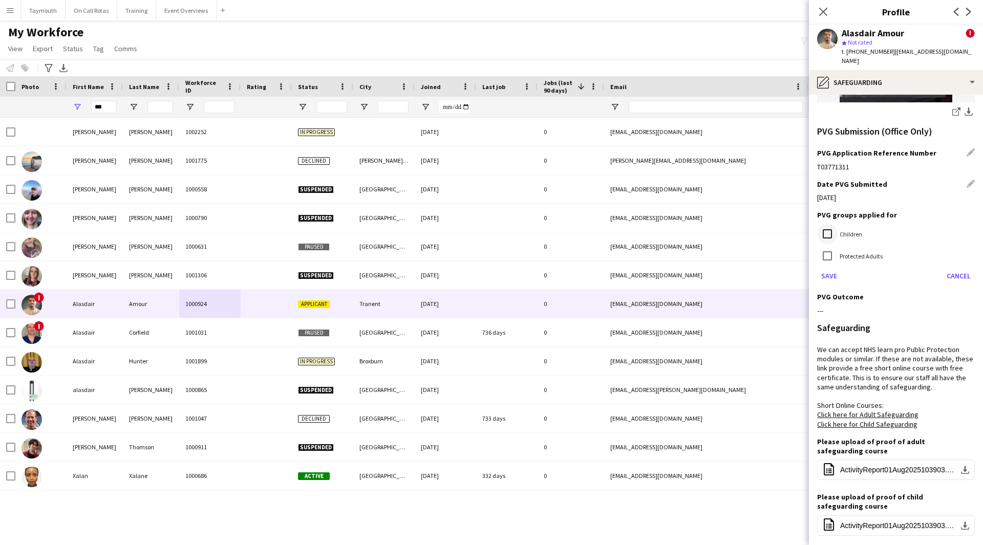
click at [837, 229] on div at bounding box center [827, 234] width 25 height 25
click at [825, 273] on button "Save" at bounding box center [829, 276] width 24 height 16
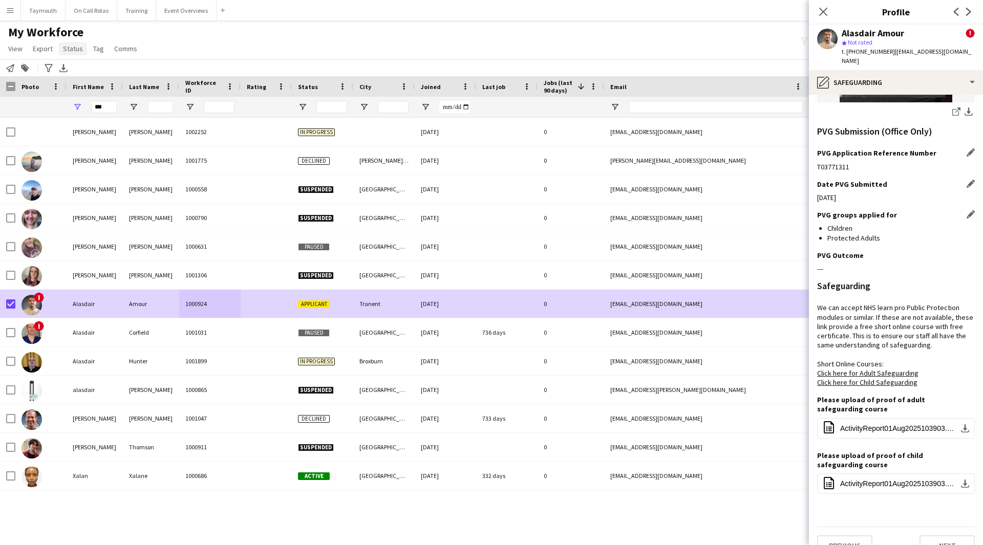
click at [79, 47] on span "Status" at bounding box center [73, 48] width 20 height 9
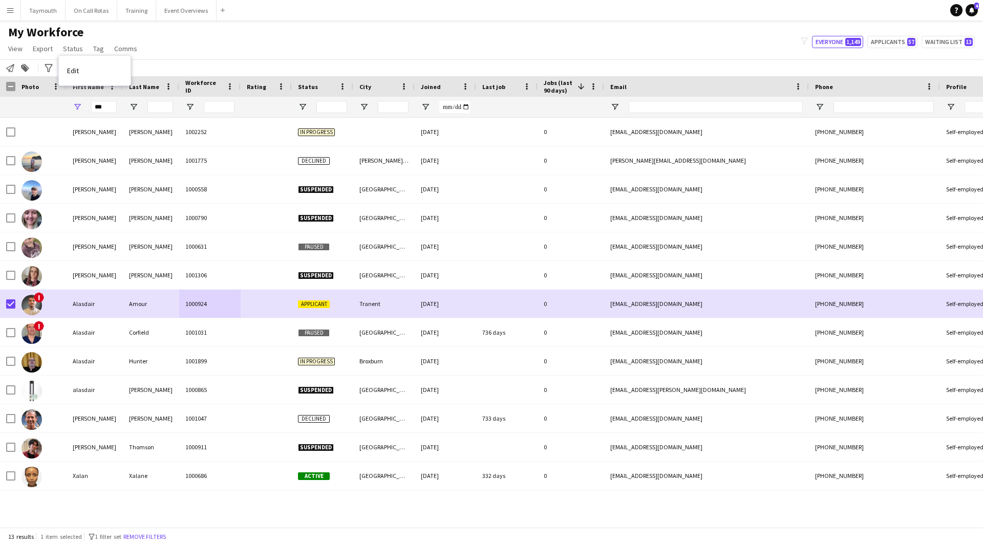
click at [76, 82] on div "Edit" at bounding box center [95, 71] width 72 height 30
click at [86, 70] on link "Edit" at bounding box center [95, 70] width 72 height 21
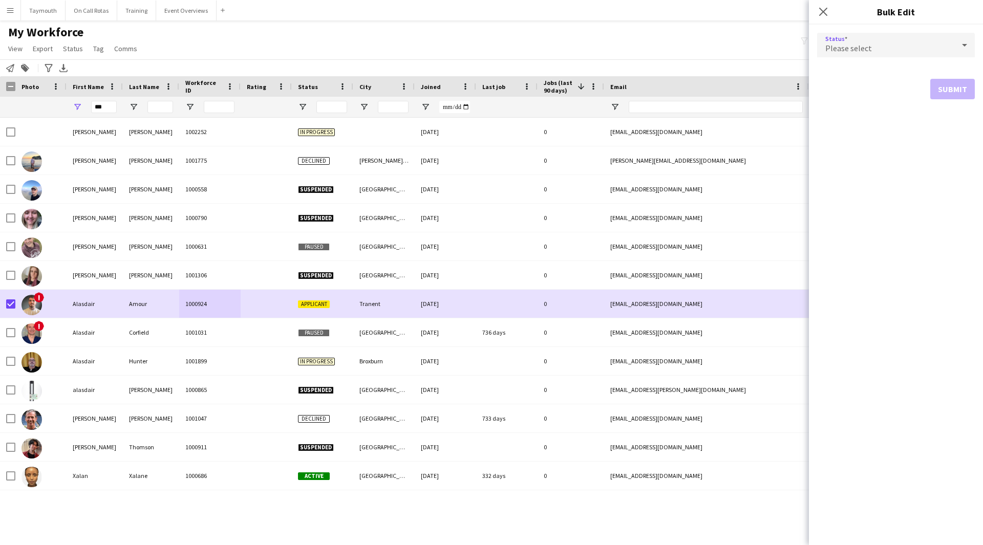
click at [892, 48] on div "Please select" at bounding box center [885, 45] width 137 height 25
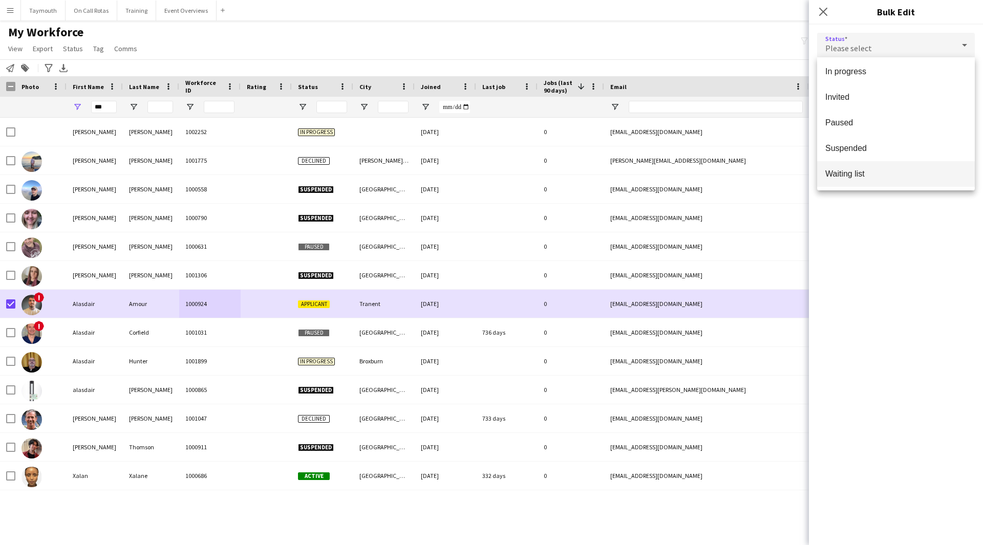
scroll to position [105, 0]
click at [880, 175] on span "Waiting list" at bounding box center [895, 173] width 141 height 10
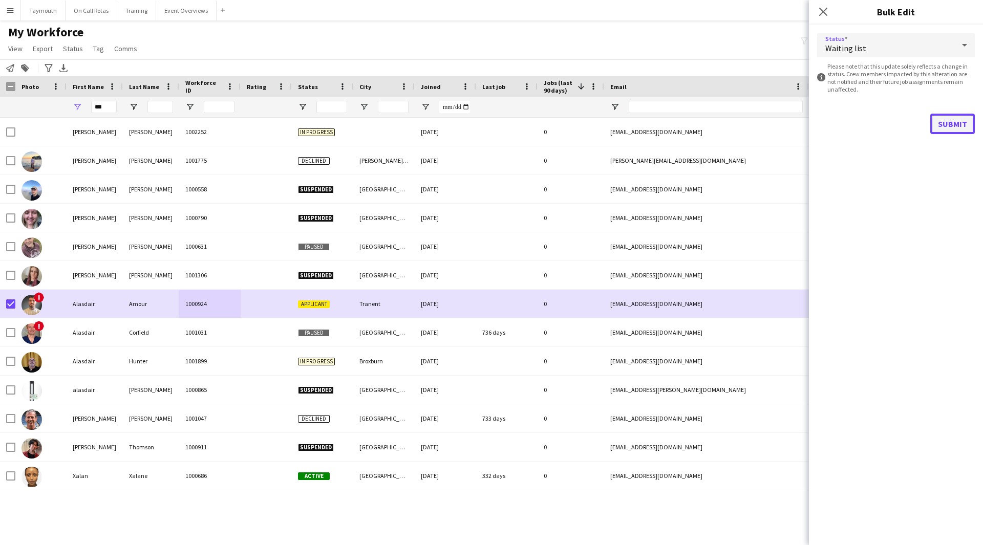
click at [942, 122] on button "Submit" at bounding box center [952, 124] width 45 height 20
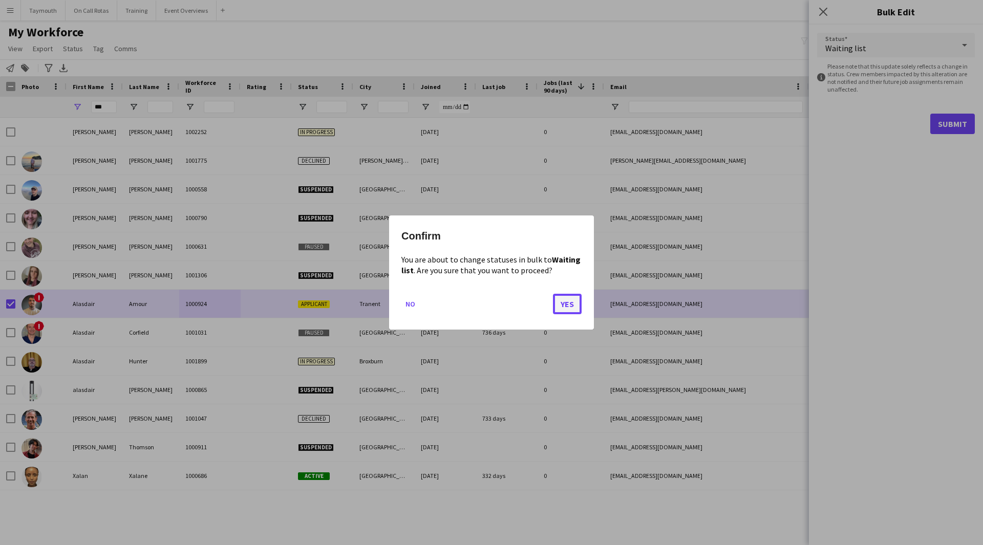
click at [572, 308] on button "Yes" at bounding box center [567, 304] width 29 height 20
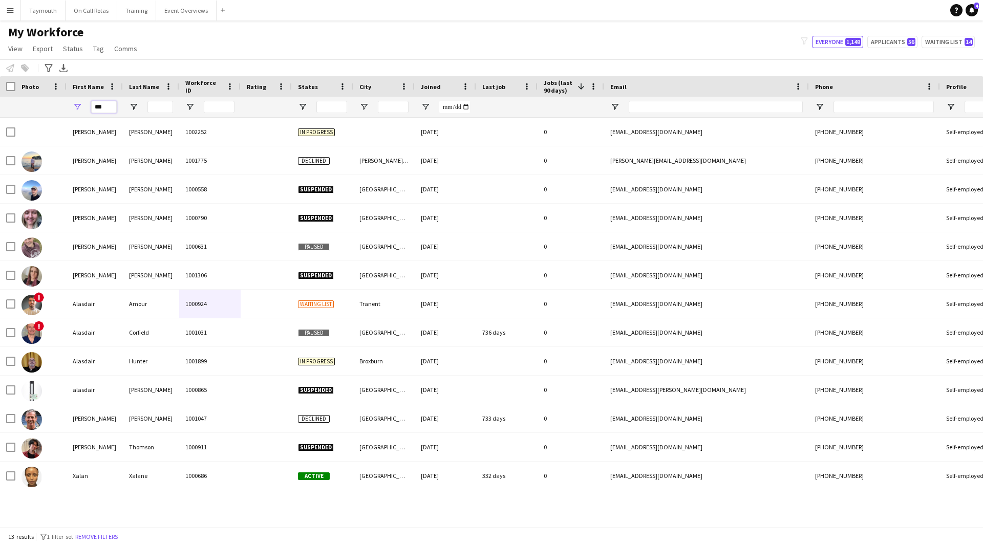
drag, startPoint x: 107, startPoint y: 109, endPoint x: -76, endPoint y: 82, distance: 185.1
click at [0, 82] on html "Menu Boards Boards Boards All jobs Status Workforce Workforce My Workforce Recr…" at bounding box center [491, 272] width 983 height 545
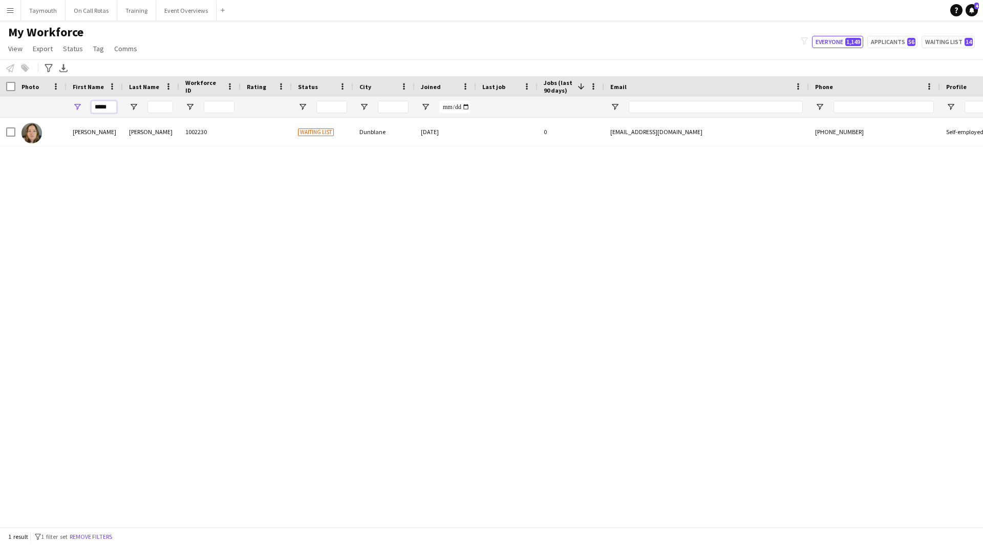
drag, startPoint x: 111, startPoint y: 109, endPoint x: -55, endPoint y: 102, distance: 166.5
click at [0, 102] on html "Menu Boards Boards Boards All jobs Status Workforce Workforce My Workforce Recr…" at bounding box center [491, 272] width 983 height 545
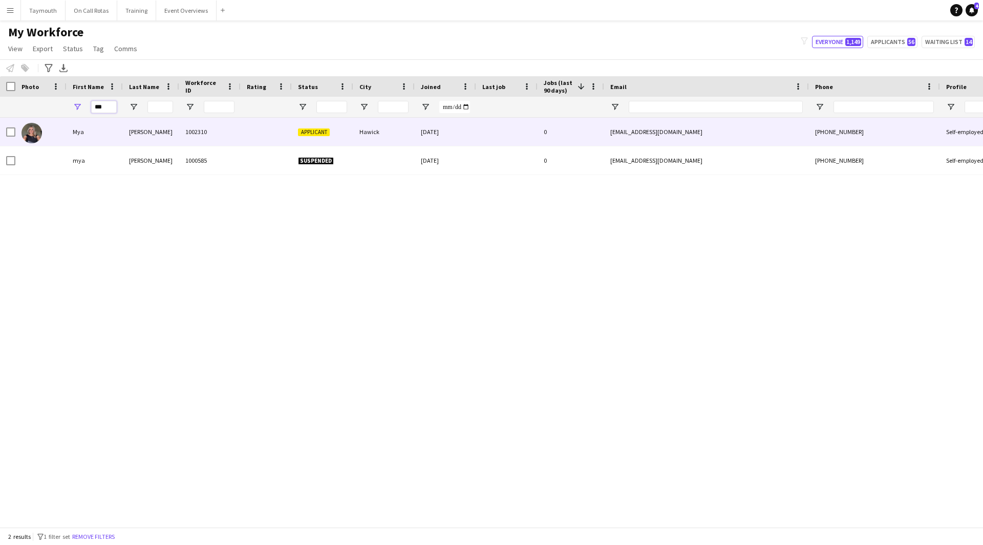
type input "***"
click at [169, 127] on div "[PERSON_NAME]" at bounding box center [151, 132] width 56 height 28
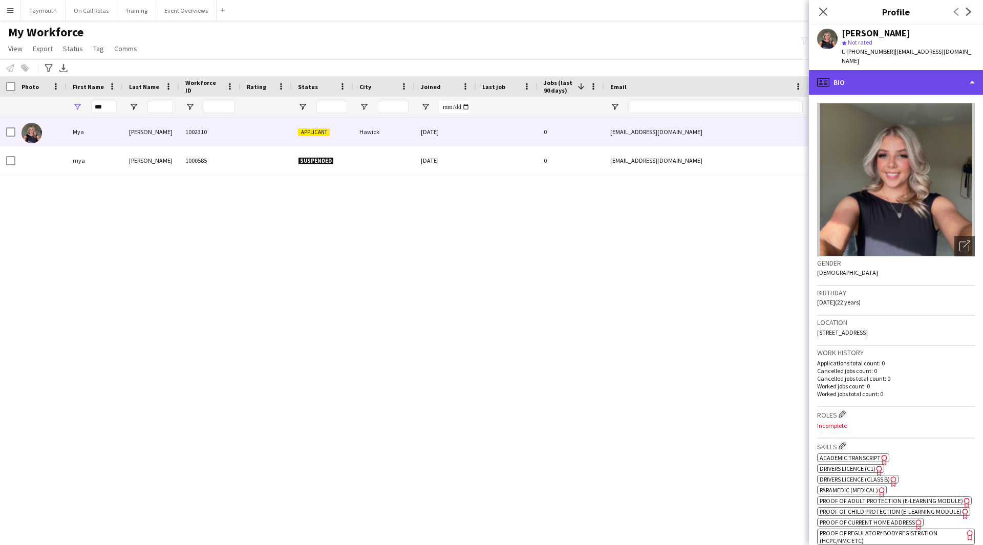
click at [889, 70] on div "profile Bio" at bounding box center [896, 82] width 174 height 25
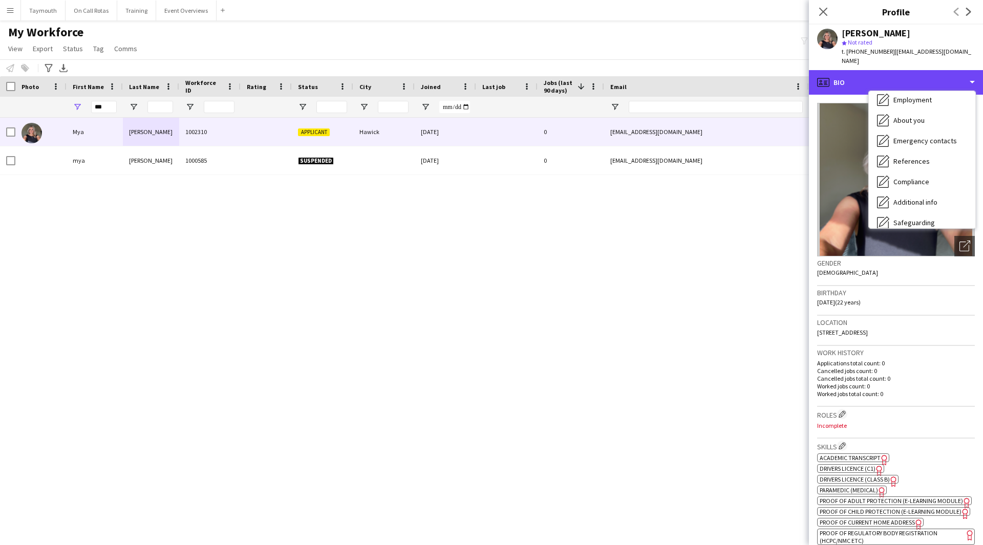
scroll to position [102, 0]
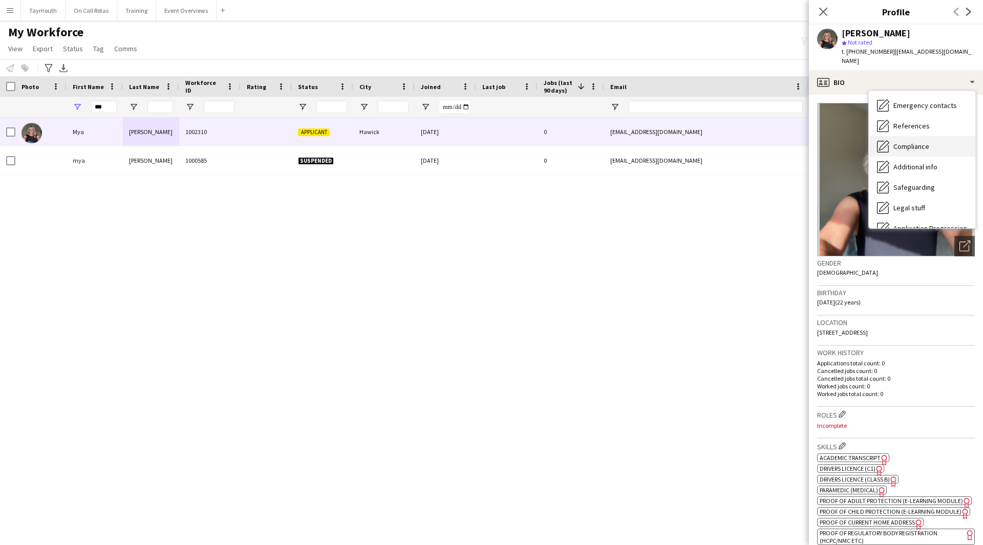
click at [940, 139] on div "Compliance Compliance" at bounding box center [922, 146] width 106 height 20
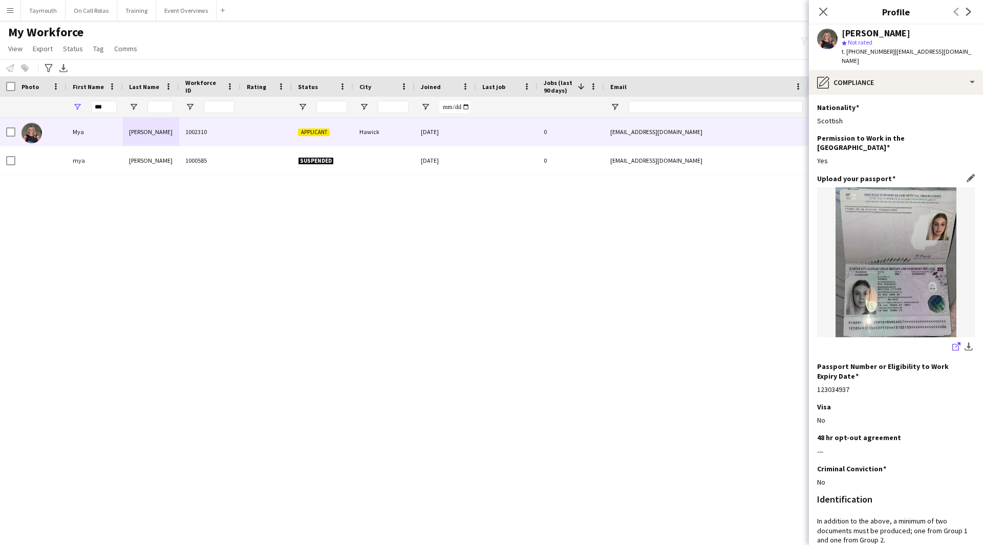
click at [952, 342] on icon "share-external-link-1" at bounding box center [956, 346] width 8 height 8
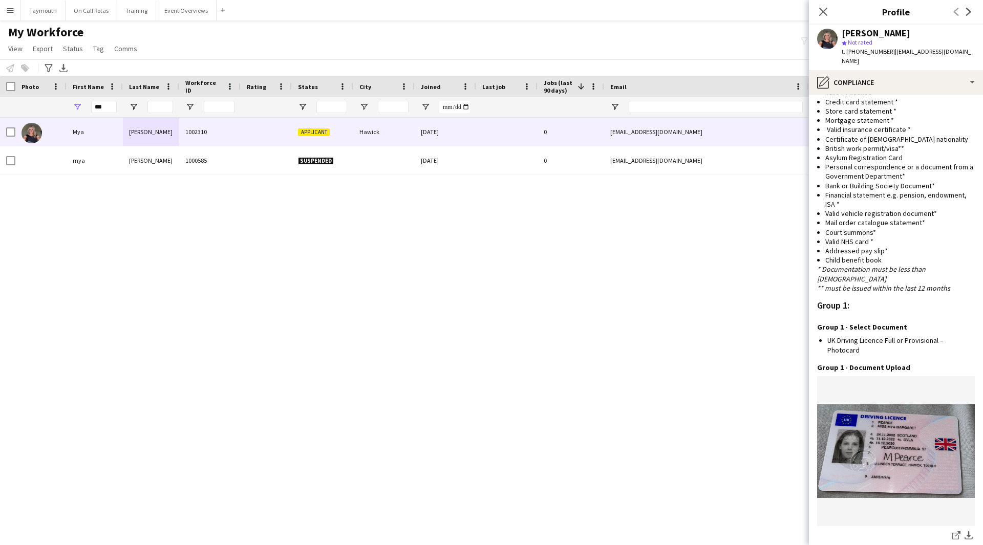
scroll to position [870, 0]
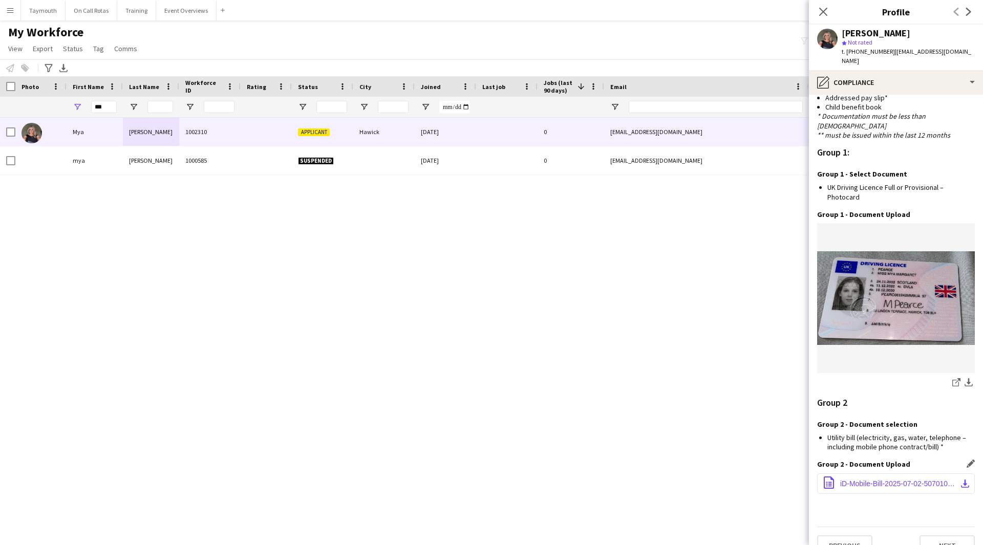
click at [961, 480] on app-icon "download-bottom" at bounding box center [965, 484] width 8 height 8
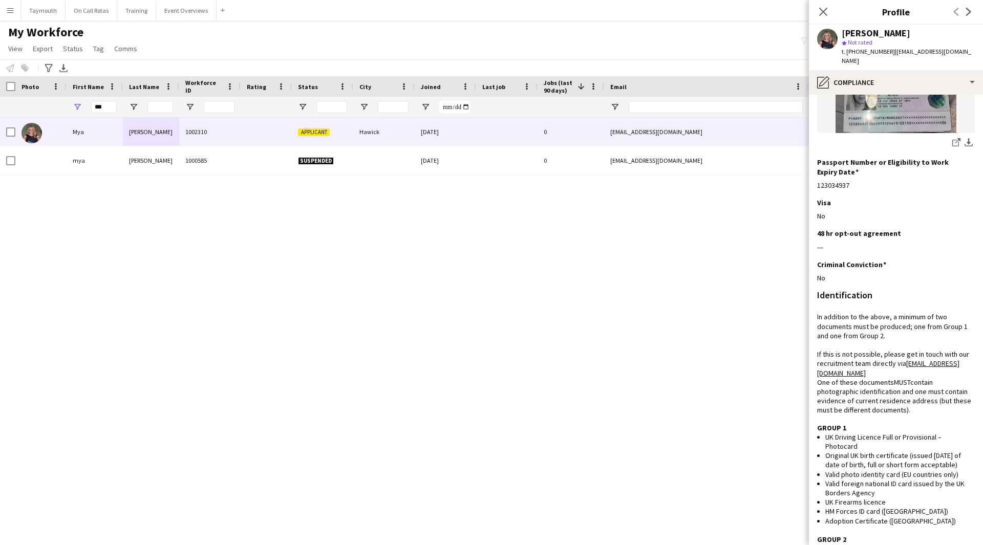
scroll to position [0, 0]
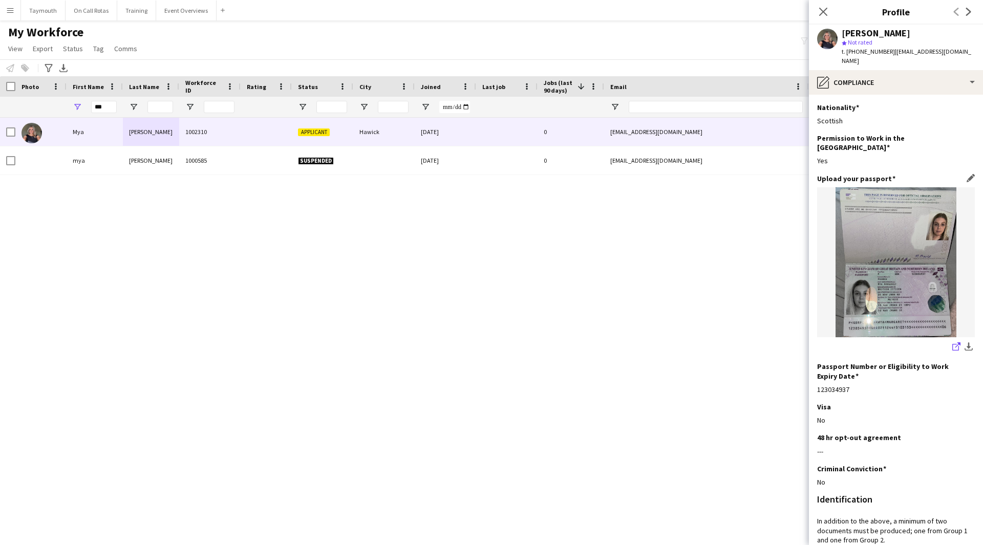
click at [955, 342] on icon at bounding box center [957, 344] width 5 height 5
drag, startPoint x: 962, startPoint y: 56, endPoint x: 892, endPoint y: 55, distance: 70.1
click at [892, 55] on app-profile-header "[PERSON_NAME] star Not rated t. [PHONE_NUMBER] | [EMAIL_ADDRESS][DOMAIN_NAME]" at bounding box center [896, 48] width 174 height 46
copy span "[EMAIL_ADDRESS][DOMAIN_NAME]"
click at [933, 78] on div "pencil4 Compliance" at bounding box center [896, 82] width 174 height 25
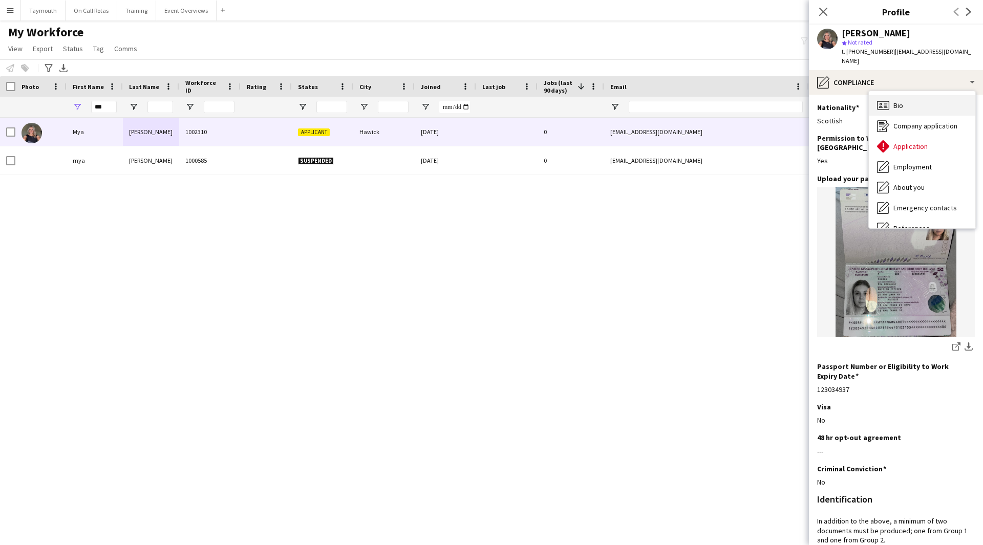
click at [923, 99] on div "Bio Bio" at bounding box center [922, 105] width 106 height 20
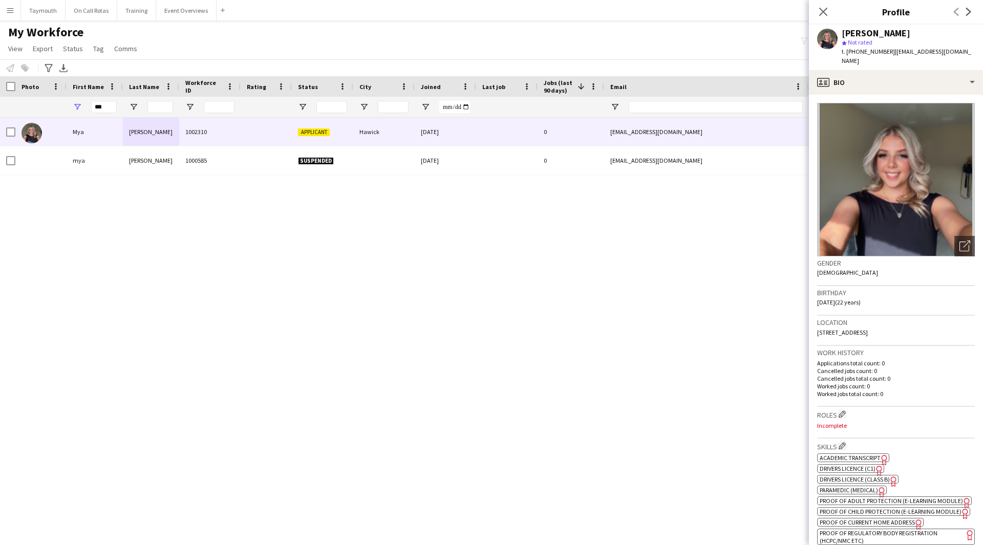
drag, startPoint x: 909, startPoint y: 319, endPoint x: 879, endPoint y: 323, distance: 30.0
click at [879, 323] on div "Location [STREET_ADDRESS]" at bounding box center [896, 331] width 158 height 30
copy span "TD9 9LH"
click at [912, 79] on div "profile Bio" at bounding box center [896, 82] width 174 height 25
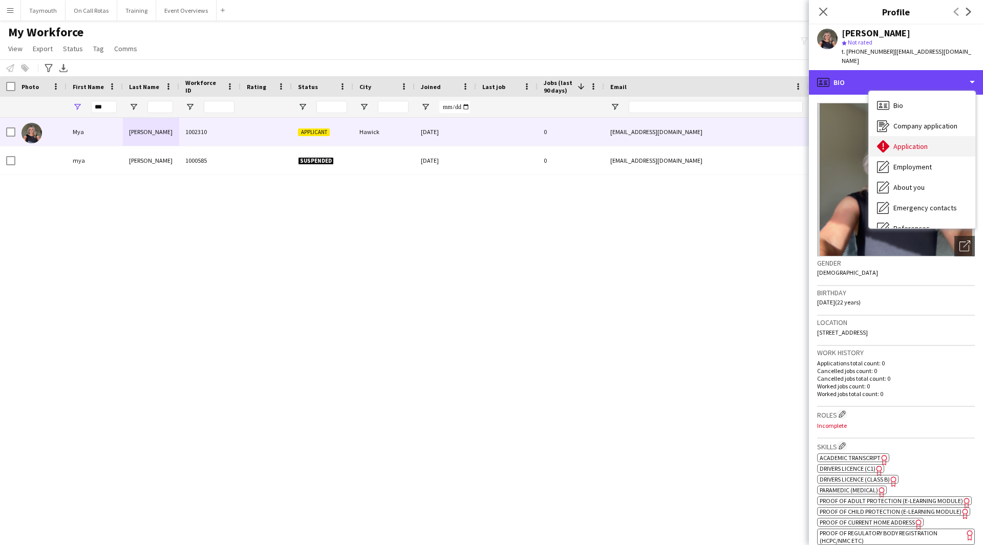
scroll to position [102, 0]
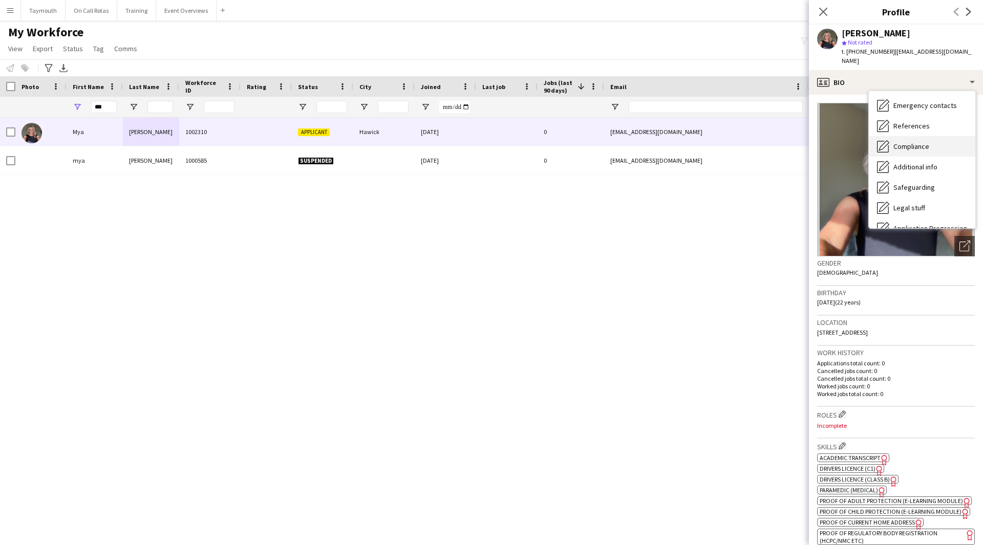
click at [927, 142] on span "Compliance" at bounding box center [911, 146] width 36 height 9
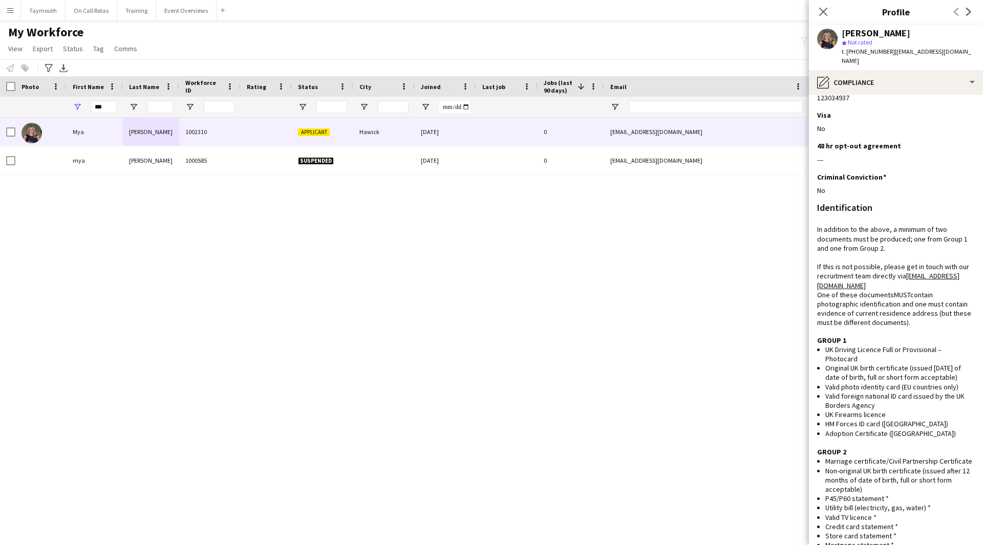
scroll to position [358, 0]
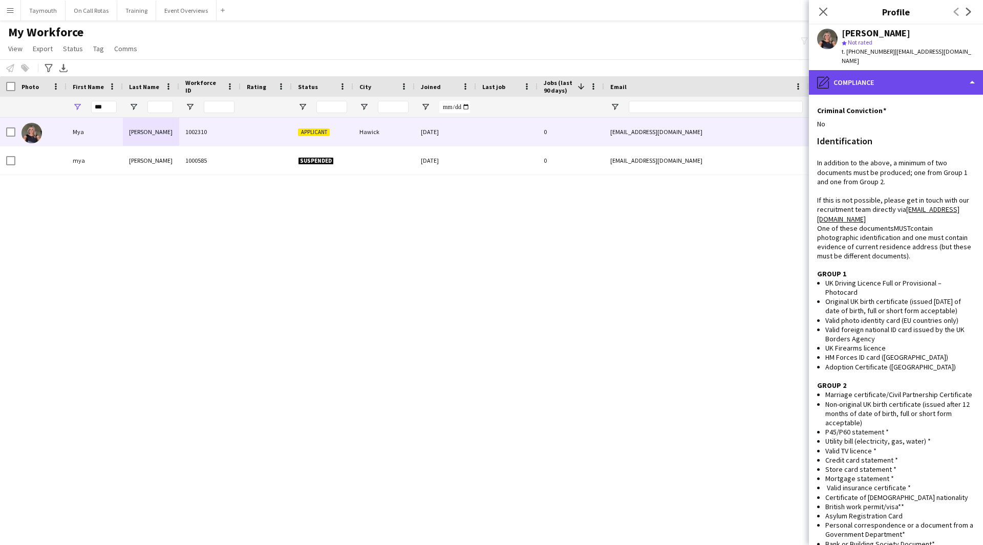
click at [903, 76] on div "pencil4 Compliance" at bounding box center [896, 82] width 174 height 25
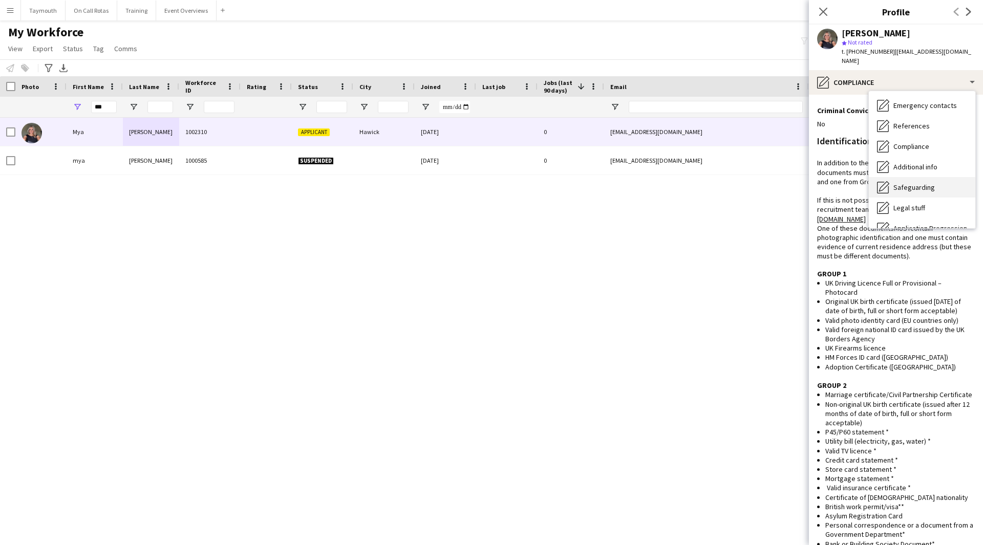
click at [925, 183] on span "Safeguarding" at bounding box center [913, 187] width 41 height 9
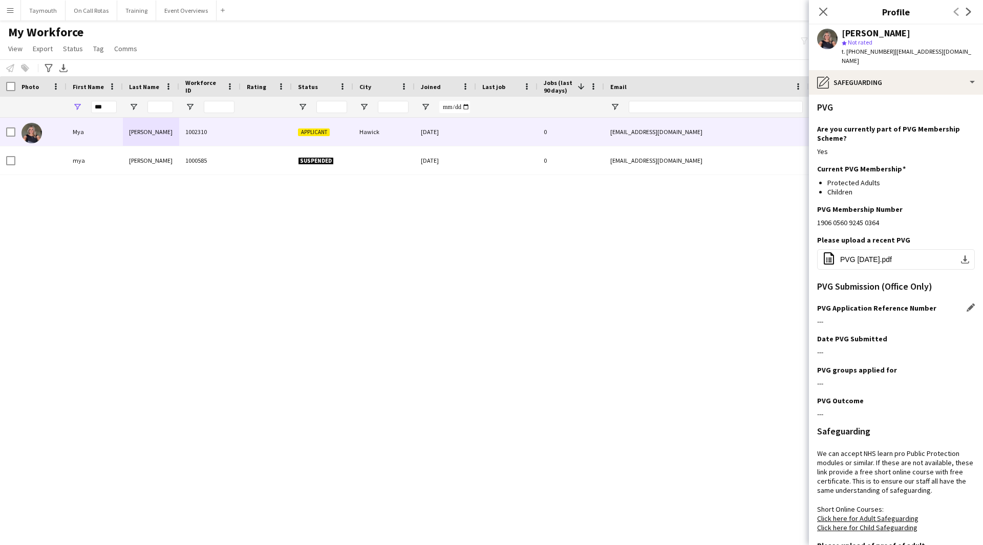
scroll to position [51, 0]
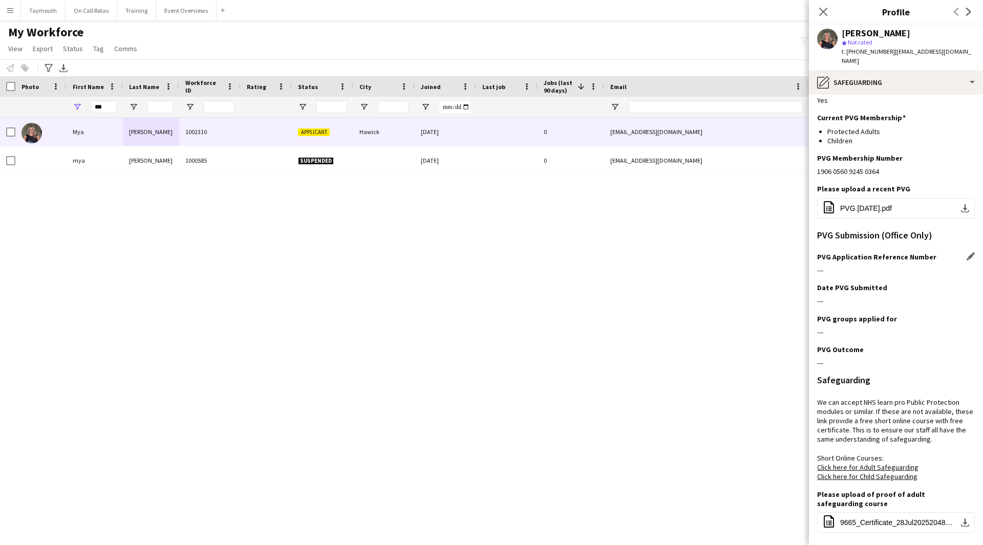
click at [966, 252] on app-icon "Edit this field" at bounding box center [970, 256] width 8 height 8
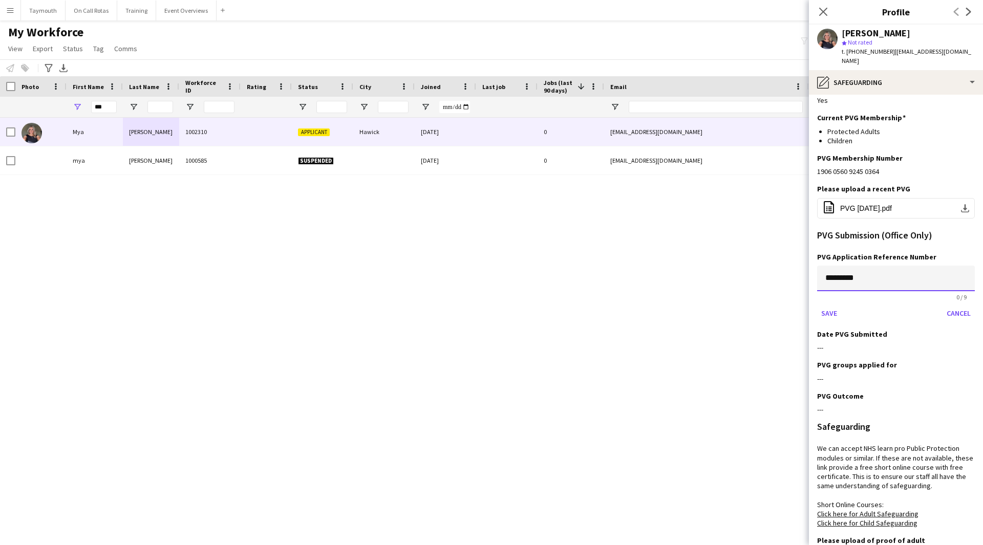
click at [817, 266] on input "*********" at bounding box center [896, 279] width 158 height 26
paste input
type input "*********"
click at [830, 305] on button "Save" at bounding box center [829, 313] width 24 height 16
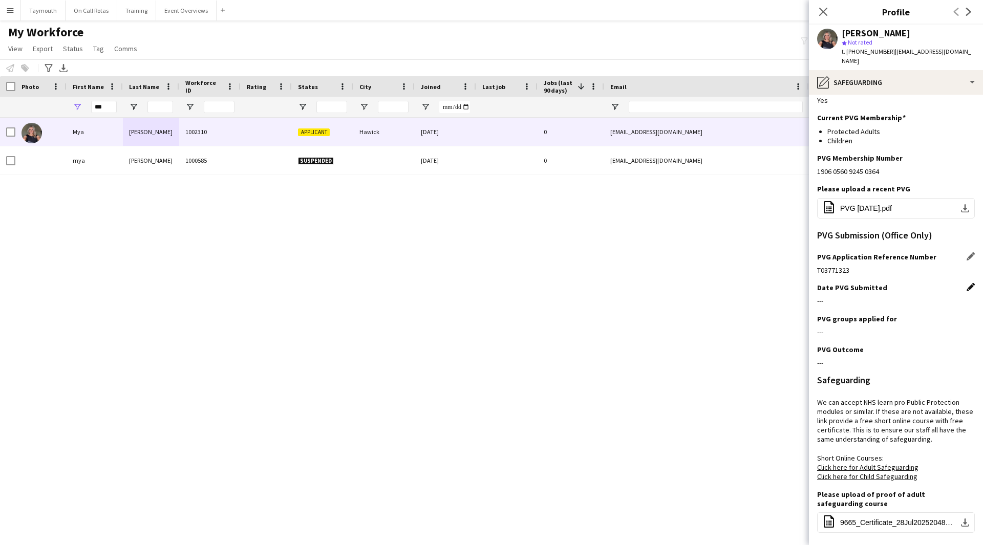
click at [966, 283] on app-icon "Edit this field" at bounding box center [970, 287] width 8 height 8
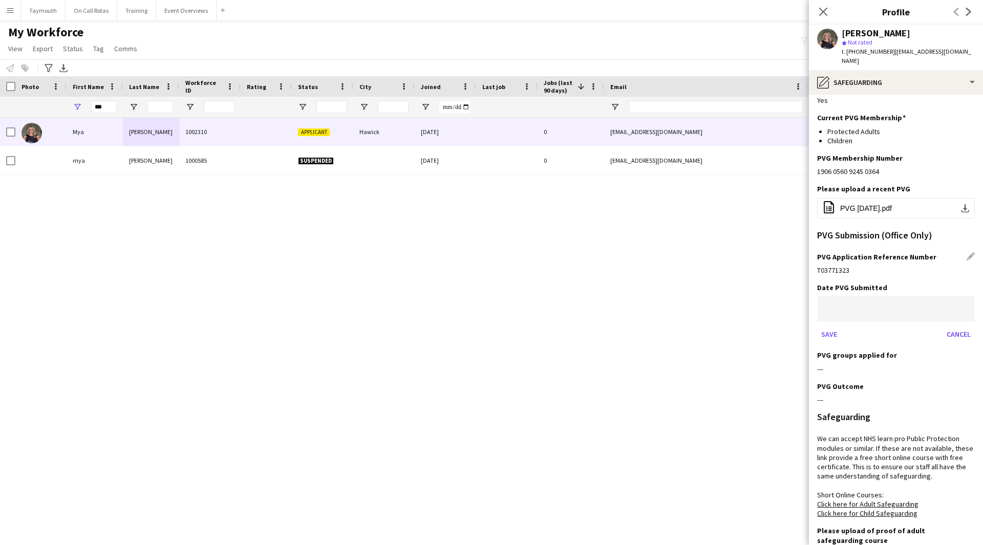
click at [836, 305] on body "Menu Boards Boards Boards All jobs Status Workforce Workforce My Workforce Recr…" at bounding box center [491, 272] width 983 height 545
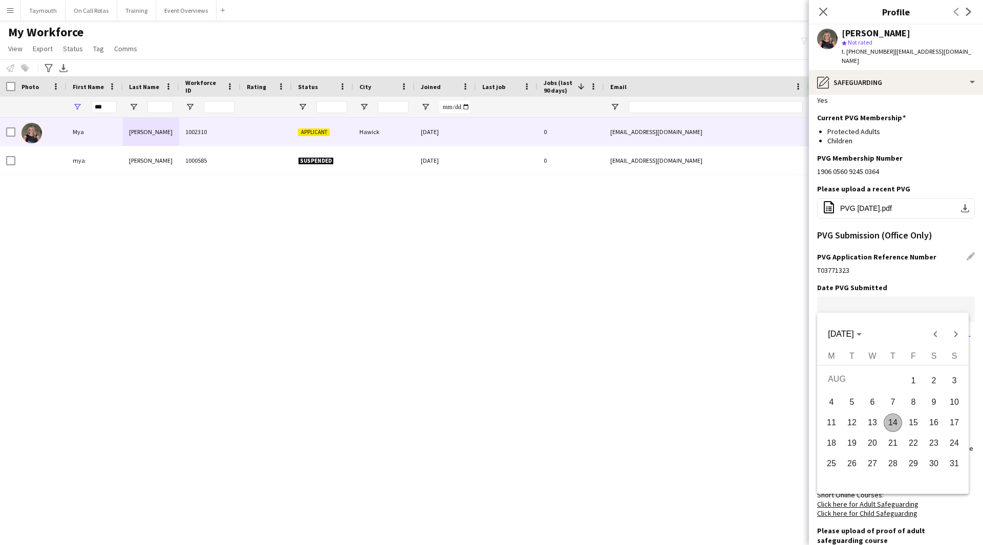
click at [892, 421] on span "14" at bounding box center [892, 423] width 18 height 18
type input "**********"
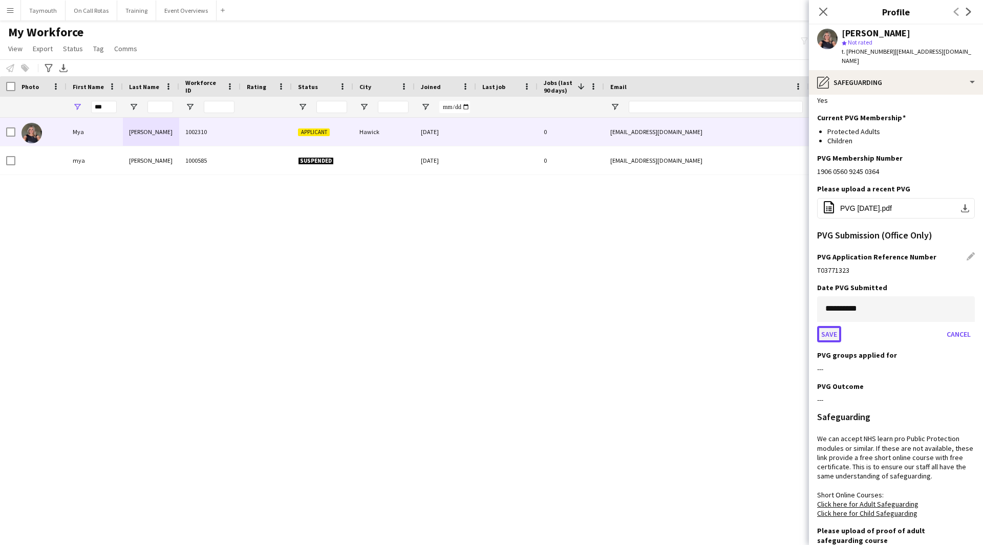
click at [825, 326] on button "Save" at bounding box center [829, 334] width 24 height 16
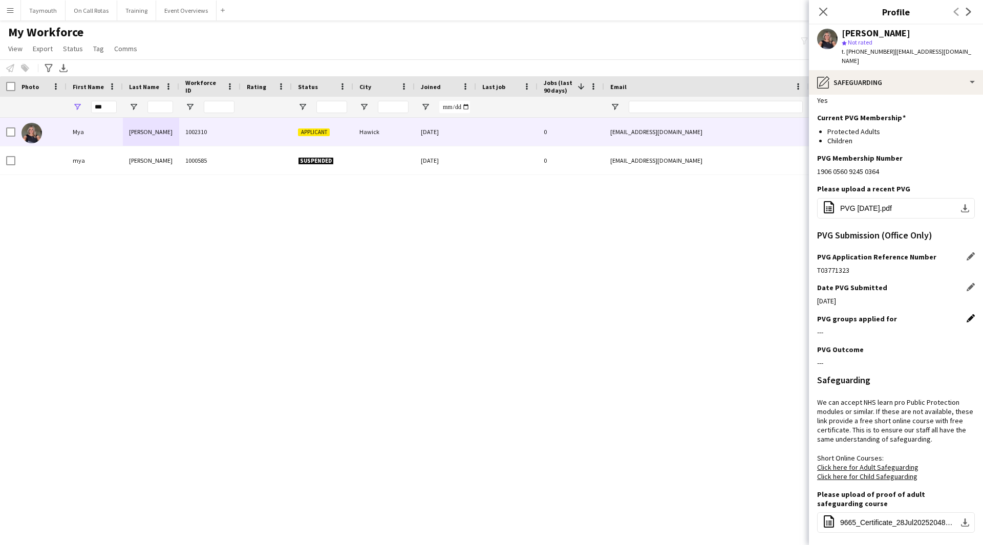
click at [966, 314] on app-icon "Edit this field" at bounding box center [970, 318] width 8 height 8
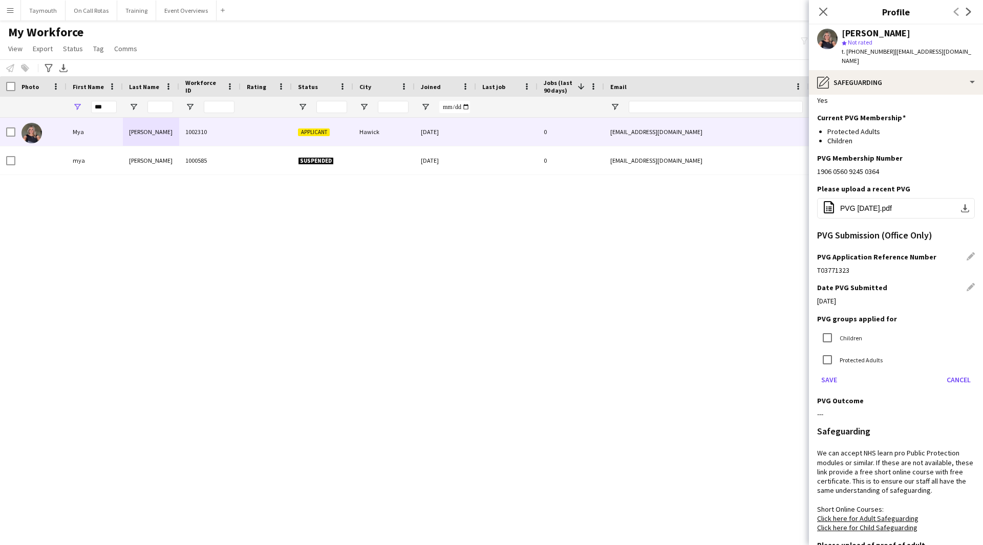
click at [842, 334] on label "Children" at bounding box center [849, 338] width 25 height 8
click at [840, 356] on label "Protected Adults" at bounding box center [859, 360] width 45 height 8
click at [829, 374] on button "Save" at bounding box center [829, 380] width 24 height 16
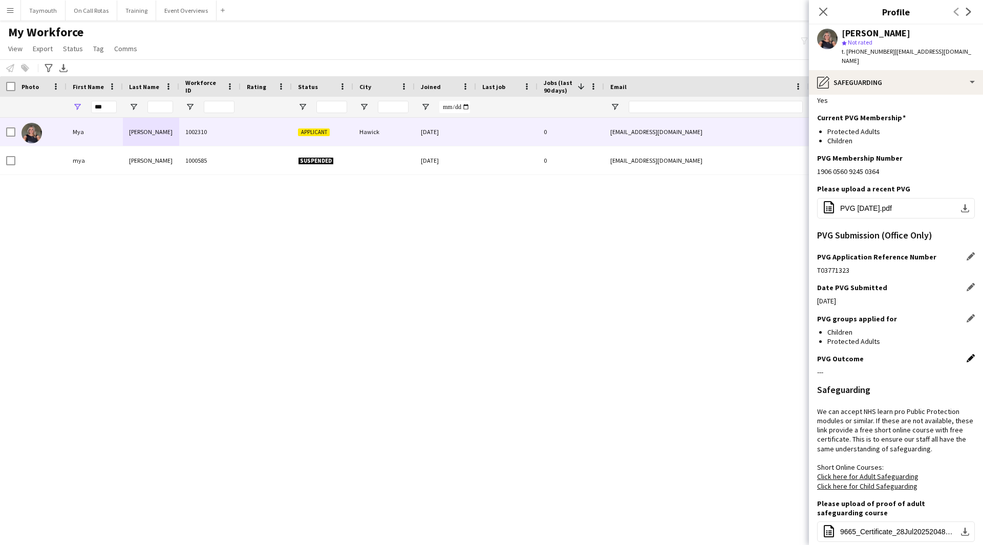
click at [966, 354] on app-icon "Edit this field" at bounding box center [970, 358] width 8 height 8
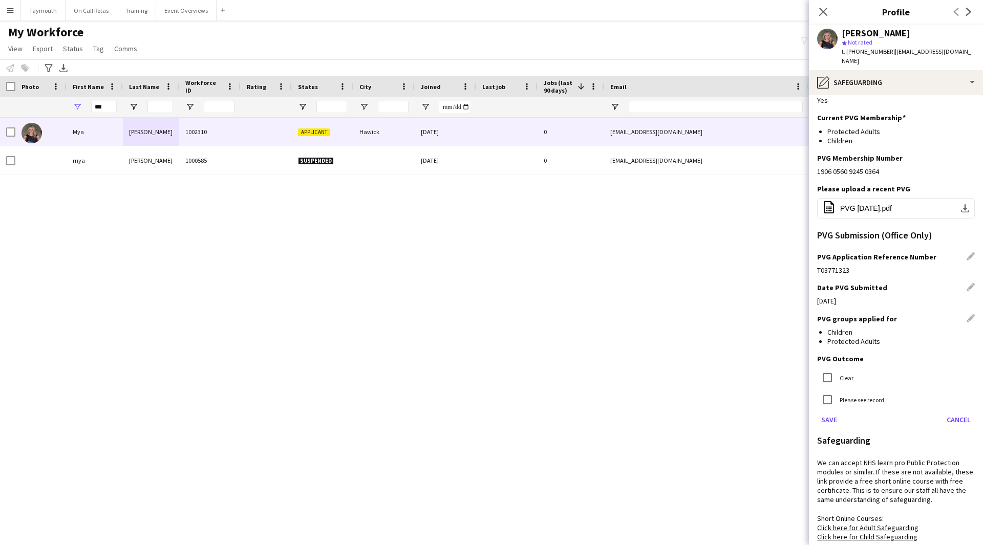
click at [742, 397] on div "[PERSON_NAME] 1002310 Applicant Hawick [DATE] 0 [EMAIL_ADDRESS][DOMAIN_NAME] [P…" at bounding box center [491, 319] width 983 height 402
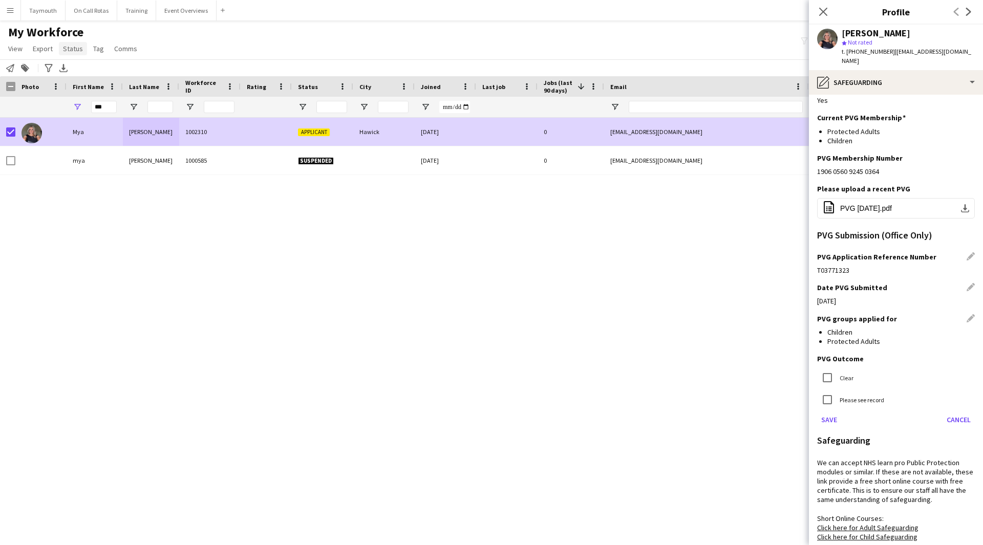
click at [63, 51] on span "Status" at bounding box center [73, 48] width 20 height 9
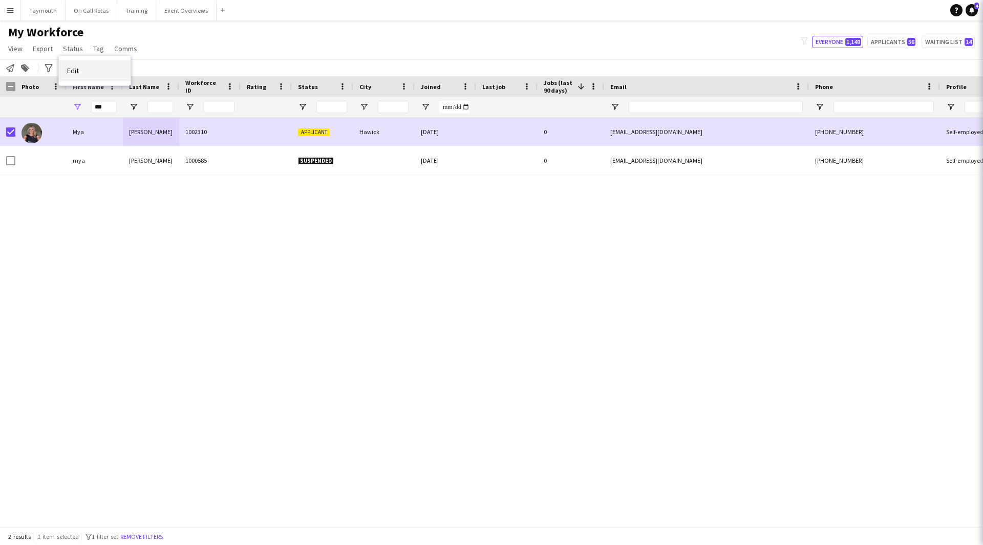
click at [68, 63] on link "Edit" at bounding box center [95, 70] width 72 height 21
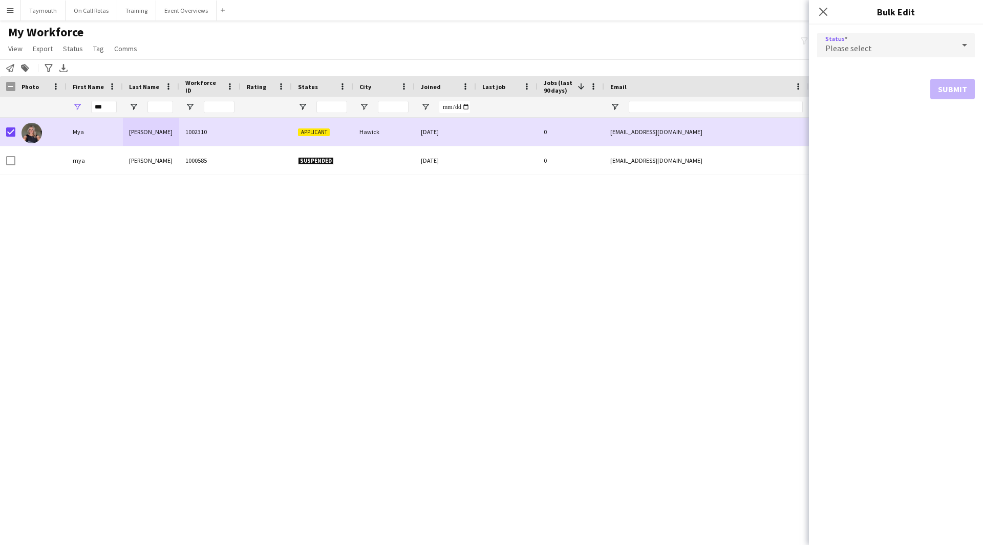
click at [896, 45] on div "Please select" at bounding box center [885, 45] width 137 height 25
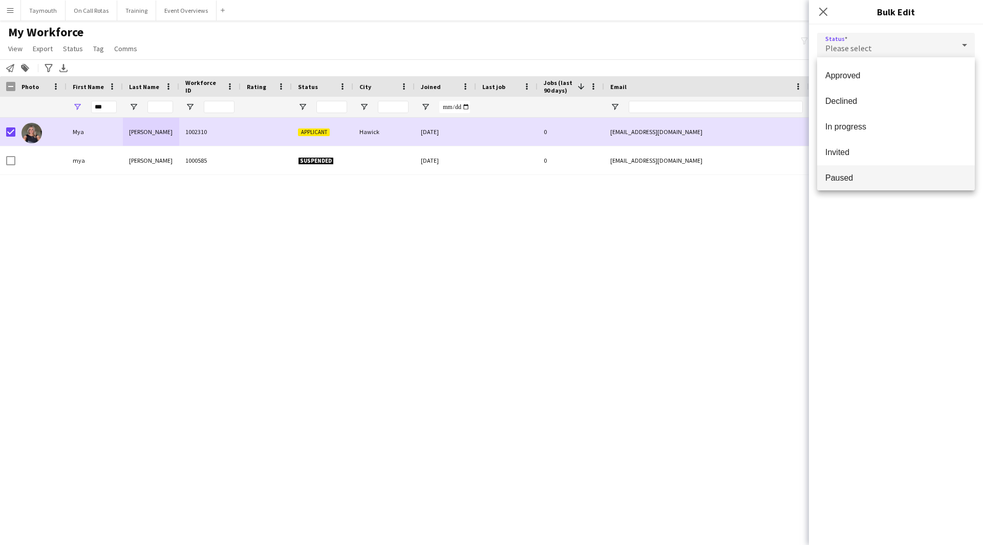
scroll to position [105, 0]
click at [878, 183] on mat-option "Waiting list" at bounding box center [896, 174] width 158 height 26
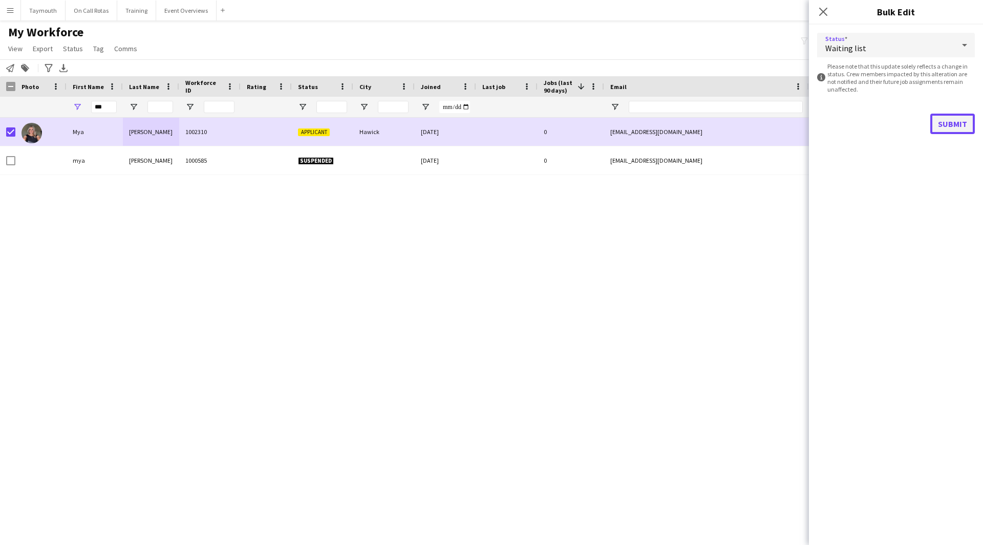
click at [962, 121] on button "Submit" at bounding box center [952, 124] width 45 height 20
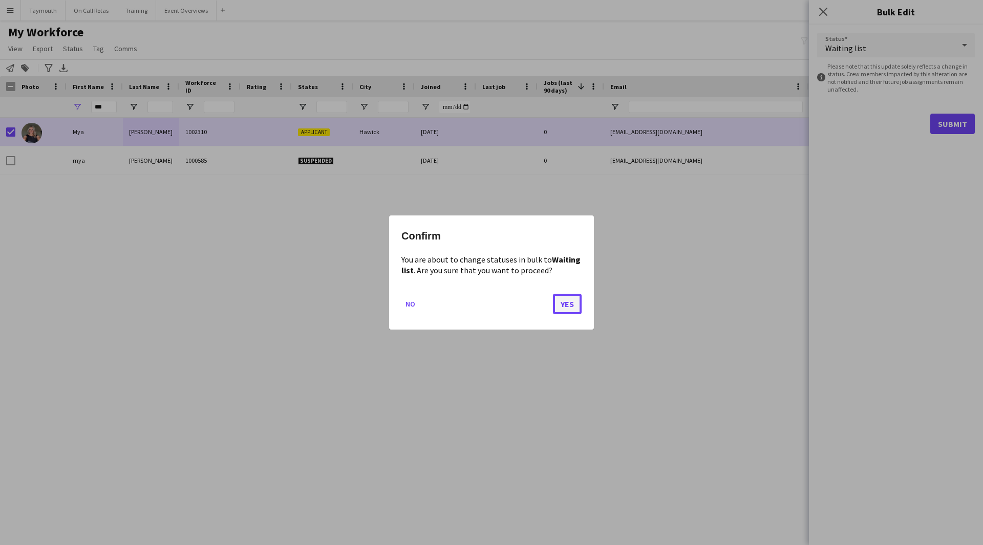
click at [570, 304] on button "Yes" at bounding box center [567, 304] width 29 height 20
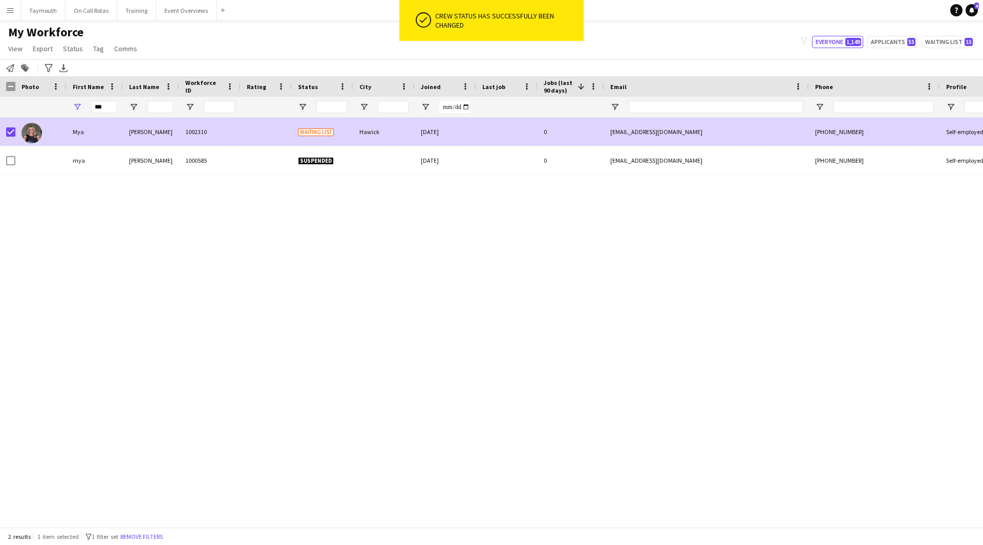
click at [5, 134] on div at bounding box center [7, 132] width 15 height 28
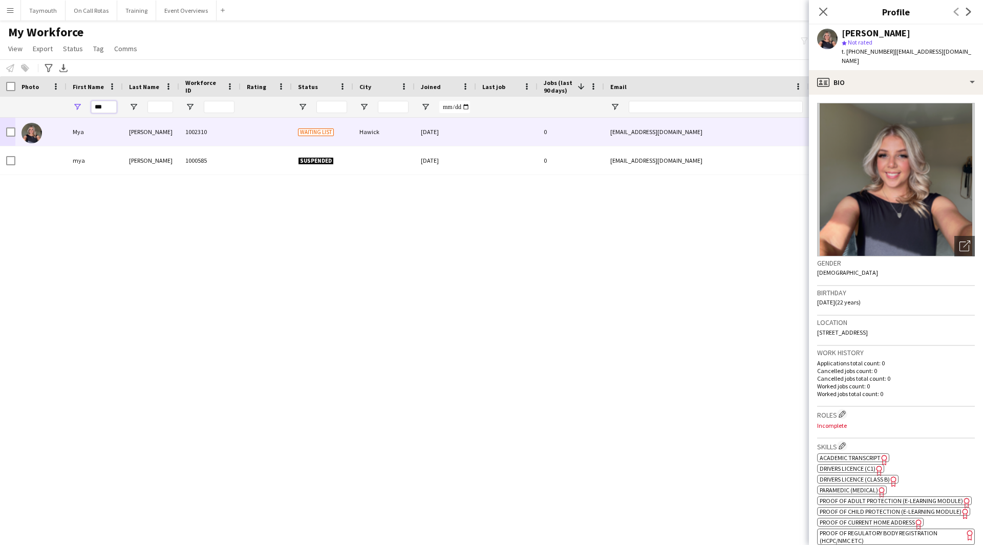
drag, startPoint x: 31, startPoint y: 122, endPoint x: -124, endPoint y: 109, distance: 155.6
click at [0, 109] on html "Menu Boards Boards Boards All jobs Status Workforce Workforce My Workforce Recr…" at bounding box center [491, 272] width 983 height 545
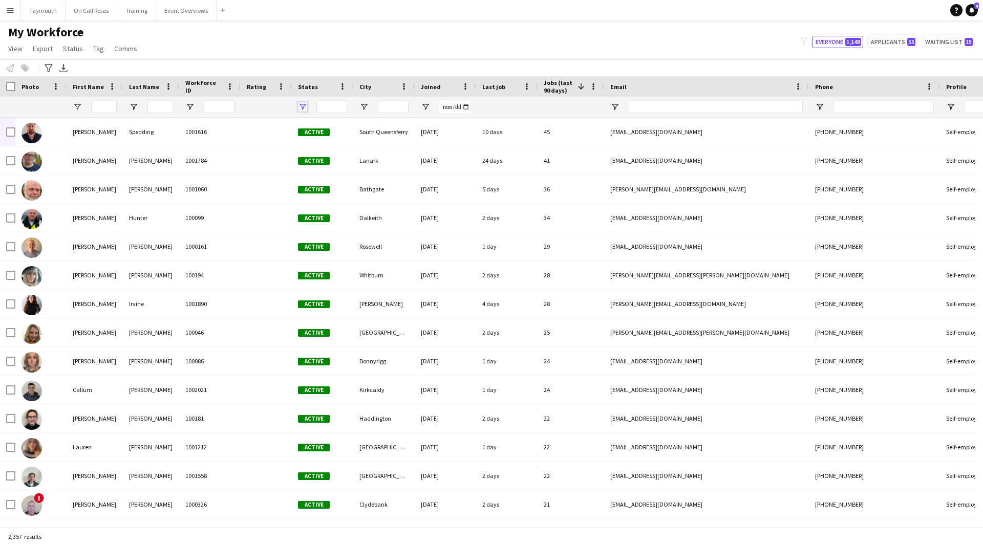
click at [301, 107] on span "Open Filter Menu" at bounding box center [302, 106] width 9 height 9
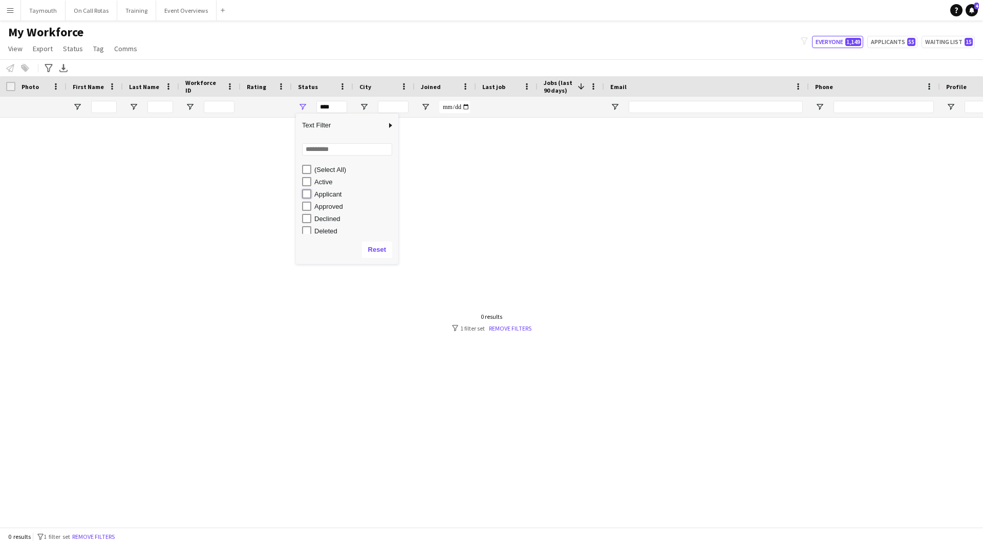
type input "**********"
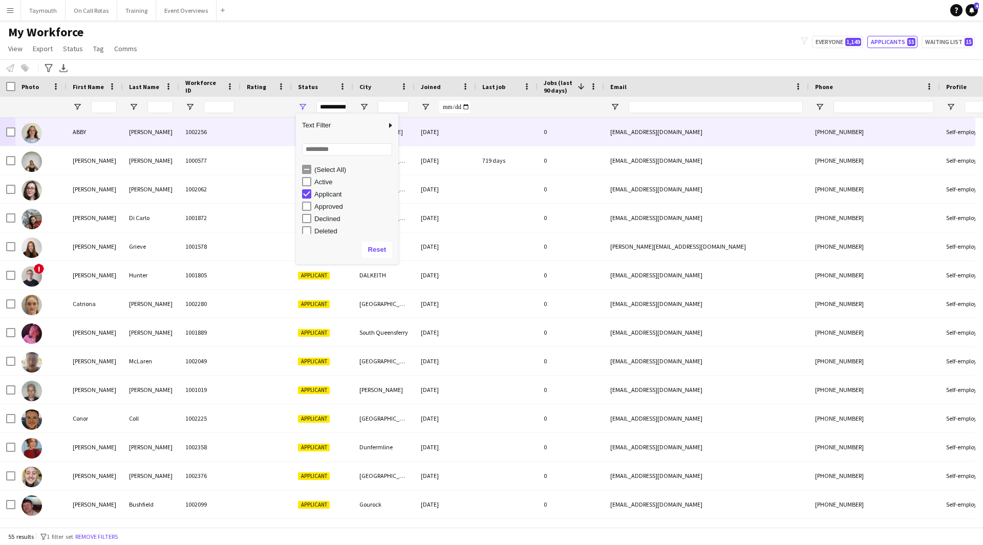
click at [76, 131] on div "ABBY" at bounding box center [95, 132] width 56 height 28
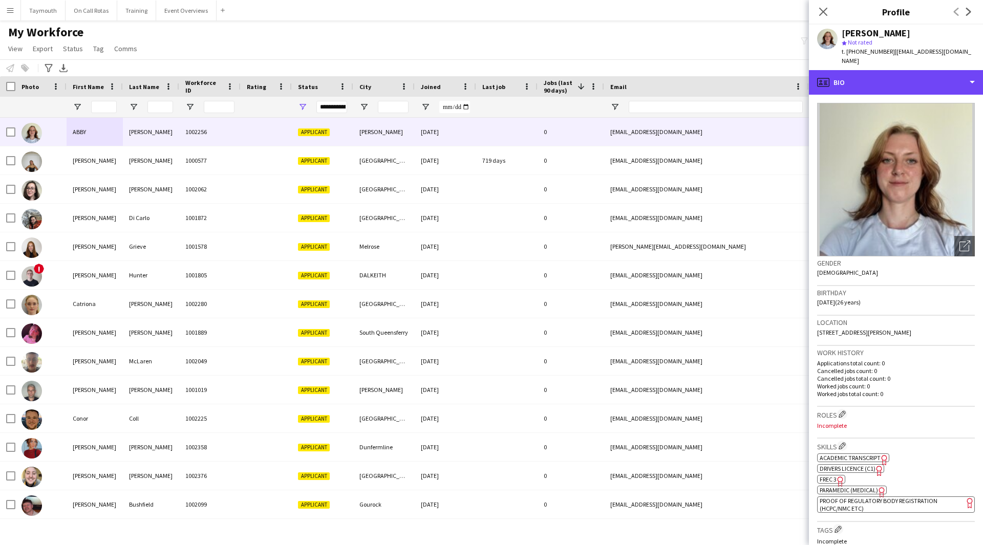
drag, startPoint x: 964, startPoint y: 75, endPoint x: 950, endPoint y: 116, distance: 43.9
click at [964, 75] on div "profile Bio" at bounding box center [896, 82] width 174 height 25
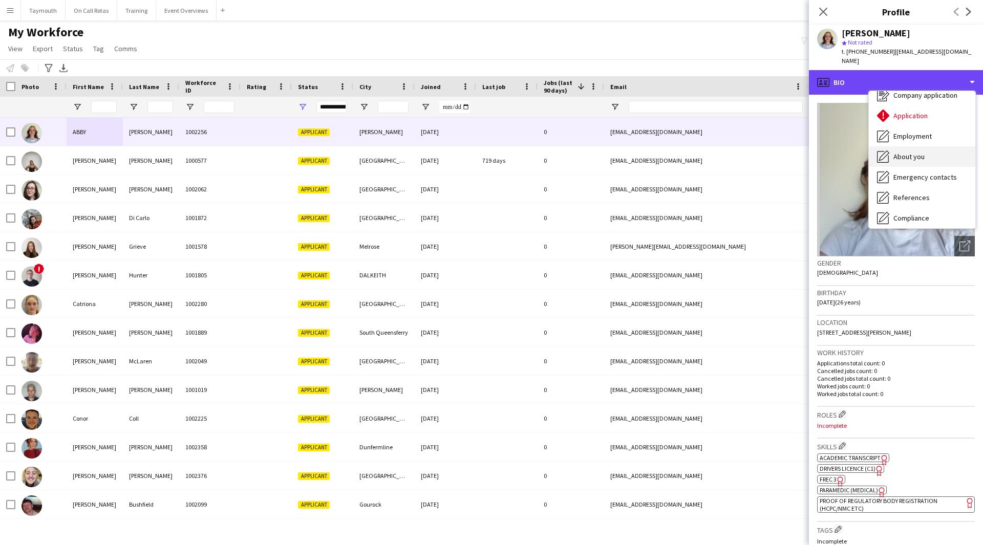
scroll to position [51, 0]
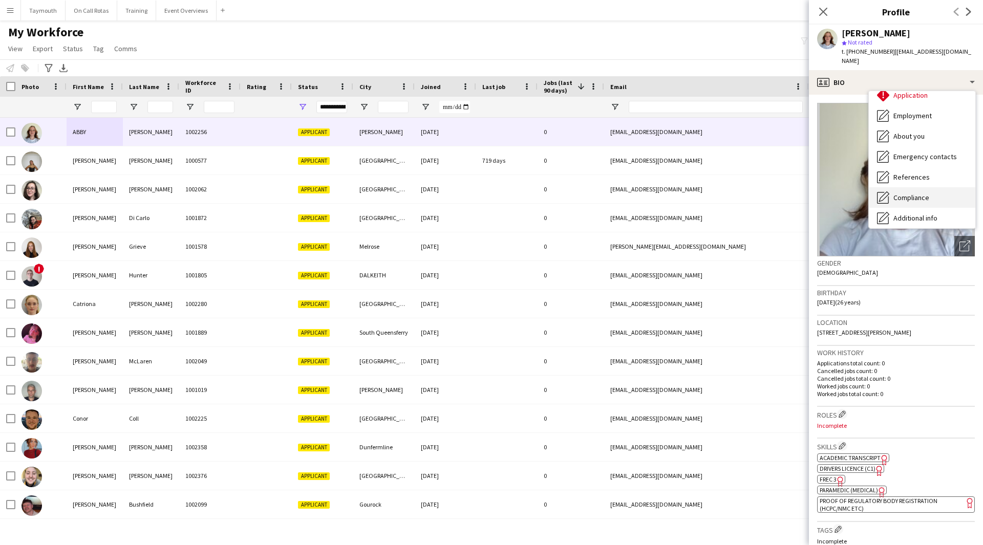
click at [919, 193] on span "Compliance" at bounding box center [911, 197] width 36 height 9
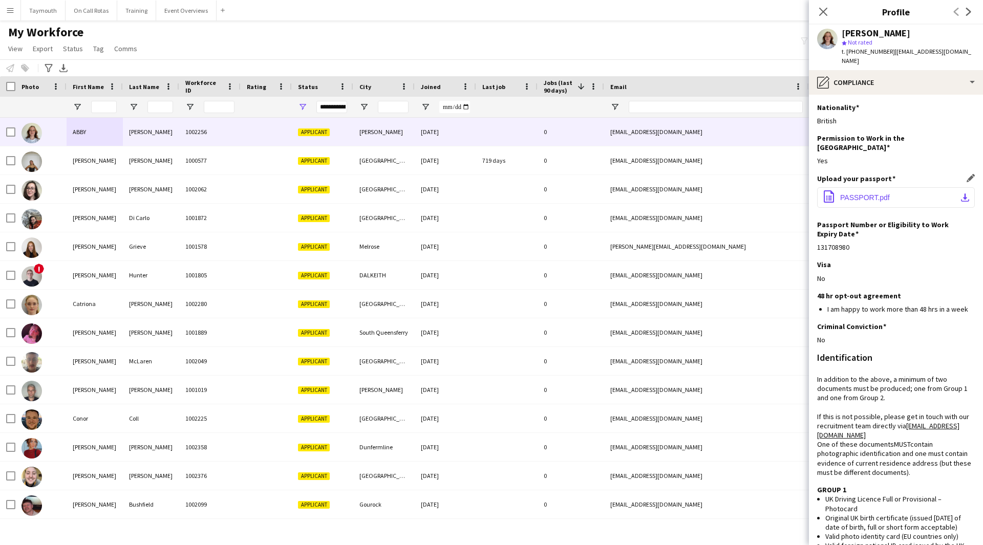
click at [939, 187] on button "office-file-sheet PASSPORT.pdf download-bottom" at bounding box center [896, 197] width 158 height 20
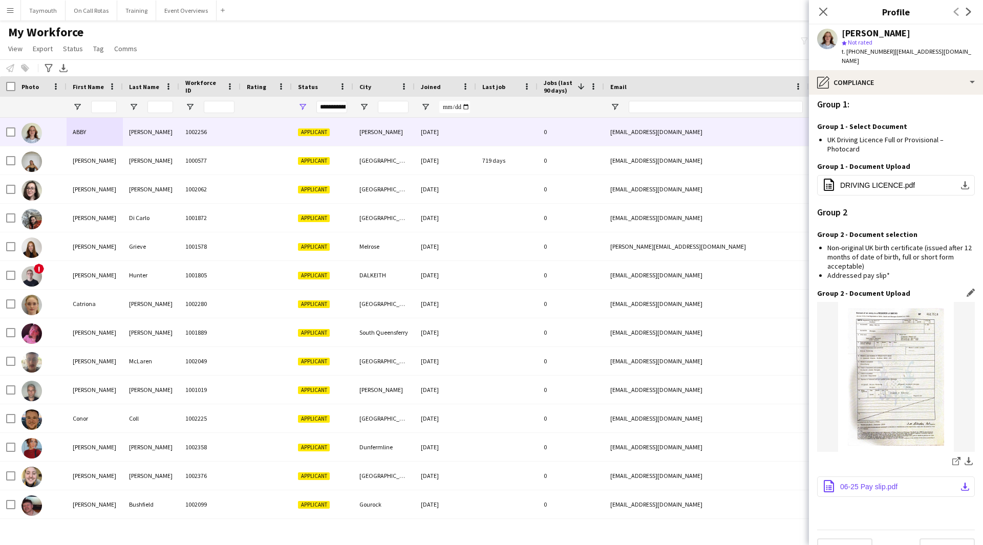
scroll to position [779, 0]
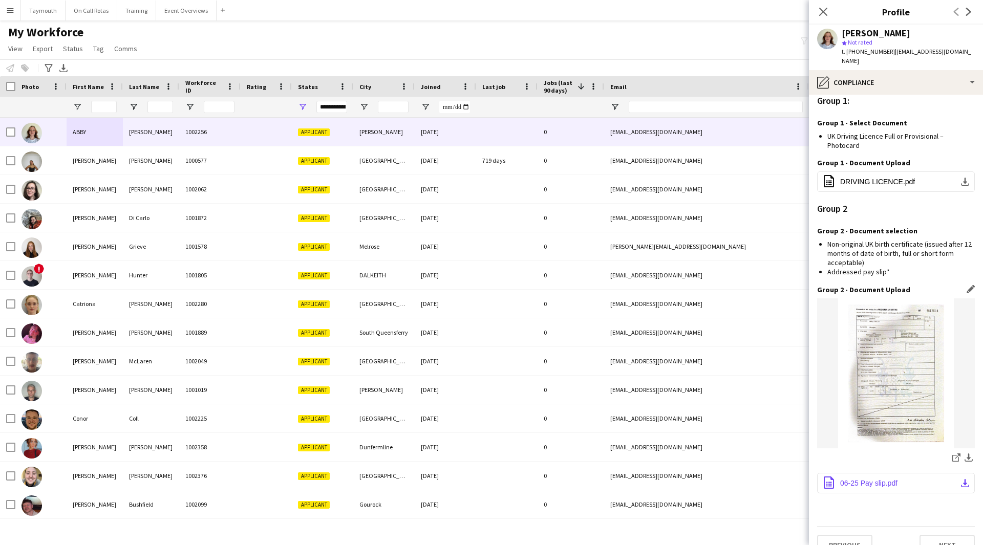
click at [955, 473] on button "office-file-sheet 06-25 Pay slip.pdf download-bottom" at bounding box center [896, 483] width 158 height 20
drag, startPoint x: 948, startPoint y: 50, endPoint x: 891, endPoint y: 52, distance: 57.9
click at [891, 52] on app-profile-header "[PERSON_NAME] star Not rated t. [PHONE_NUMBER] | [EMAIL_ADDRESS][DOMAIN_NAME]" at bounding box center [896, 48] width 174 height 46
copy span "[EMAIL_ADDRESS][DOMAIN_NAME]"
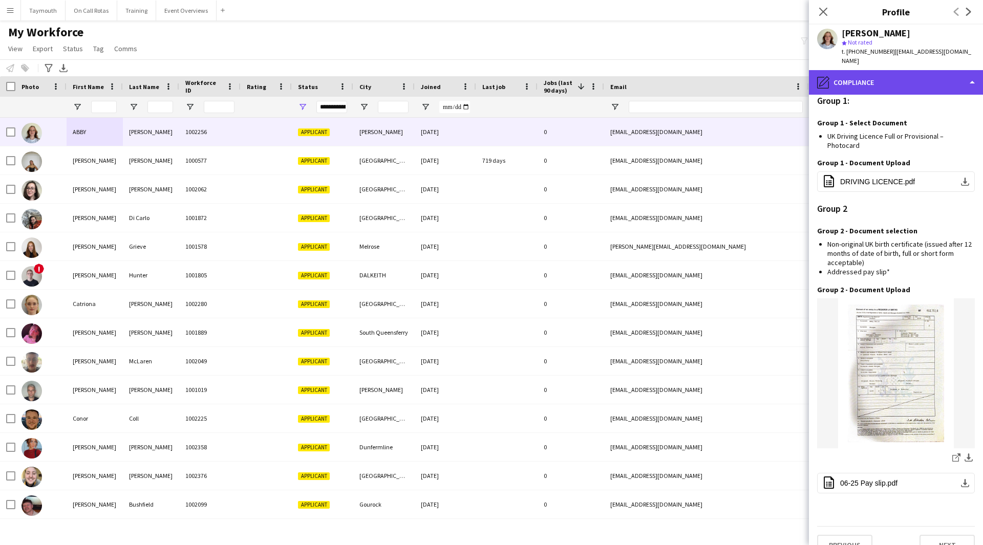
click at [899, 72] on div "pencil4 Compliance" at bounding box center [896, 82] width 174 height 25
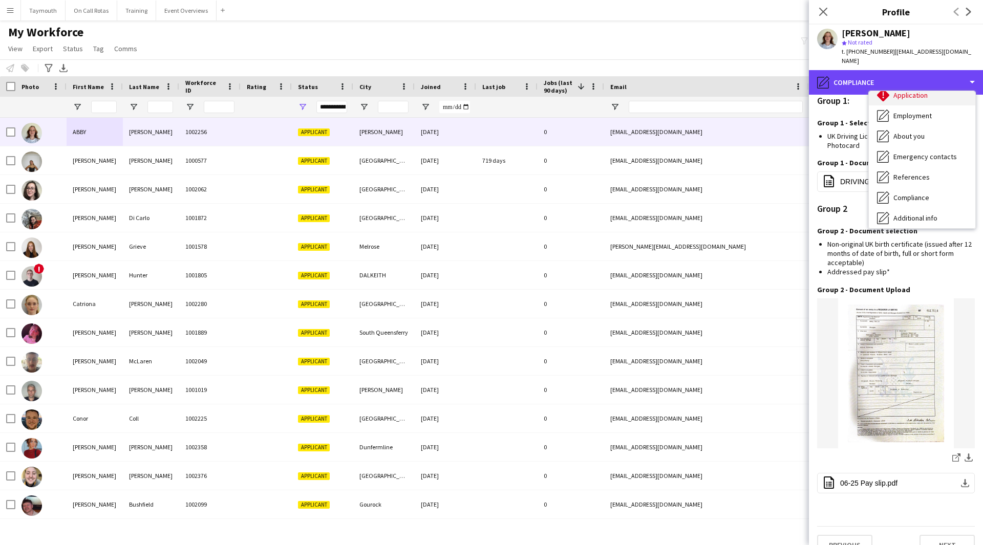
scroll to position [0, 0]
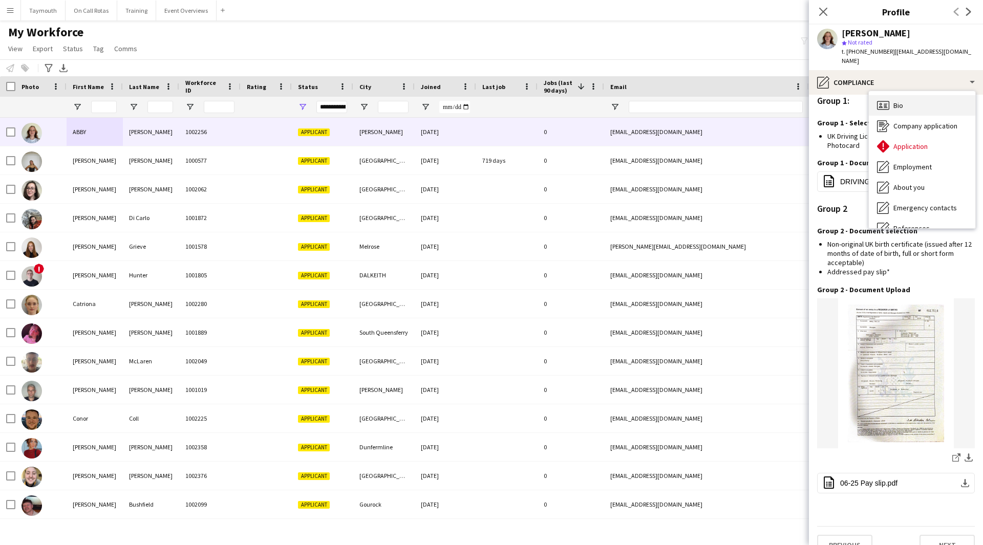
click at [904, 95] on div "Bio Bio" at bounding box center [922, 105] width 106 height 20
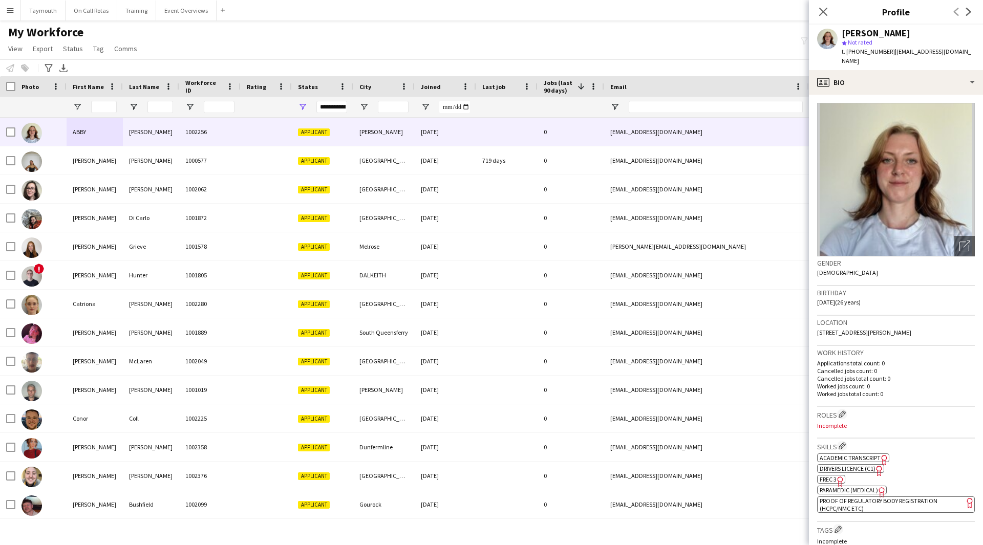
drag, startPoint x: 917, startPoint y: 322, endPoint x: 884, endPoint y: 326, distance: 32.4
click at [884, 326] on div "Location [STREET_ADDRESS][PERSON_NAME]" at bounding box center [896, 331] width 158 height 30
copy span "EH42 1QE"
click at [918, 78] on div "profile Bio" at bounding box center [896, 82] width 174 height 25
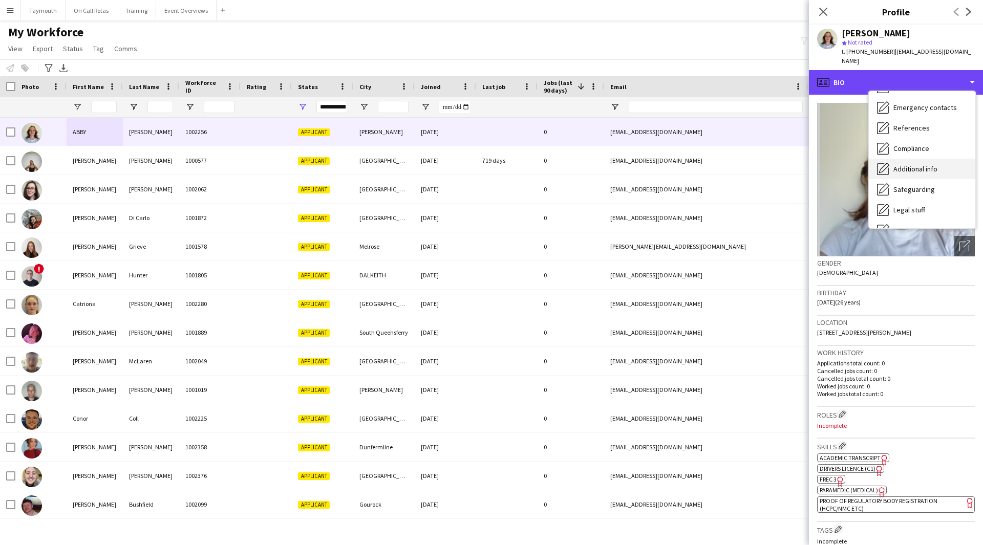
scroll to position [102, 0]
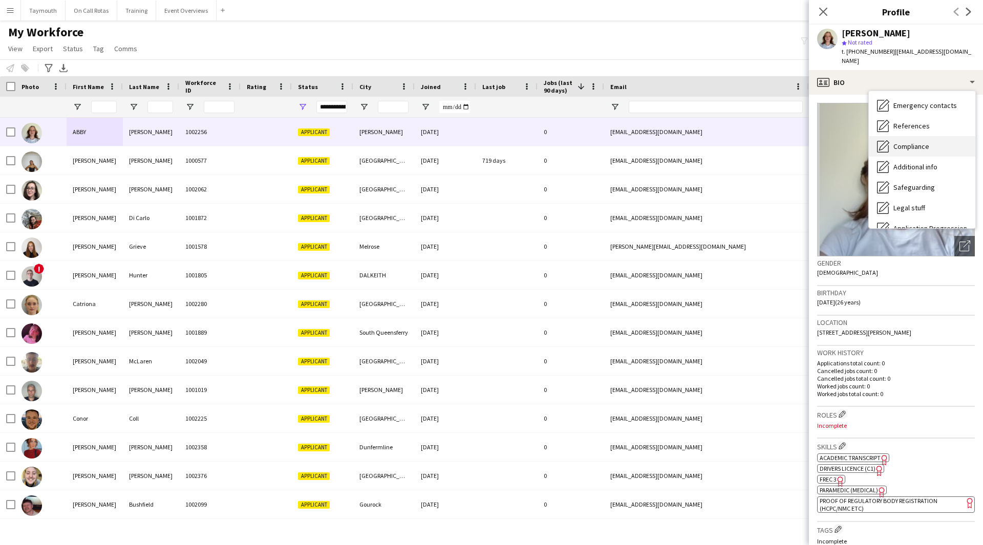
click at [924, 142] on span "Compliance" at bounding box center [911, 146] width 36 height 9
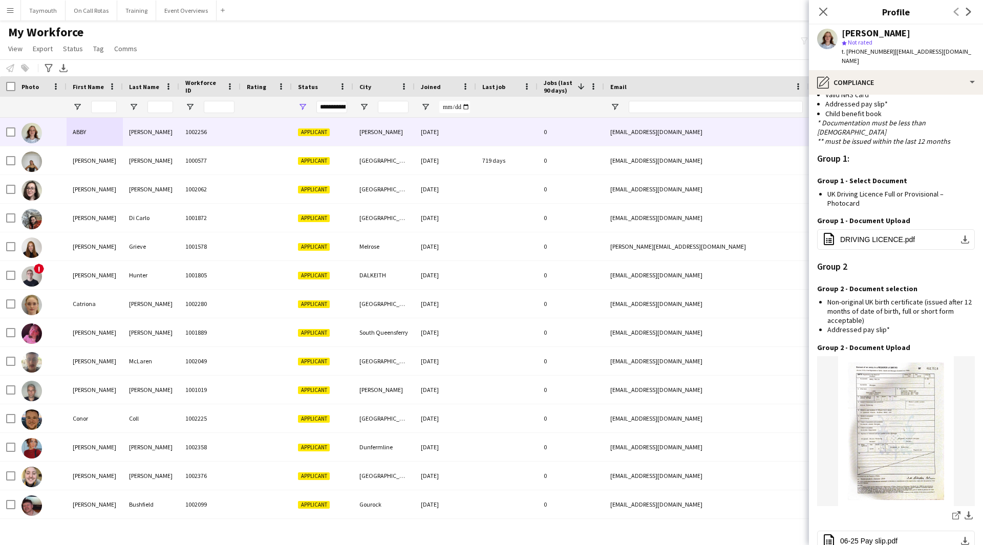
scroll to position [779, 0]
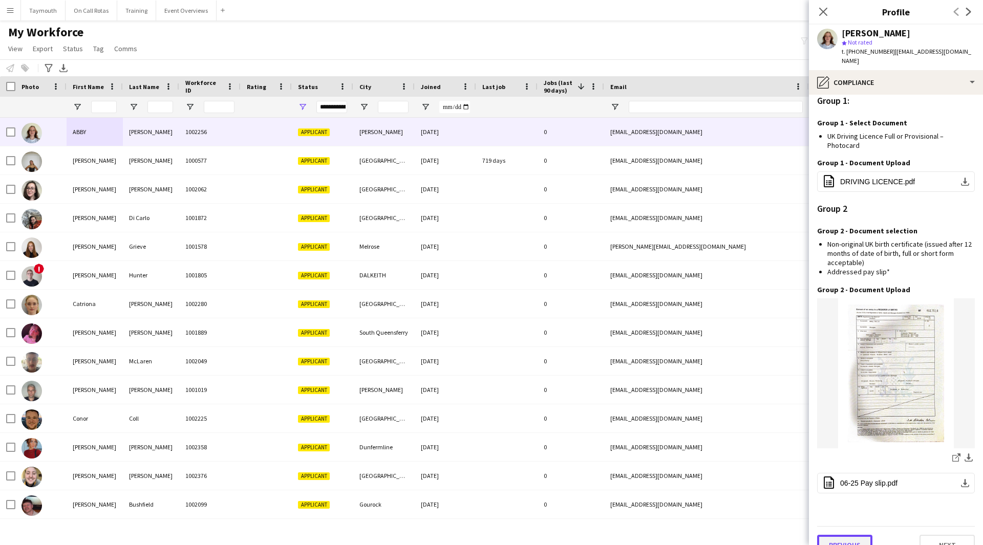
click at [862, 535] on button "Previous" at bounding box center [844, 545] width 55 height 20
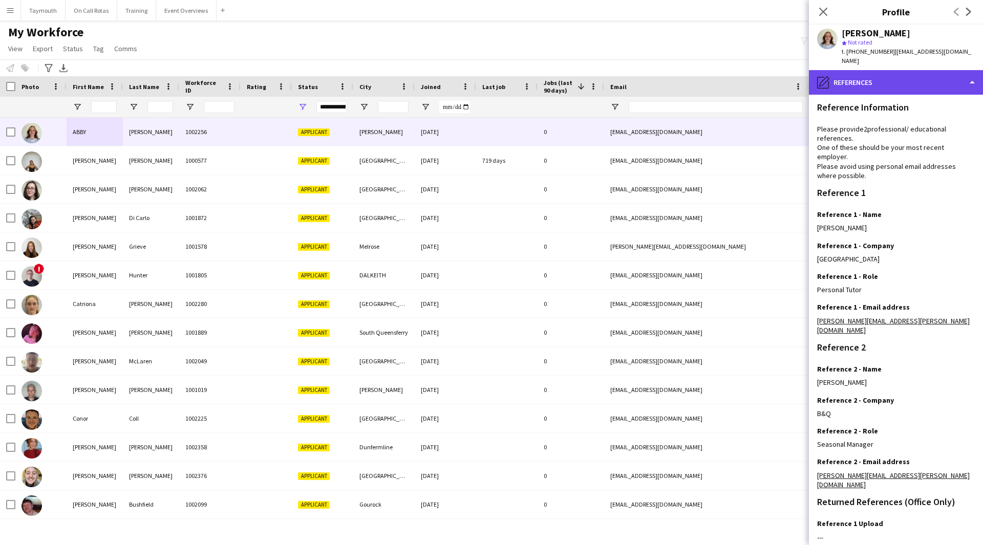
click at [916, 77] on div "pencil4 References" at bounding box center [896, 82] width 174 height 25
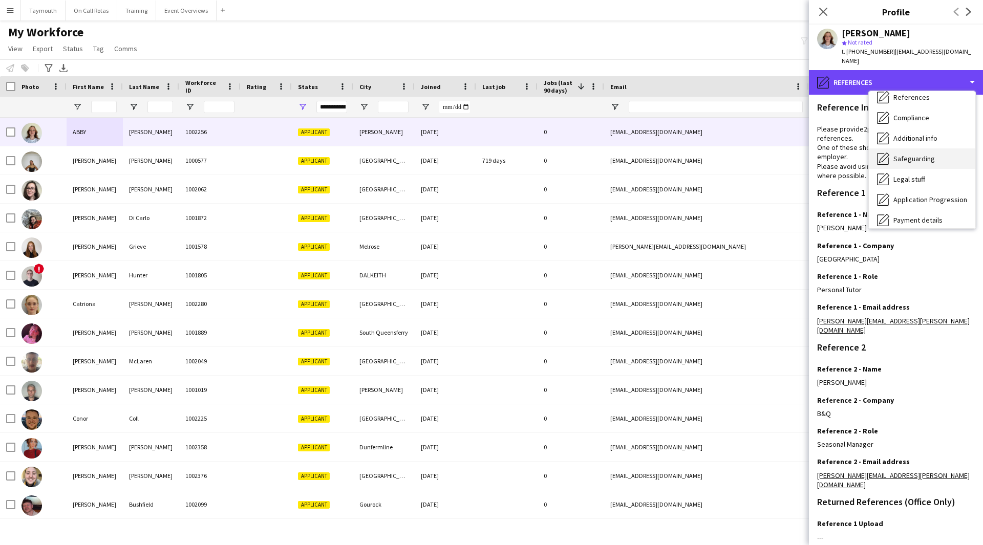
scroll to position [154, 0]
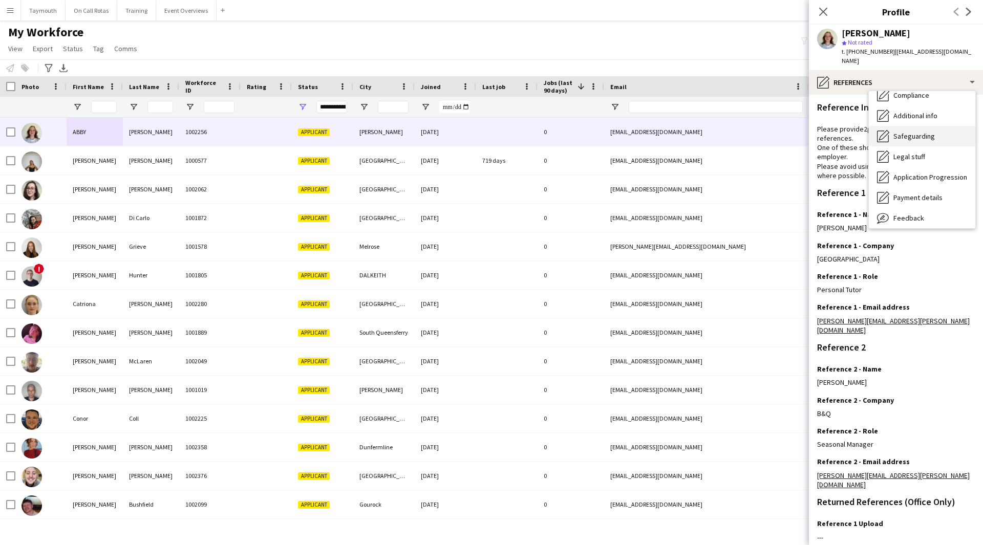
click at [933, 131] on div "Safeguarding Safeguarding" at bounding box center [922, 136] width 106 height 20
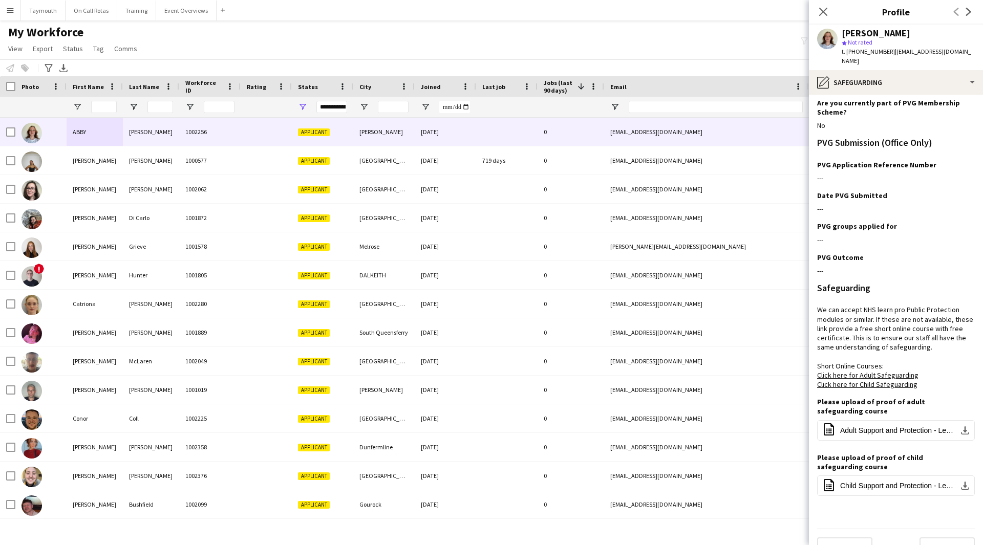
scroll to position [37, 0]
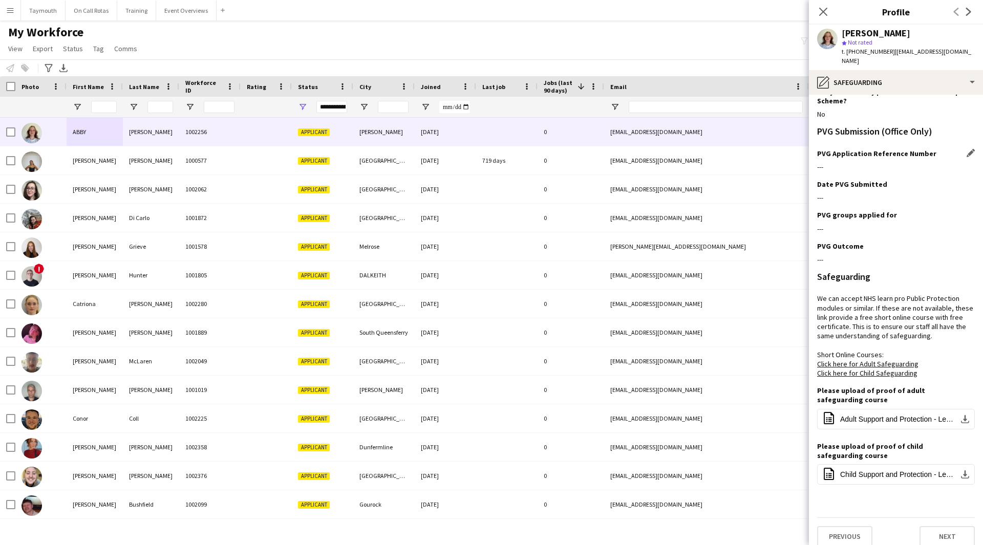
click at [957, 149] on div "PVG Application Reference Number Edit this field" at bounding box center [896, 153] width 158 height 9
click at [966, 149] on app-icon "Edit this field" at bounding box center [970, 153] width 8 height 8
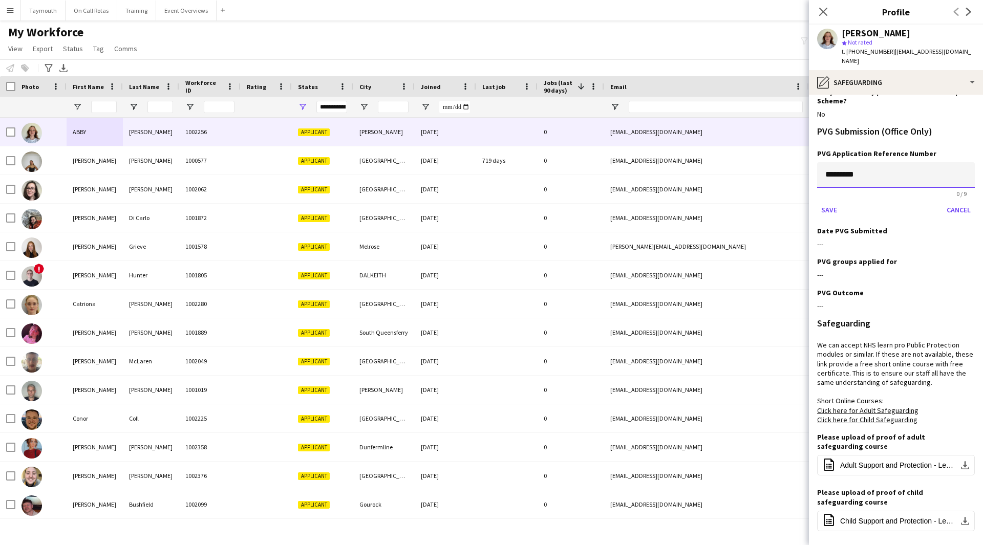
click at [841, 162] on input "*********" at bounding box center [896, 175] width 158 height 26
paste input
type input "*********"
click at [831, 203] on button "Save" at bounding box center [829, 210] width 24 height 16
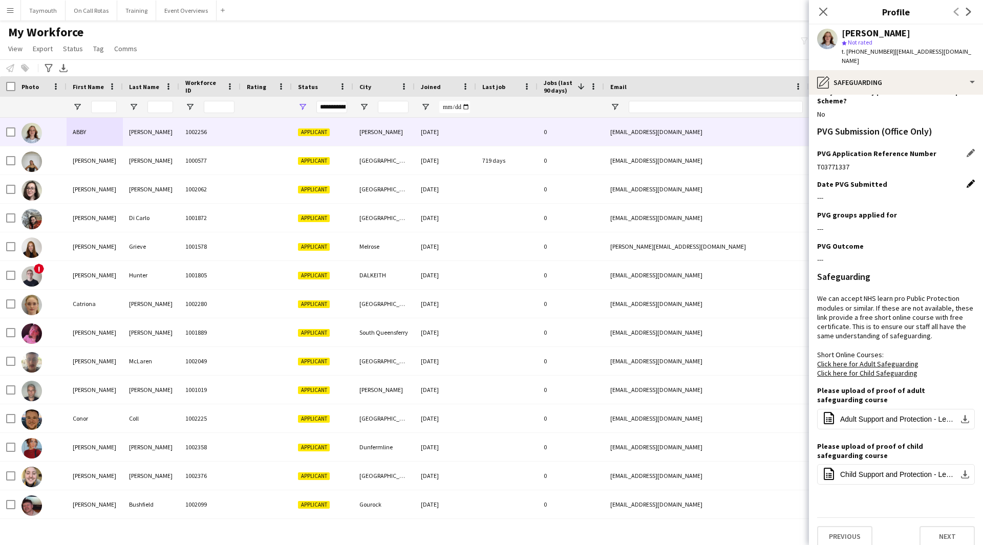
click at [966, 180] on app-icon "Edit this field" at bounding box center [970, 184] width 8 height 8
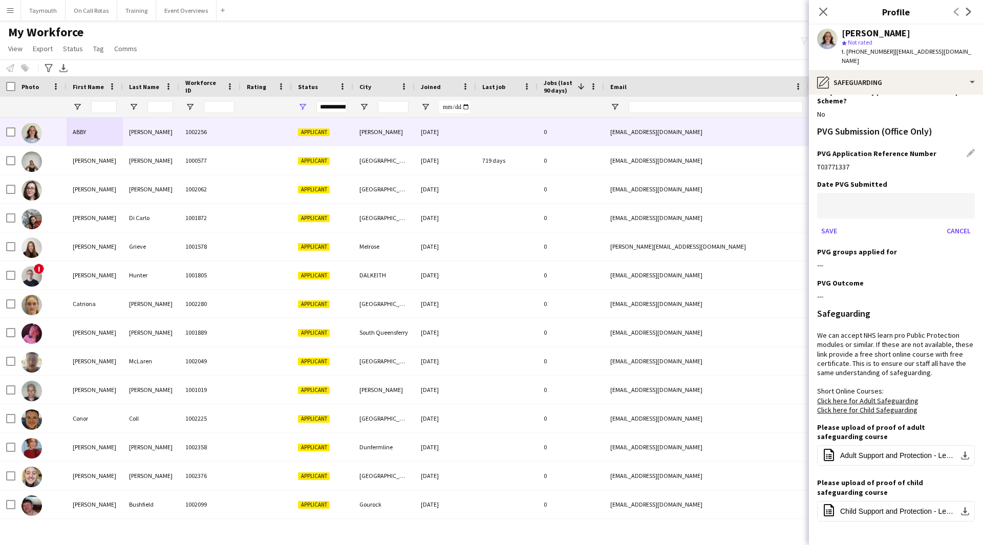
click at [830, 197] on body "Menu Boards Boards Boards All jobs Status Workforce Workforce My Workforce Recr…" at bounding box center [491, 272] width 983 height 545
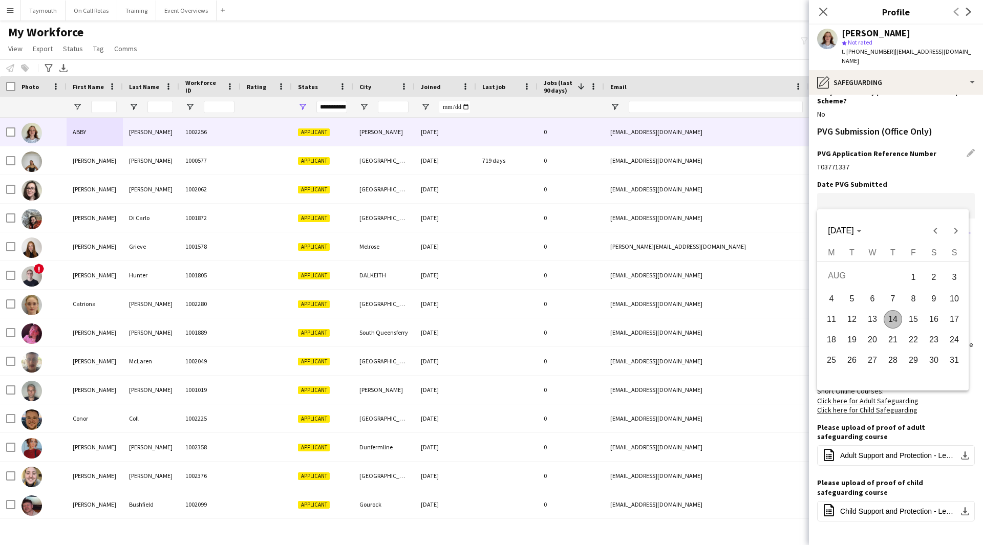
click at [891, 314] on span "14" at bounding box center [892, 319] width 18 height 18
type input "**********"
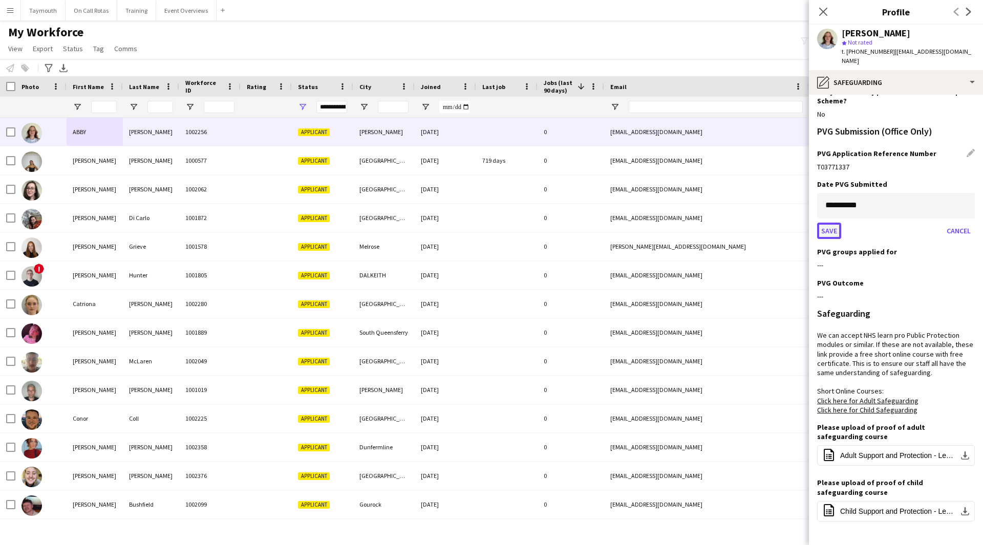
click at [828, 223] on button "Save" at bounding box center [829, 231] width 24 height 16
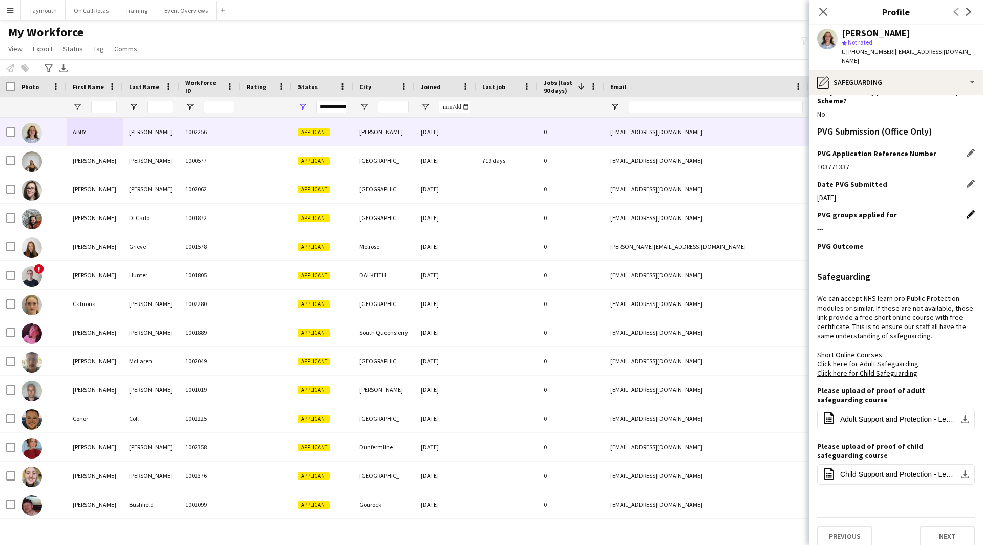
click at [966, 210] on app-icon "Edit this field" at bounding box center [970, 214] width 8 height 8
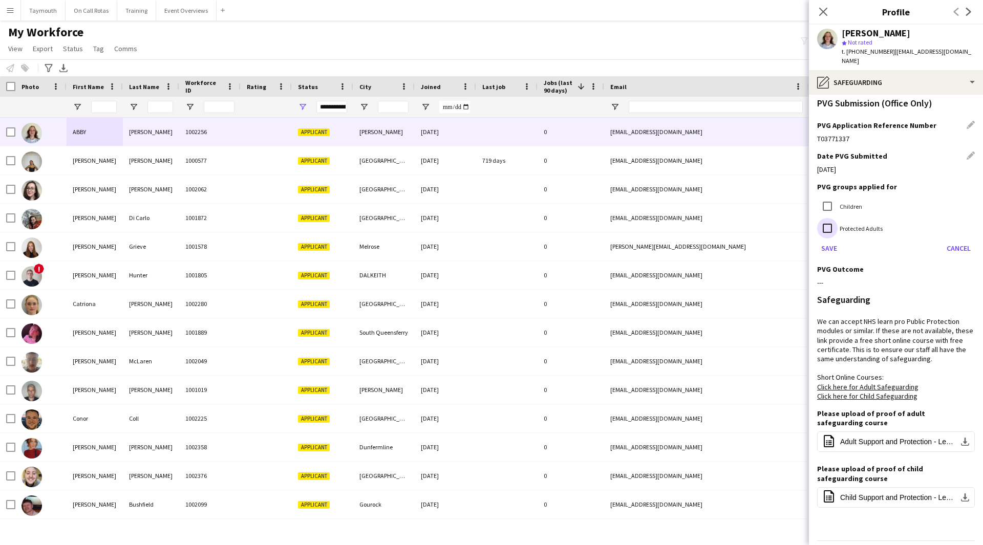
scroll to position [89, 0]
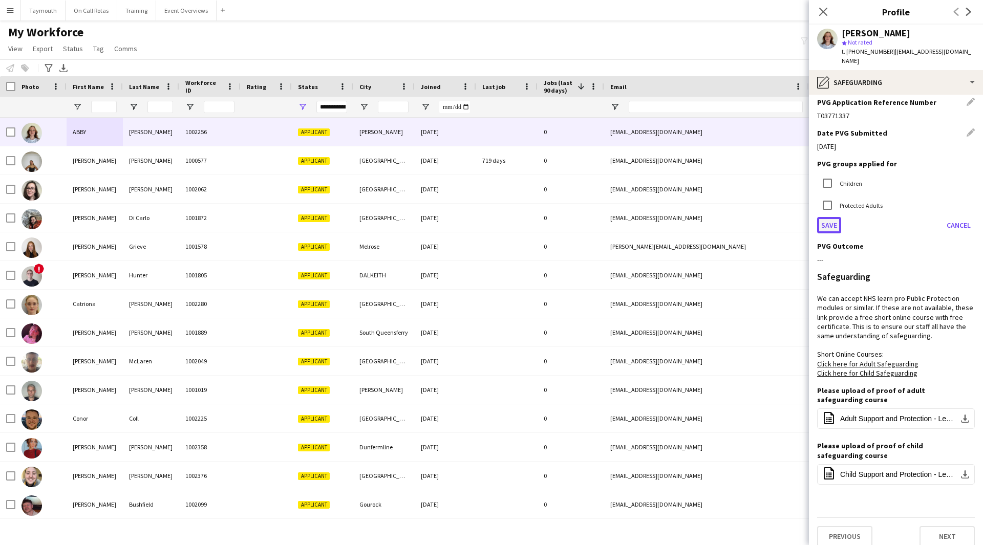
click at [828, 217] on button "Save" at bounding box center [829, 225] width 24 height 16
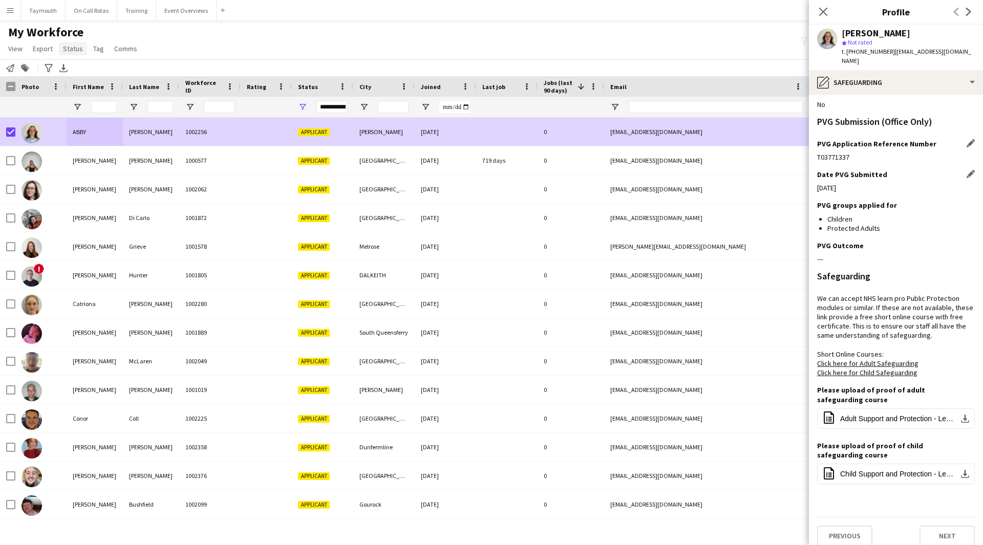
click at [68, 49] on span "Status" at bounding box center [73, 48] width 20 height 9
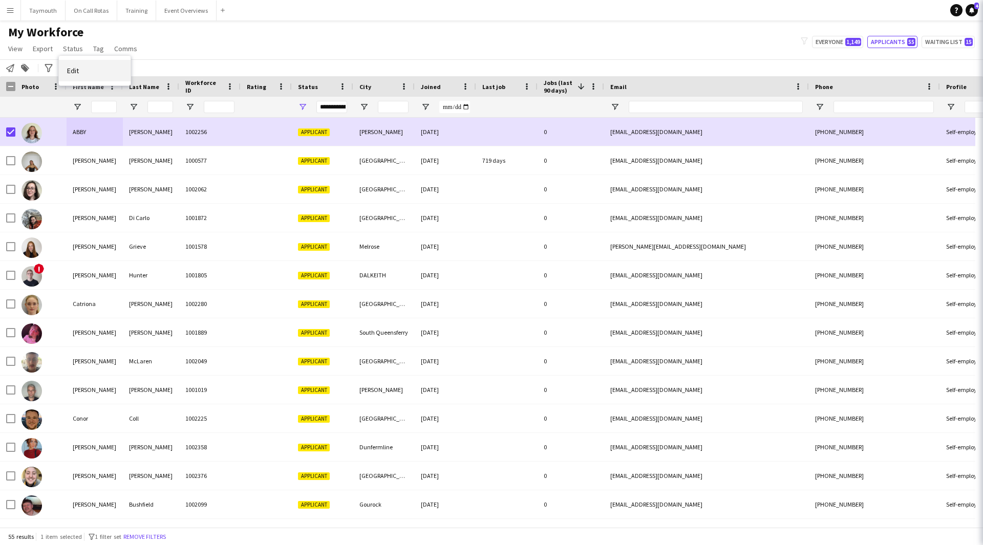
click at [78, 78] on link "Edit" at bounding box center [95, 70] width 72 height 21
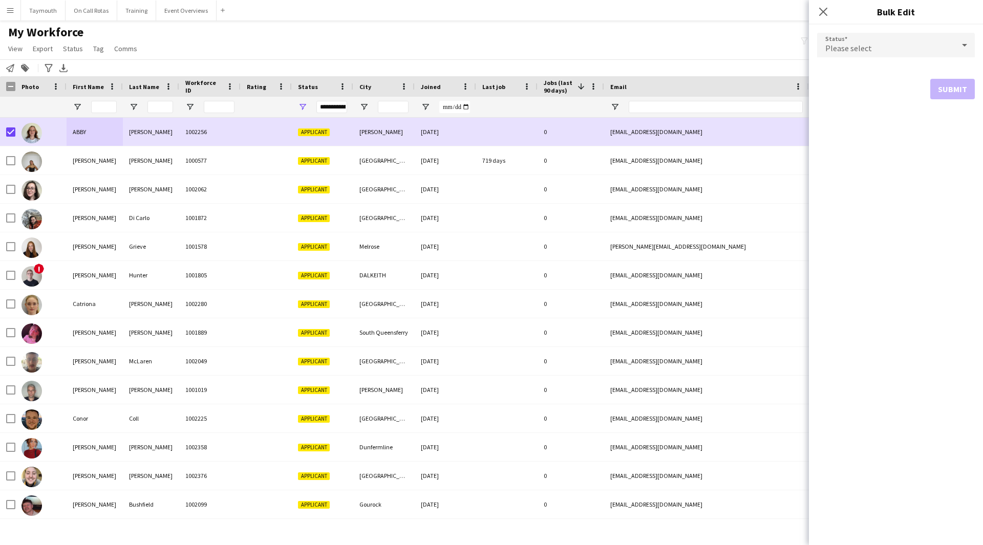
click at [915, 51] on div "Please select" at bounding box center [885, 45] width 137 height 25
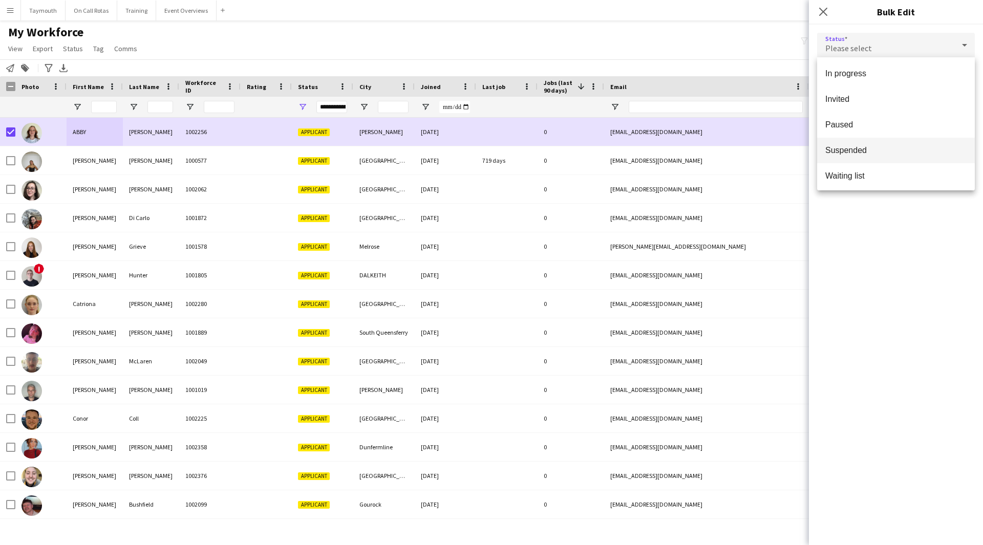
scroll to position [105, 0]
click at [885, 167] on mat-option "Waiting list" at bounding box center [896, 174] width 158 height 26
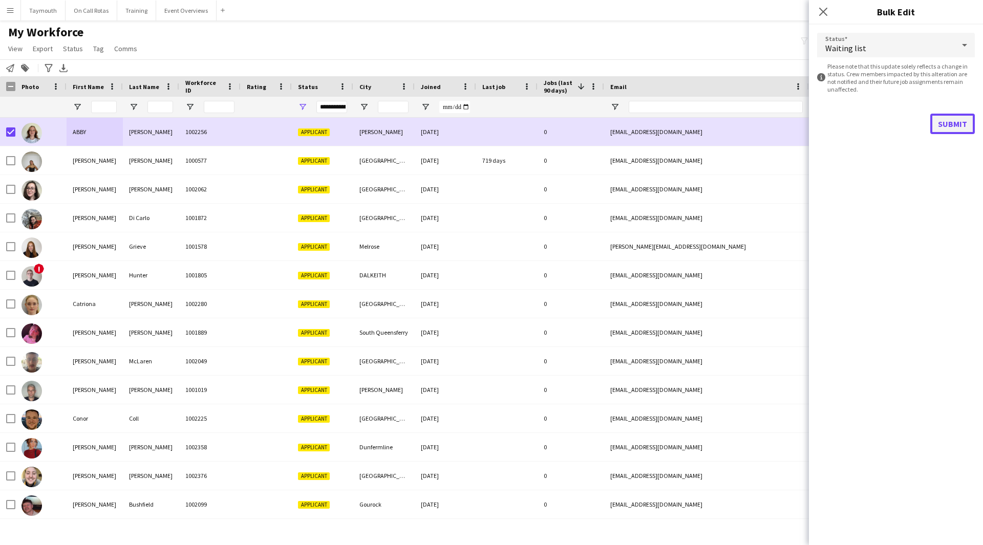
click at [945, 124] on button "Submit" at bounding box center [952, 124] width 45 height 20
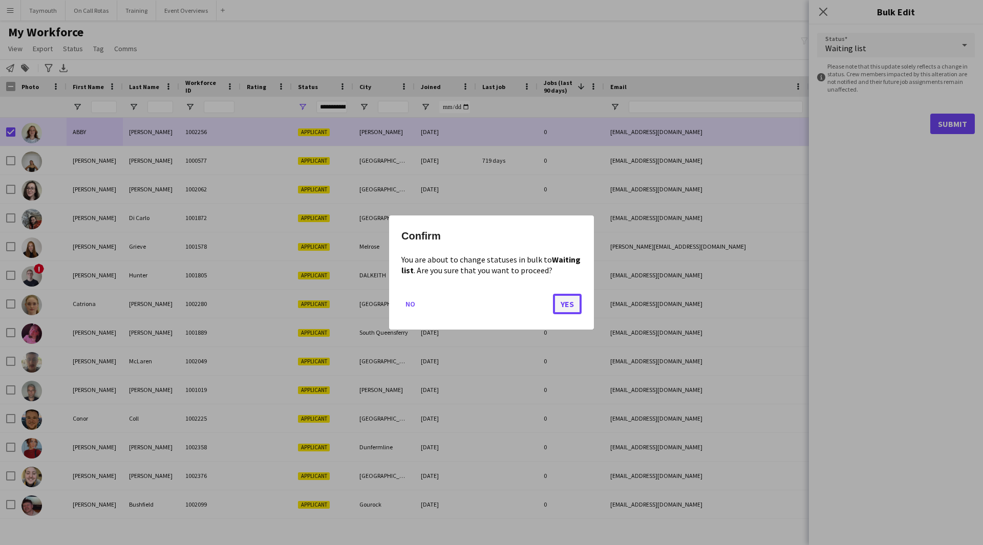
click at [579, 306] on button "Yes" at bounding box center [567, 304] width 29 height 20
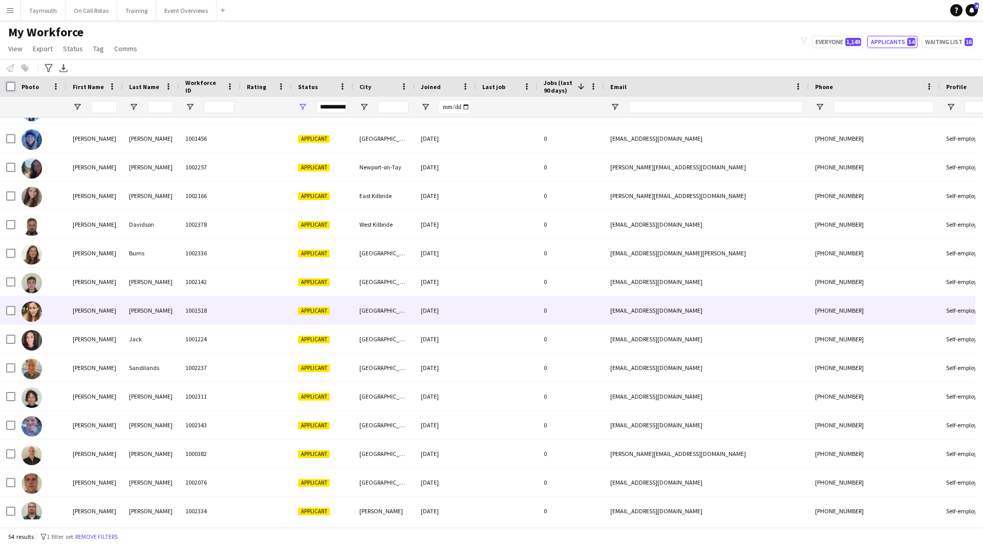
scroll to position [0, 0]
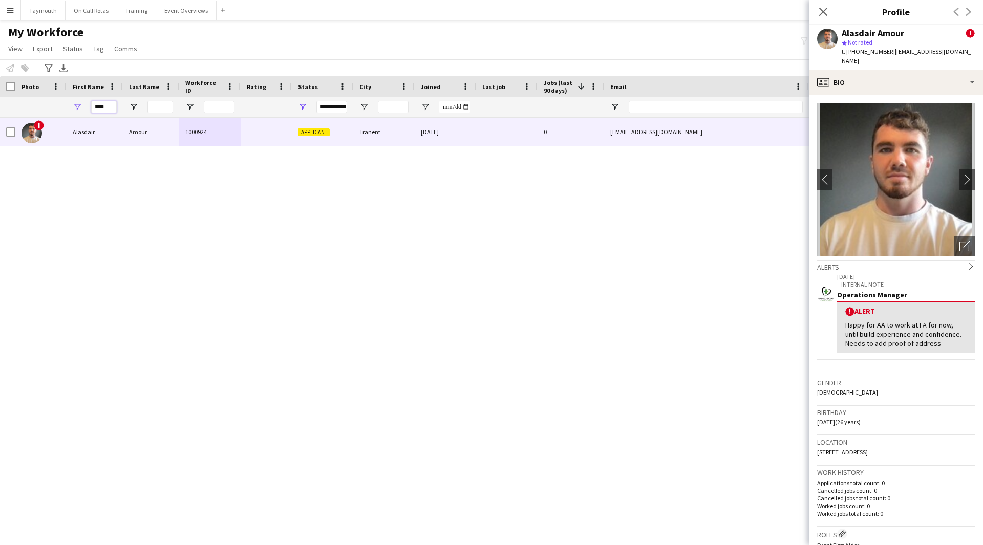
drag, startPoint x: 98, startPoint y: 111, endPoint x: -103, endPoint y: 115, distance: 201.2
click at [0, 115] on html "Menu Boards Boards Boards All jobs Status Workforce Workforce My Workforce Recr…" at bounding box center [491, 272] width 983 height 545
drag, startPoint x: 108, startPoint y: 107, endPoint x: 29, endPoint y: 107, distance: 78.8
click at [29, 107] on div "**********" at bounding box center [633, 107] width 1267 height 20
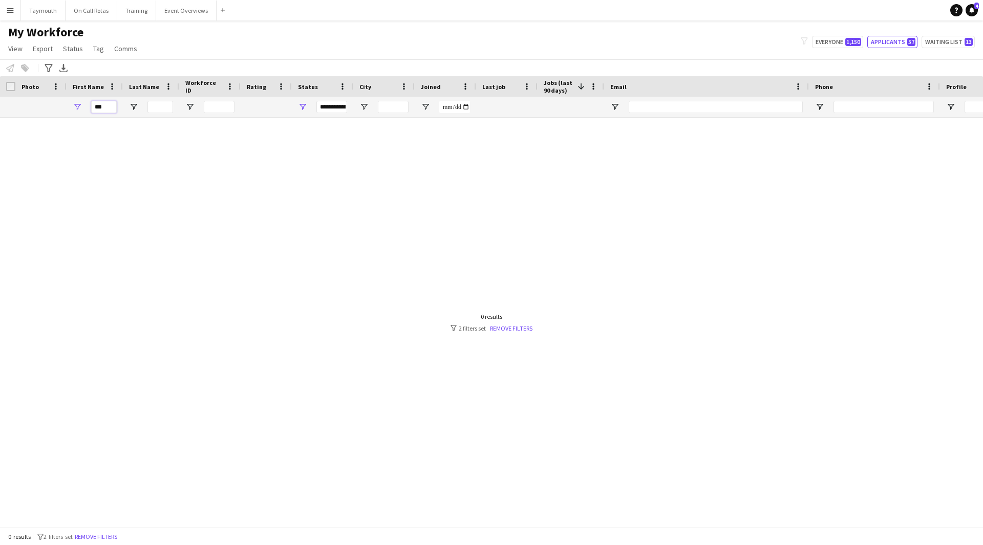
type input "***"
click at [299, 104] on span "Open Filter Menu" at bounding box center [302, 106] width 9 height 9
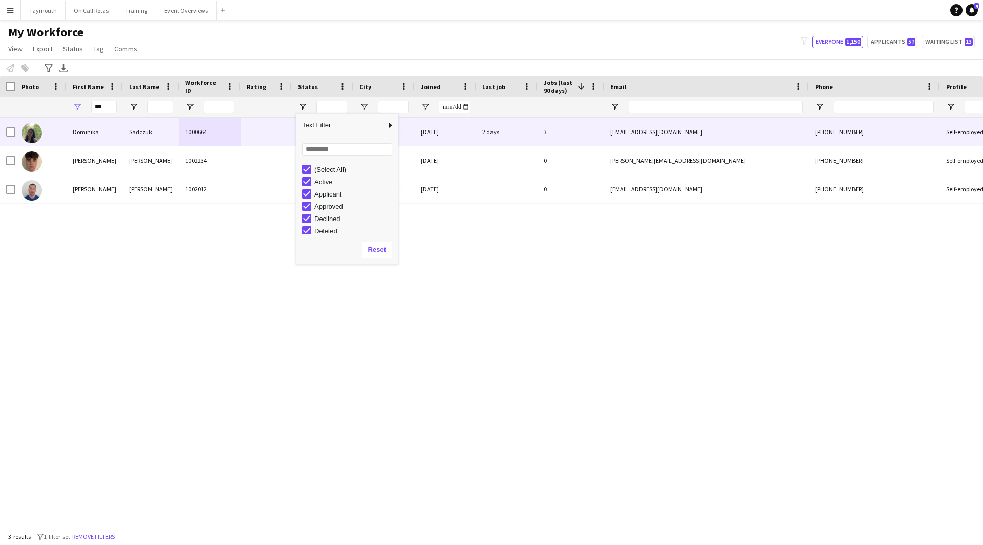
click at [138, 127] on div "Sadczuk" at bounding box center [151, 132] width 56 height 28
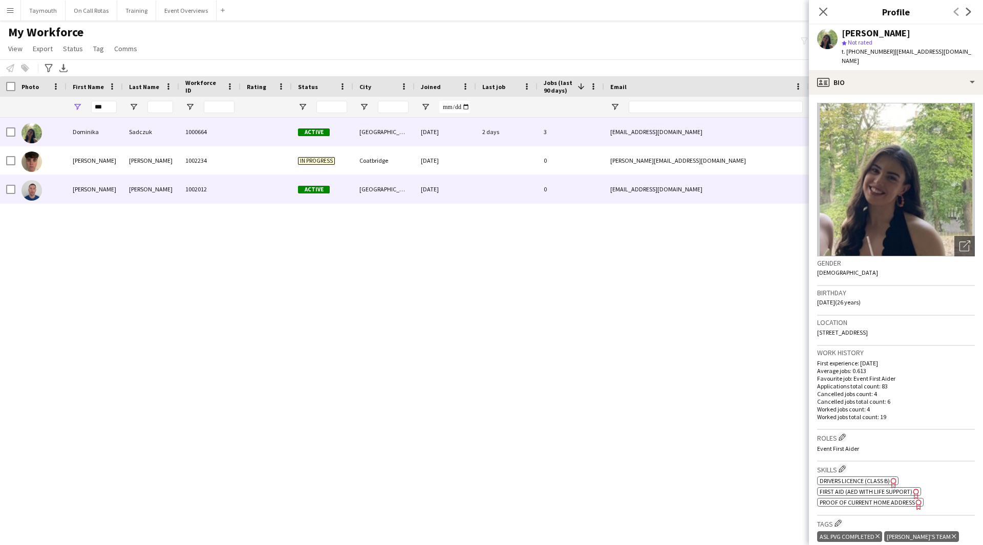
click at [166, 188] on div "krzeminski" at bounding box center [151, 189] width 56 height 28
